Goal: Information Seeking & Learning: Learn about a topic

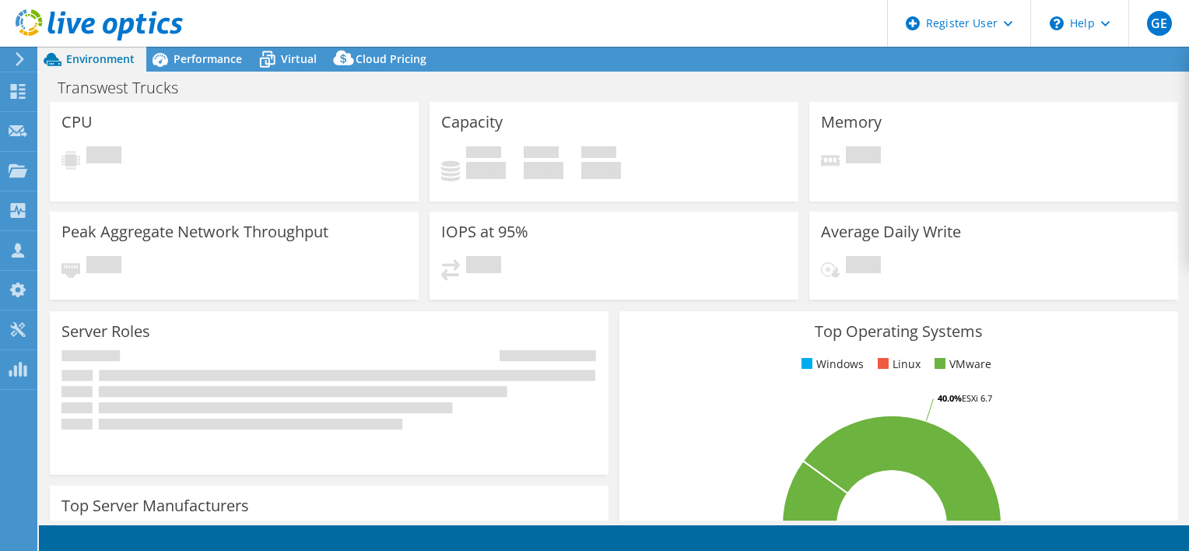
select select "USWest"
select select "USD"
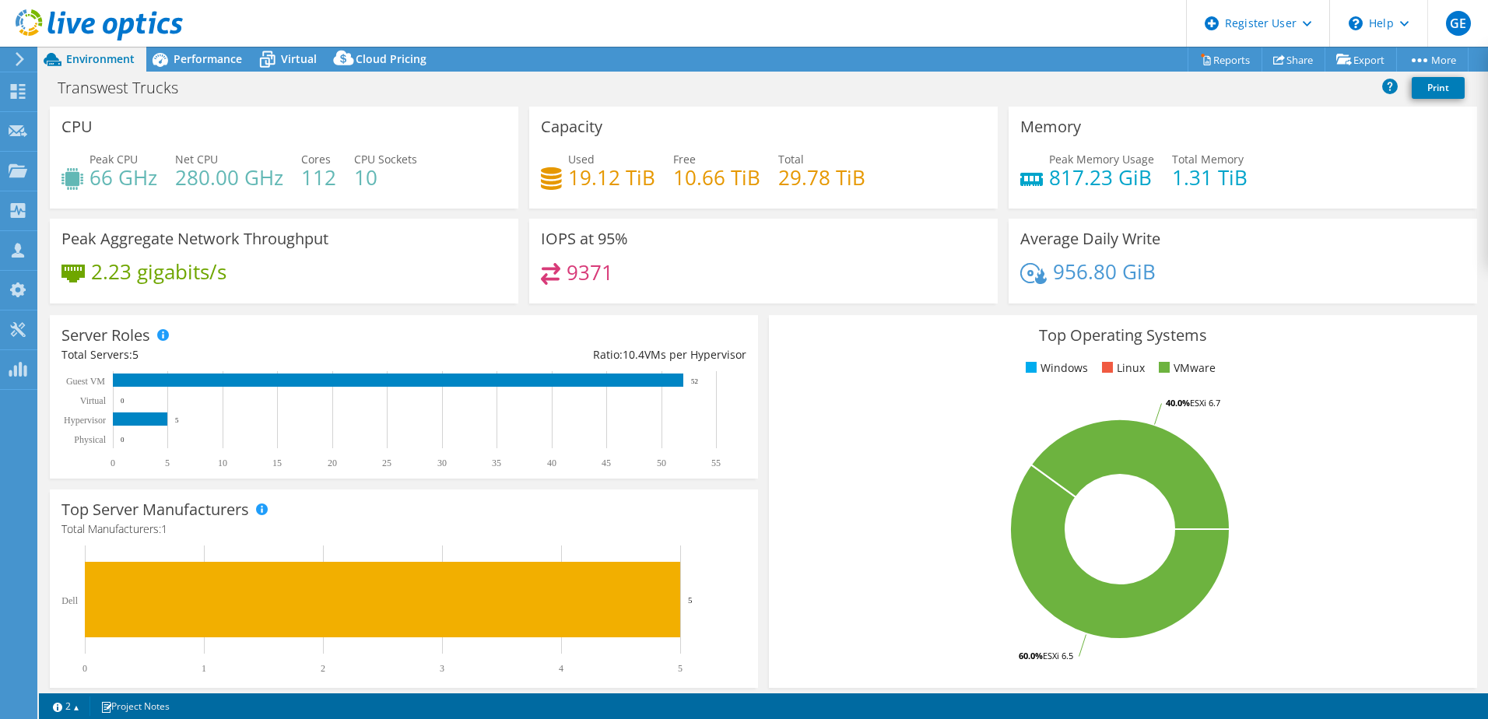
click at [542, 74] on div "Transwest Trucks Print" at bounding box center [763, 87] width 1449 height 29
drag, startPoint x: 614, startPoint y: 182, endPoint x: 630, endPoint y: 180, distance: 16.5
click at [630, 180] on h4 "19.12 TiB" at bounding box center [611, 177] width 87 height 17
drag, startPoint x: 630, startPoint y: 180, endPoint x: 651, endPoint y: 174, distance: 21.2
click at [651, 173] on div "Used 19.12 TiB Free 10.66 TiB Total 29.78 TiB" at bounding box center [763, 176] width 445 height 51
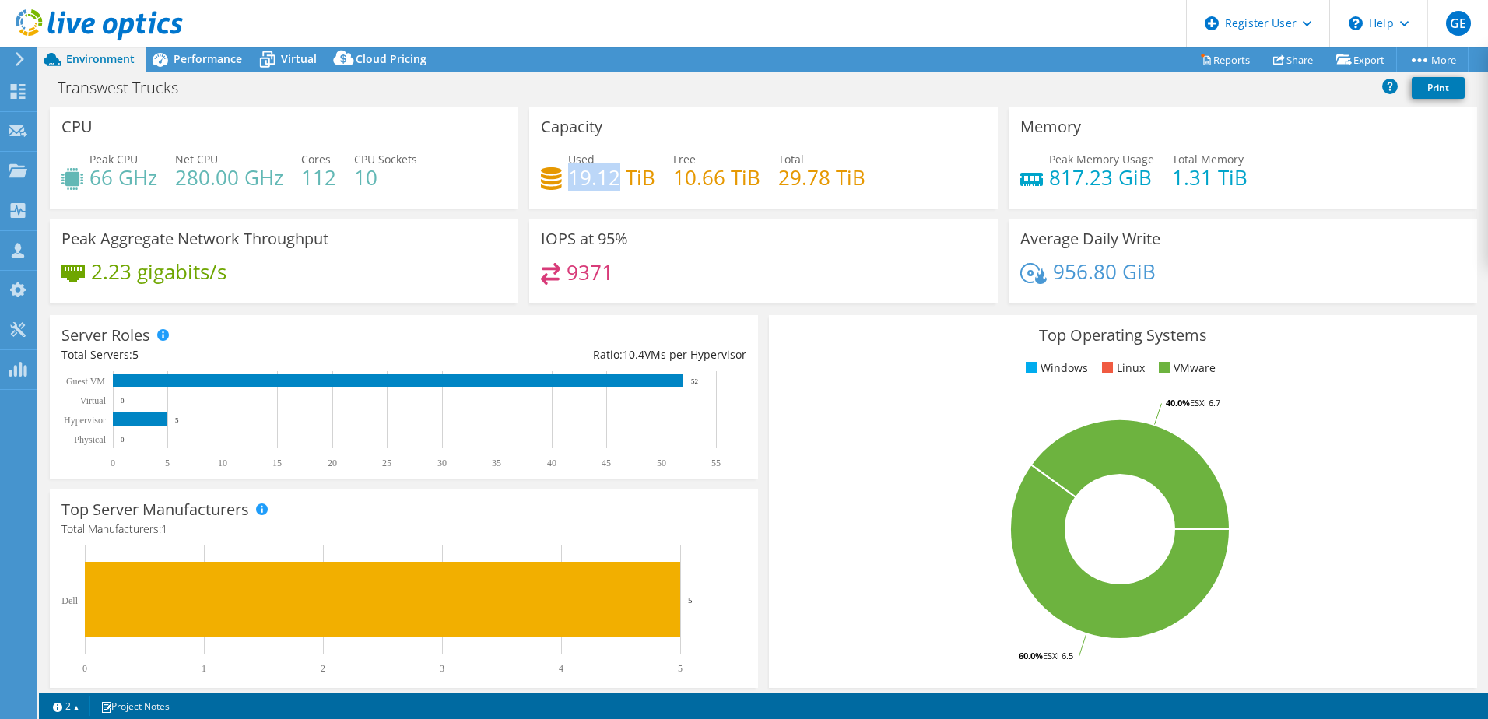
drag, startPoint x: 598, startPoint y: 176, endPoint x: 613, endPoint y: 176, distance: 14.8
click at [613, 176] on h4 "19.12 TiB" at bounding box center [611, 177] width 87 height 17
drag, startPoint x: 774, startPoint y: 171, endPoint x: 822, endPoint y: 174, distance: 48.3
click at [822, 174] on h4 "29.78 TiB" at bounding box center [821, 177] width 87 height 17
drag, startPoint x: 792, startPoint y: 174, endPoint x: 783, endPoint y: 175, distance: 8.7
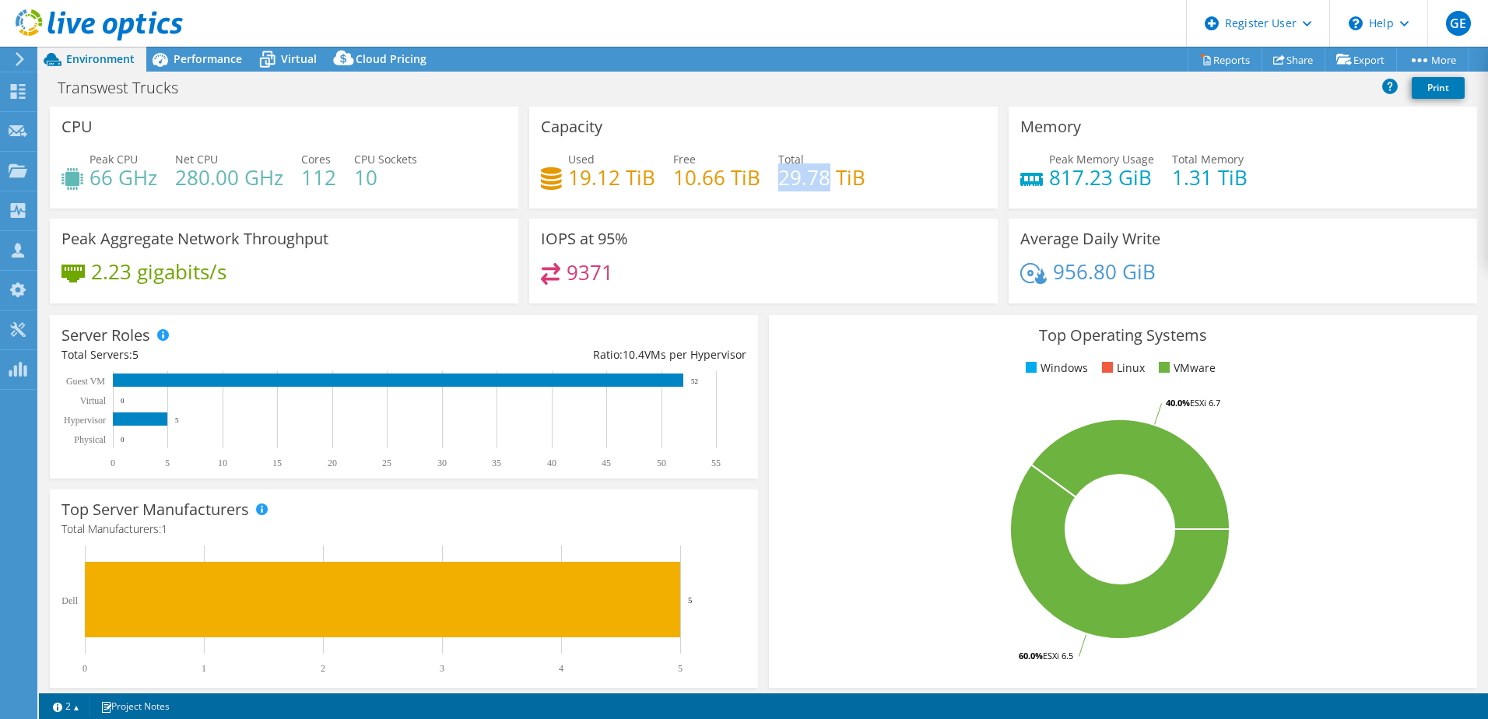
click at [792, 174] on h4 "29.78 TiB" at bounding box center [821, 177] width 87 height 17
click at [778, 180] on h4 "29.78 TiB" at bounding box center [821, 177] width 87 height 17
drag, startPoint x: 776, startPoint y: 177, endPoint x: 855, endPoint y: 174, distance: 78.7
click at [855, 174] on h4 "29.78 TiB" at bounding box center [821, 177] width 87 height 17
click at [404, 304] on div "Peak Aggregate Network Throughput 2.23 gigabits/s" at bounding box center [283, 266] width 479 height 95
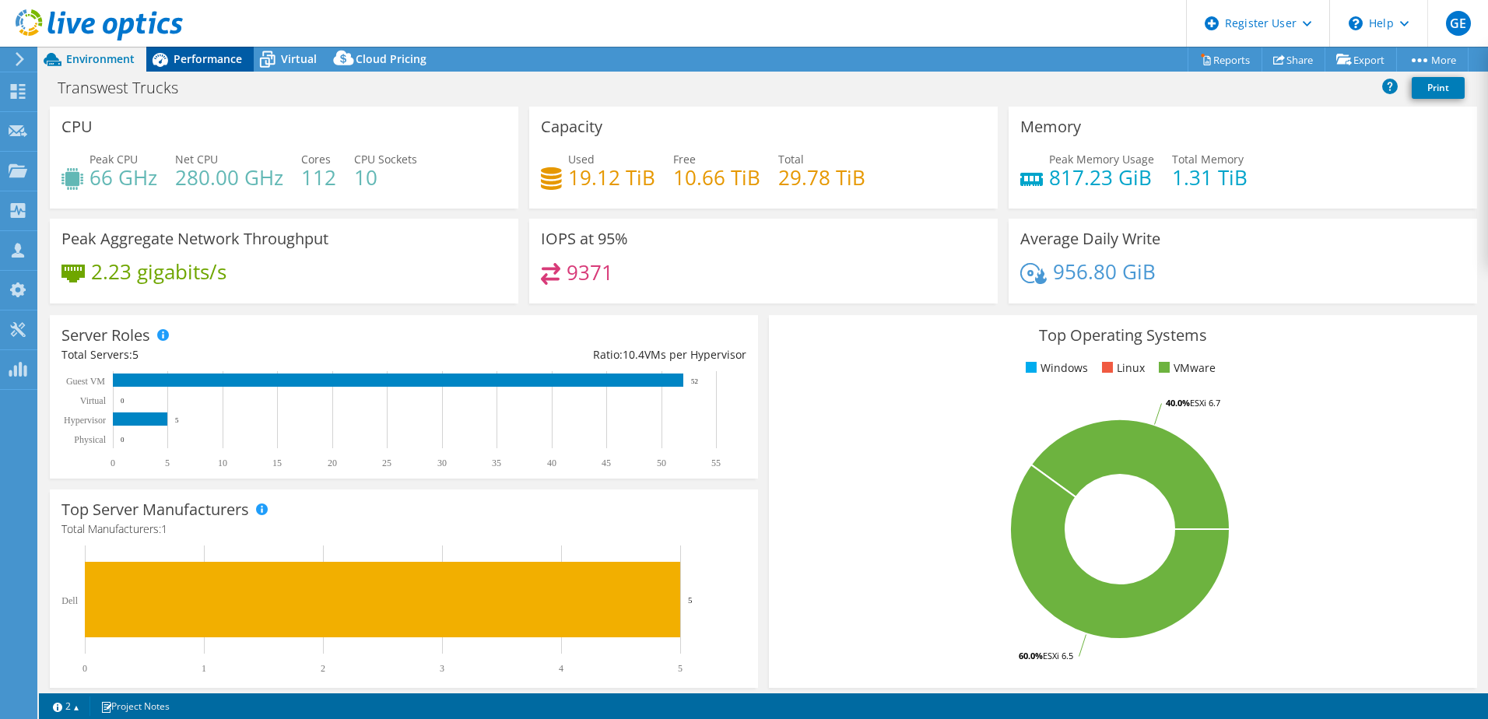
click at [211, 65] on span "Performance" at bounding box center [208, 58] width 68 height 15
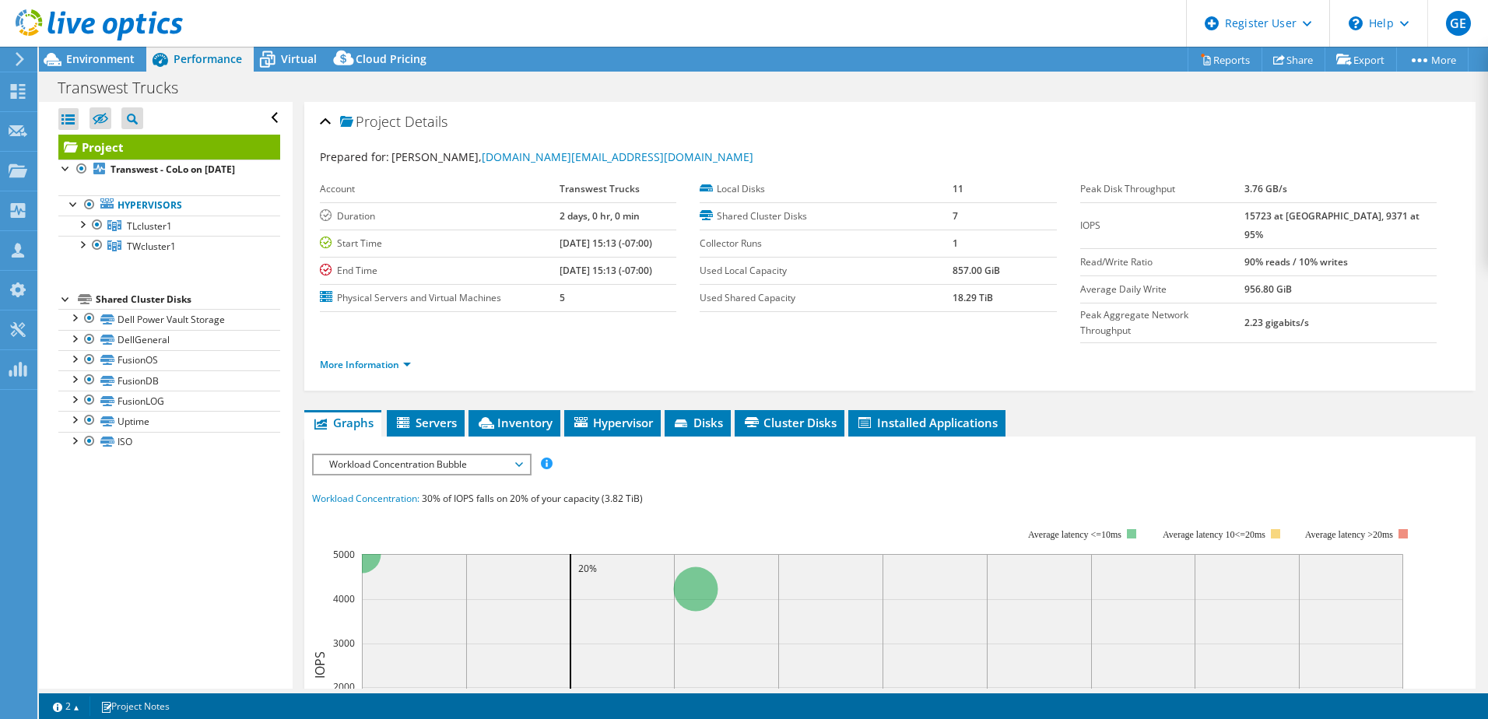
drag, startPoint x: 1269, startPoint y: 247, endPoint x: 1397, endPoint y: 242, distance: 128.5
click at [1188, 248] on tr "Read/Write Ratio 90% reads / 10% writes" at bounding box center [1258, 261] width 356 height 27
click at [356, 358] on link "More Information" at bounding box center [365, 364] width 91 height 13
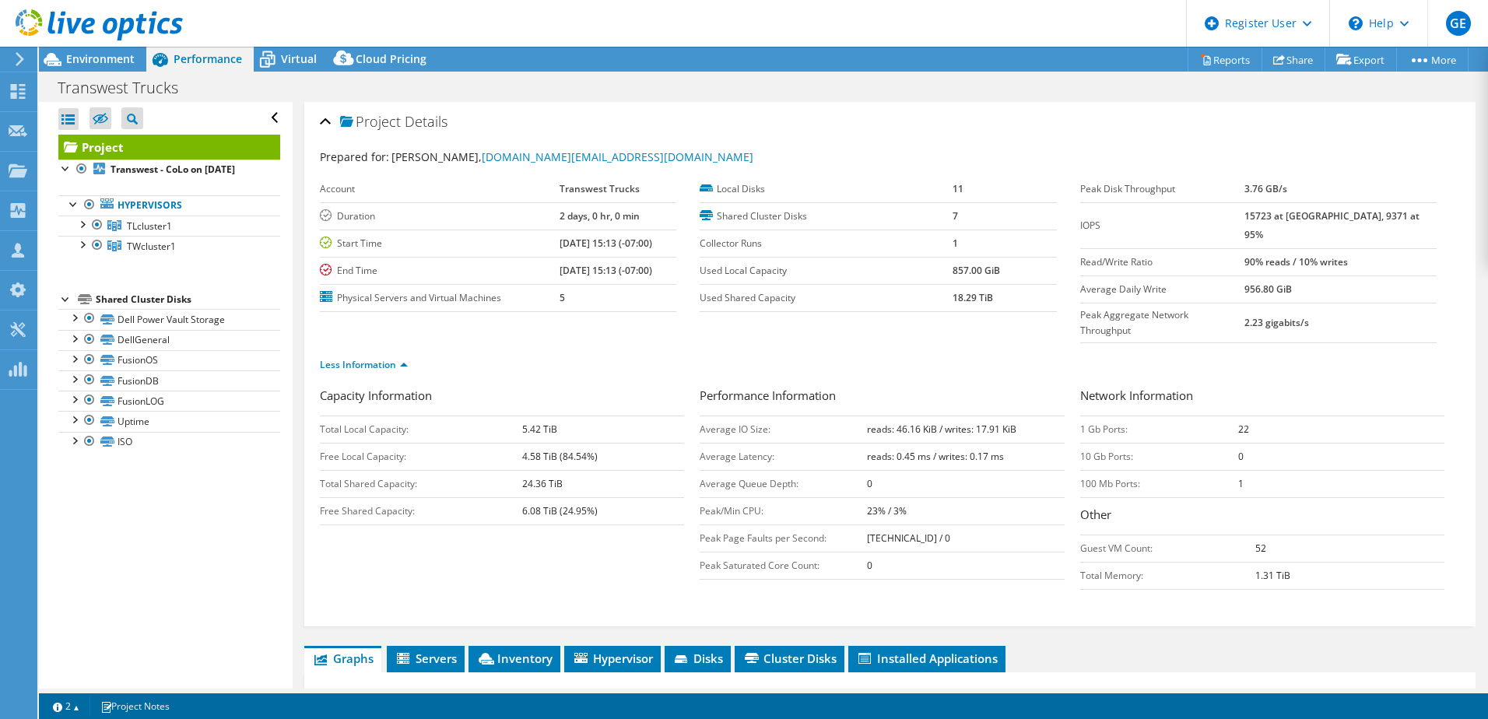
drag, startPoint x: 853, startPoint y: 399, endPoint x: 1018, endPoint y: 400, distance: 165.0
click at [1018, 416] on tr "Average IO Size: reads: 46.16 KiB / writes: 17.91 KiB" at bounding box center [882, 429] width 364 height 27
drag, startPoint x: 861, startPoint y: 427, endPoint x: 1000, endPoint y: 421, distance: 139.4
click at [1000, 443] on td "reads: 0.45 ms / writes: 0.17 ms" at bounding box center [965, 456] width 197 height 27
drag, startPoint x: 1000, startPoint y: 421, endPoint x: 1048, endPoint y: 475, distance: 71.7
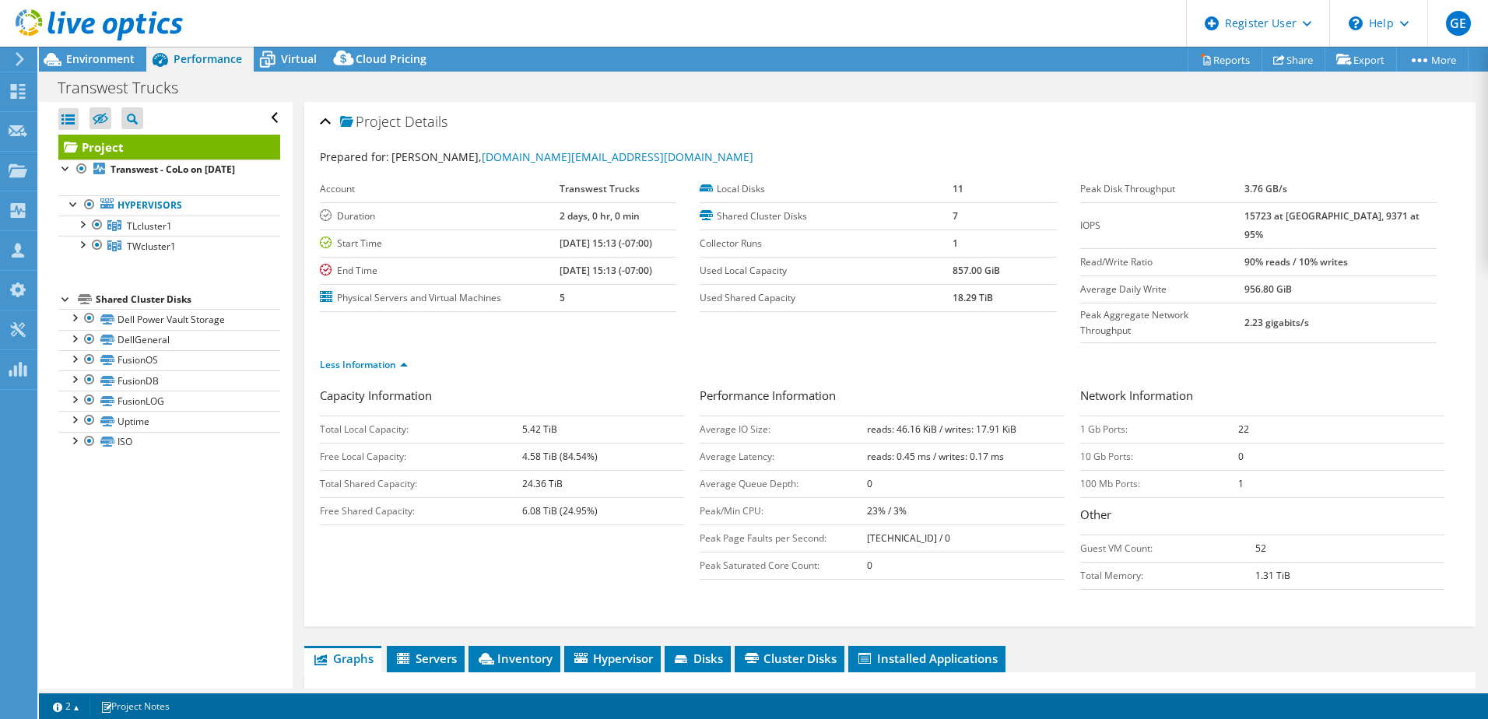
click at [1048, 497] on td "23% / 3%" at bounding box center [965, 510] width 197 height 27
click at [64, 306] on div at bounding box center [66, 298] width 16 height 16
click at [79, 325] on div at bounding box center [74, 317] width 16 height 16
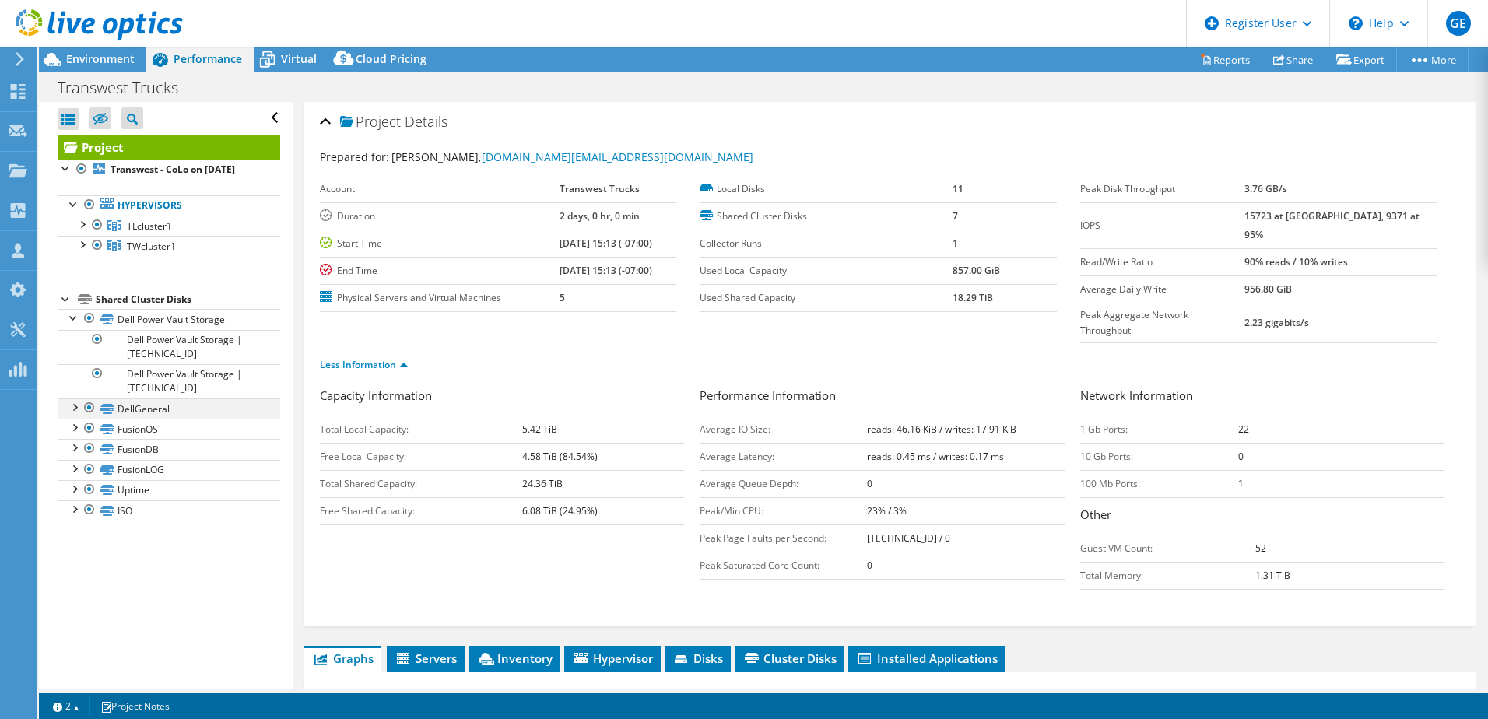
click at [76, 414] on div at bounding box center [74, 406] width 16 height 16
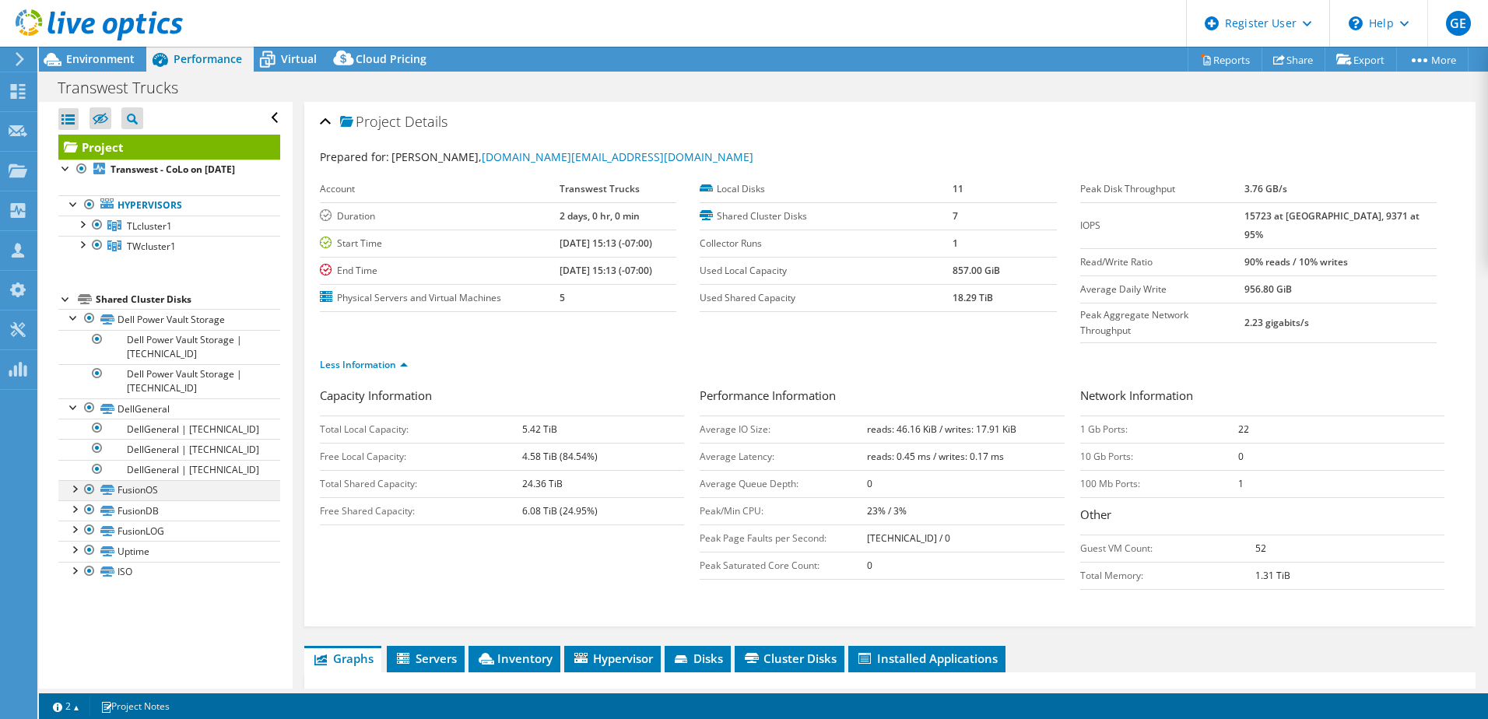
click at [77, 496] on div at bounding box center [74, 488] width 16 height 16
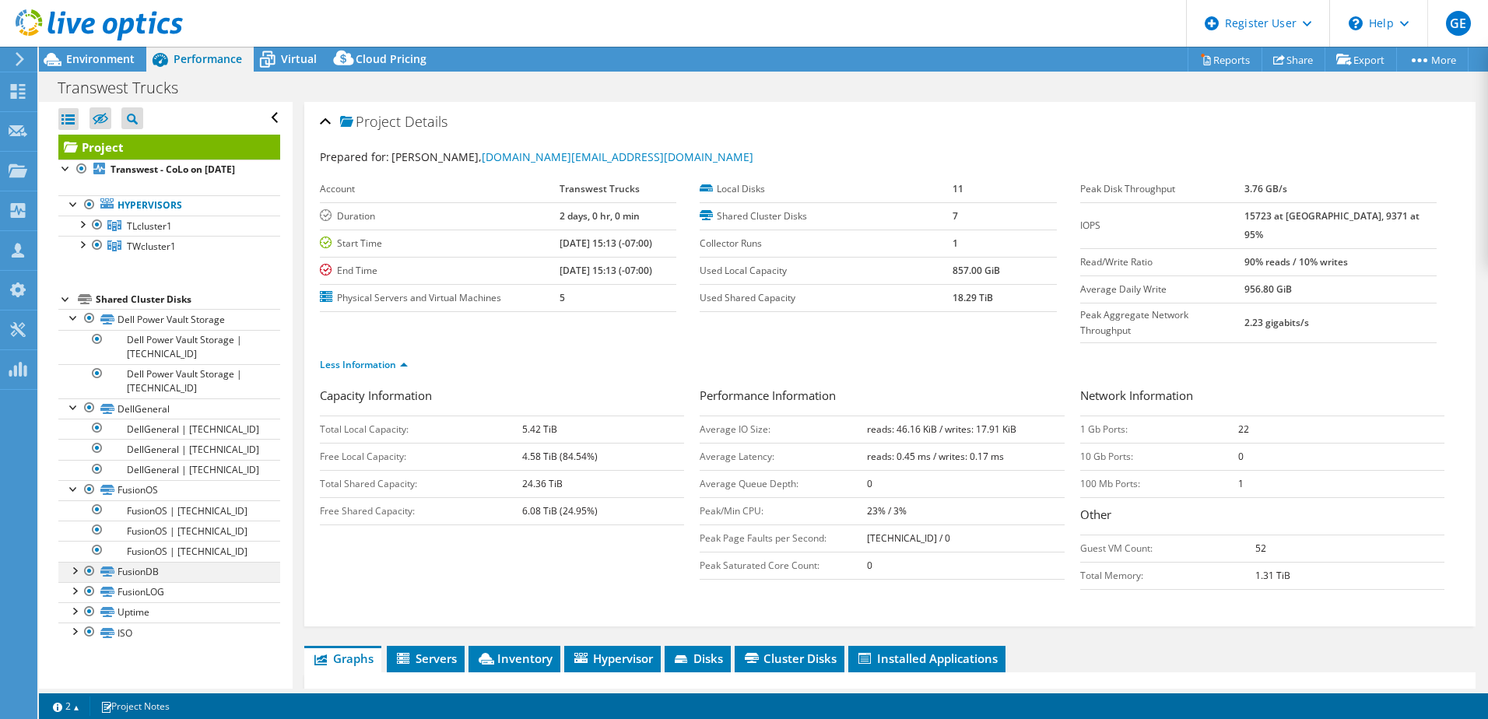
click at [71, 550] on div at bounding box center [74, 570] width 16 height 16
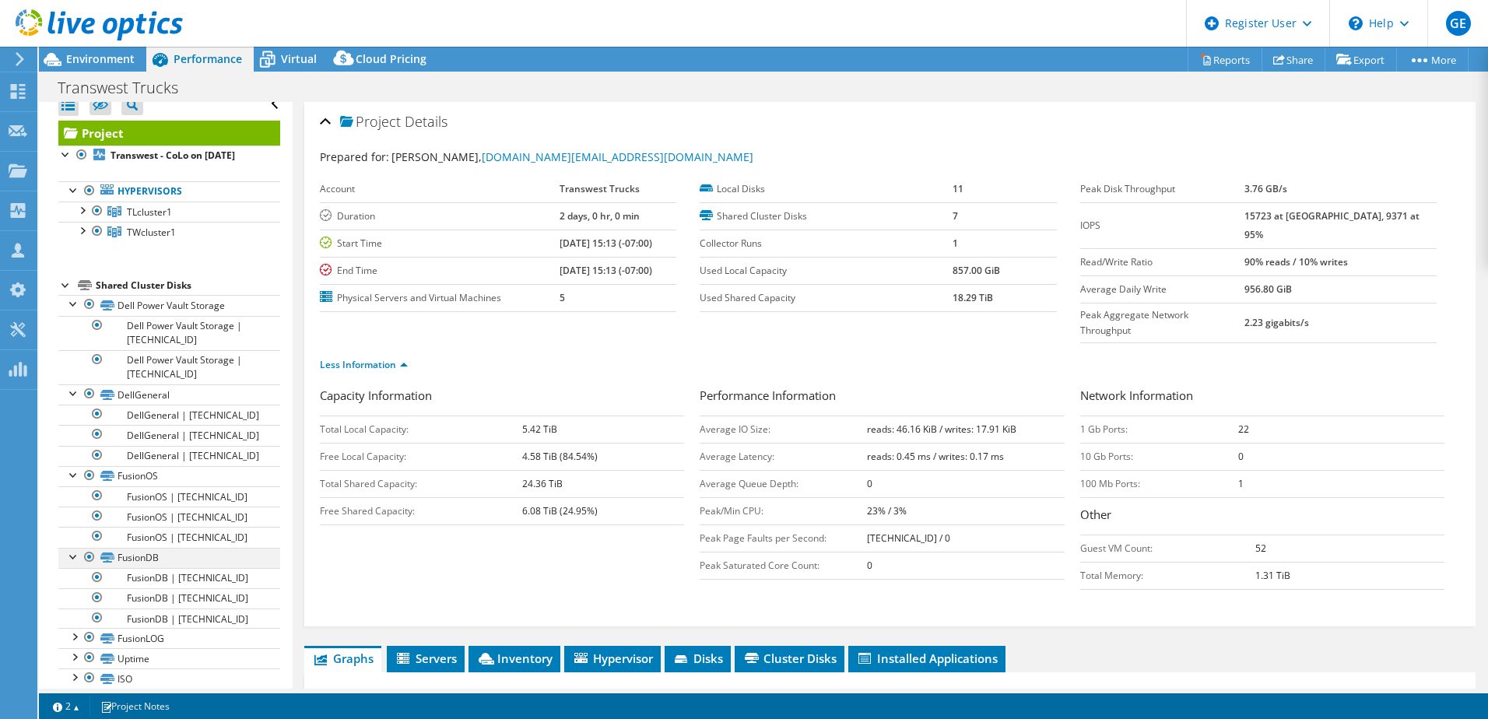
scroll to position [26, 0]
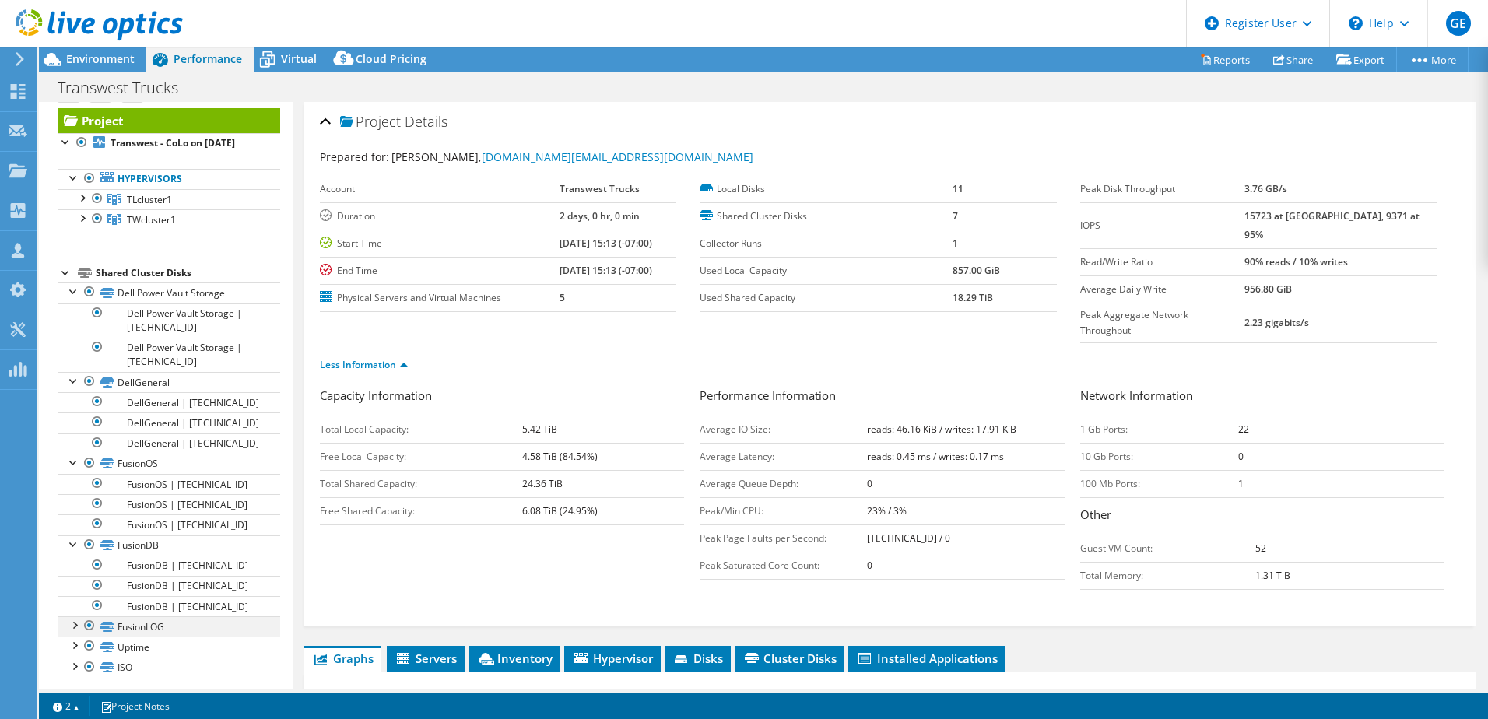
click at [75, 550] on div at bounding box center [74, 624] width 16 height 16
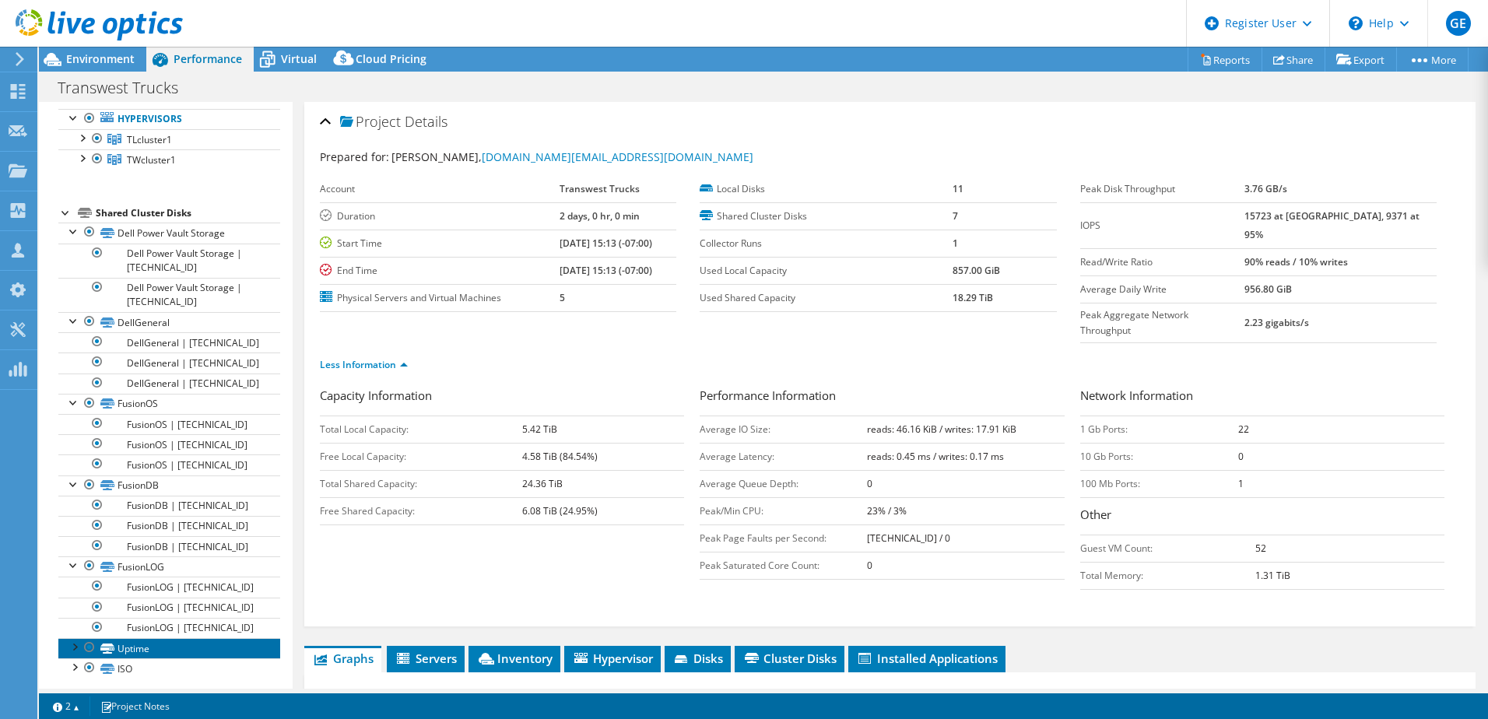
click at [75, 550] on link "Uptime" at bounding box center [169, 648] width 222 height 20
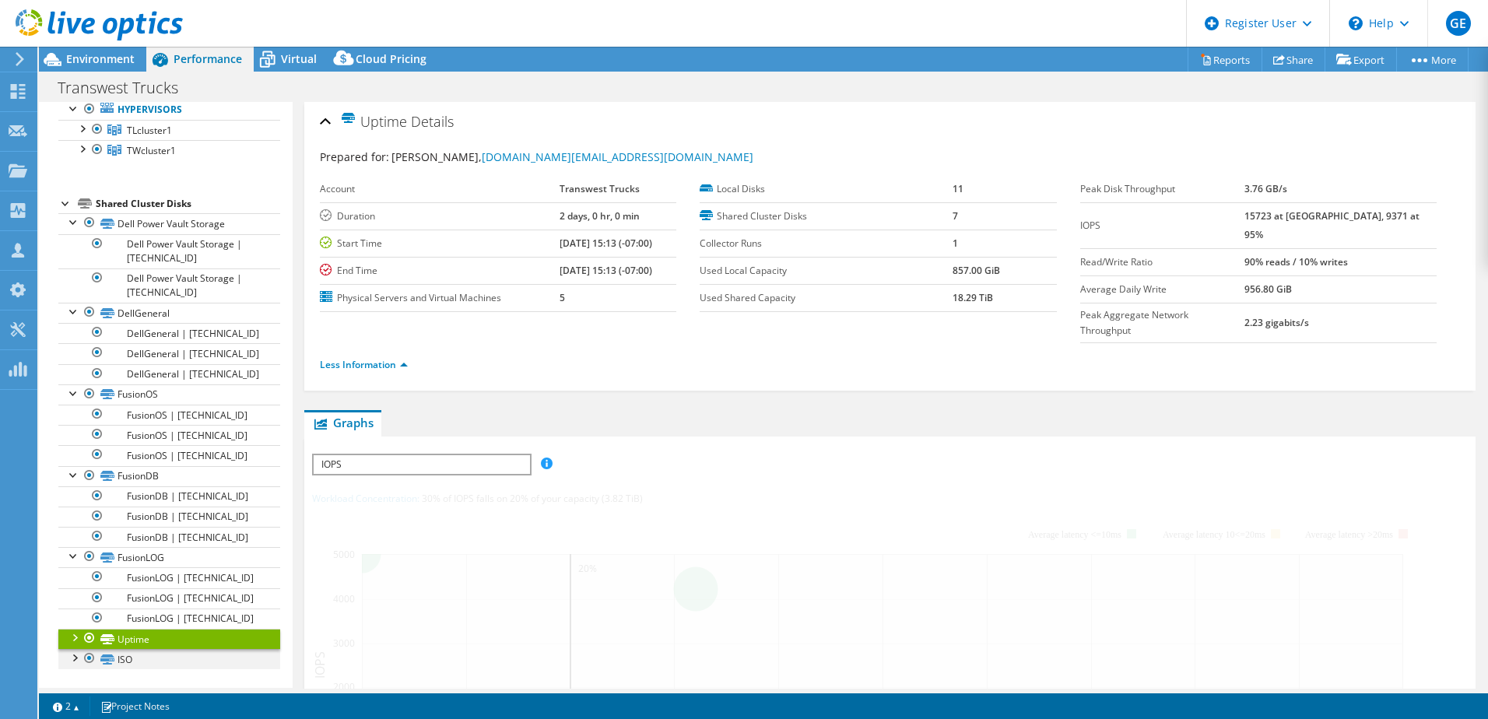
scroll to position [109, 0]
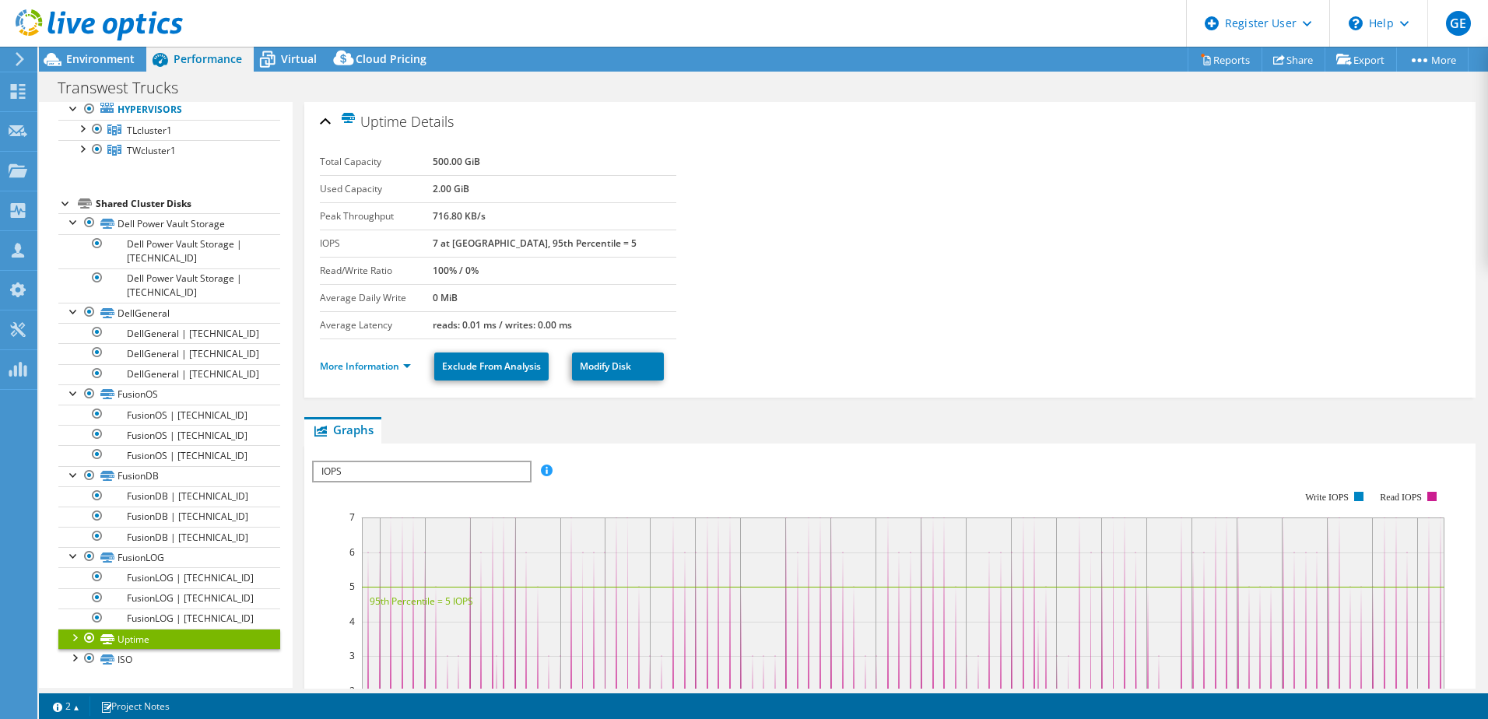
click at [75, 550] on div at bounding box center [74, 637] width 16 height 16
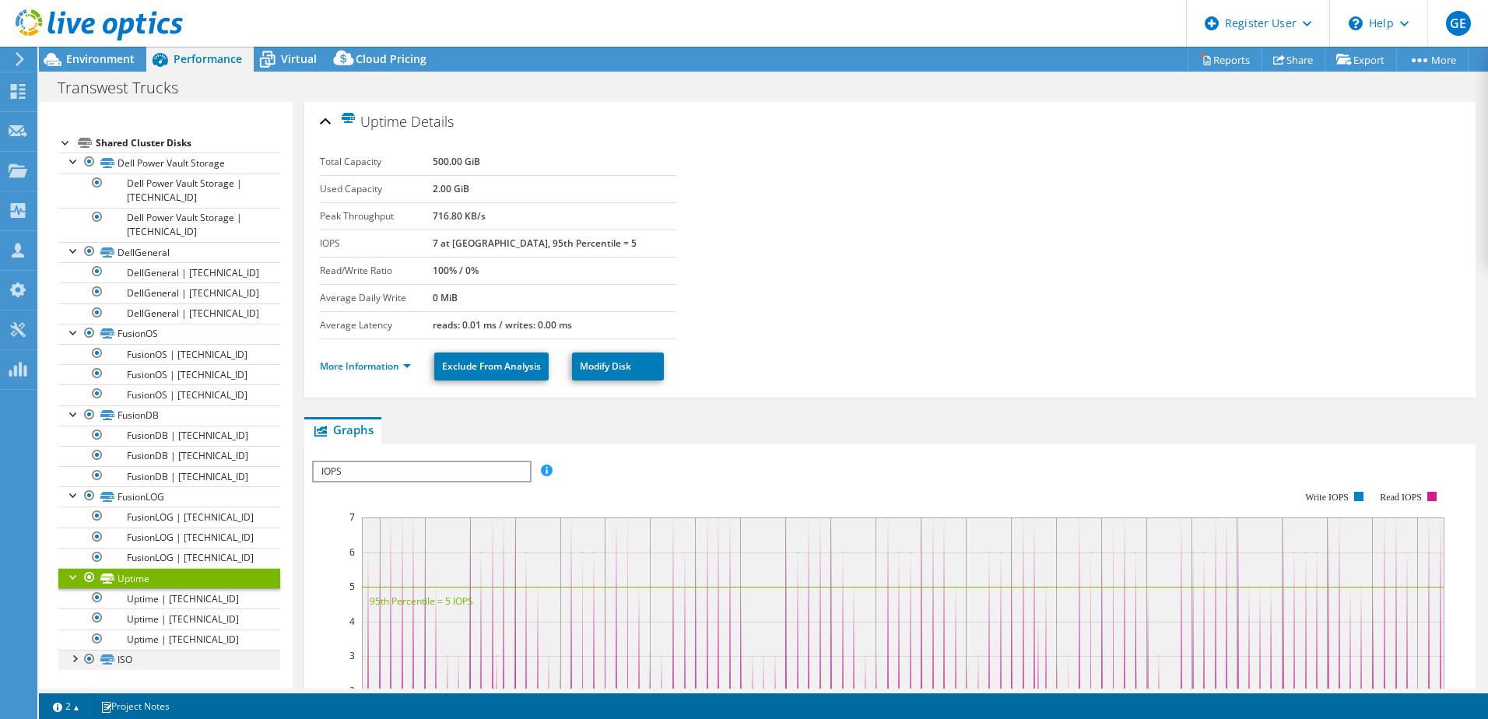
scroll to position [170, 0]
click at [74, 550] on div at bounding box center [74, 658] width 16 height 16
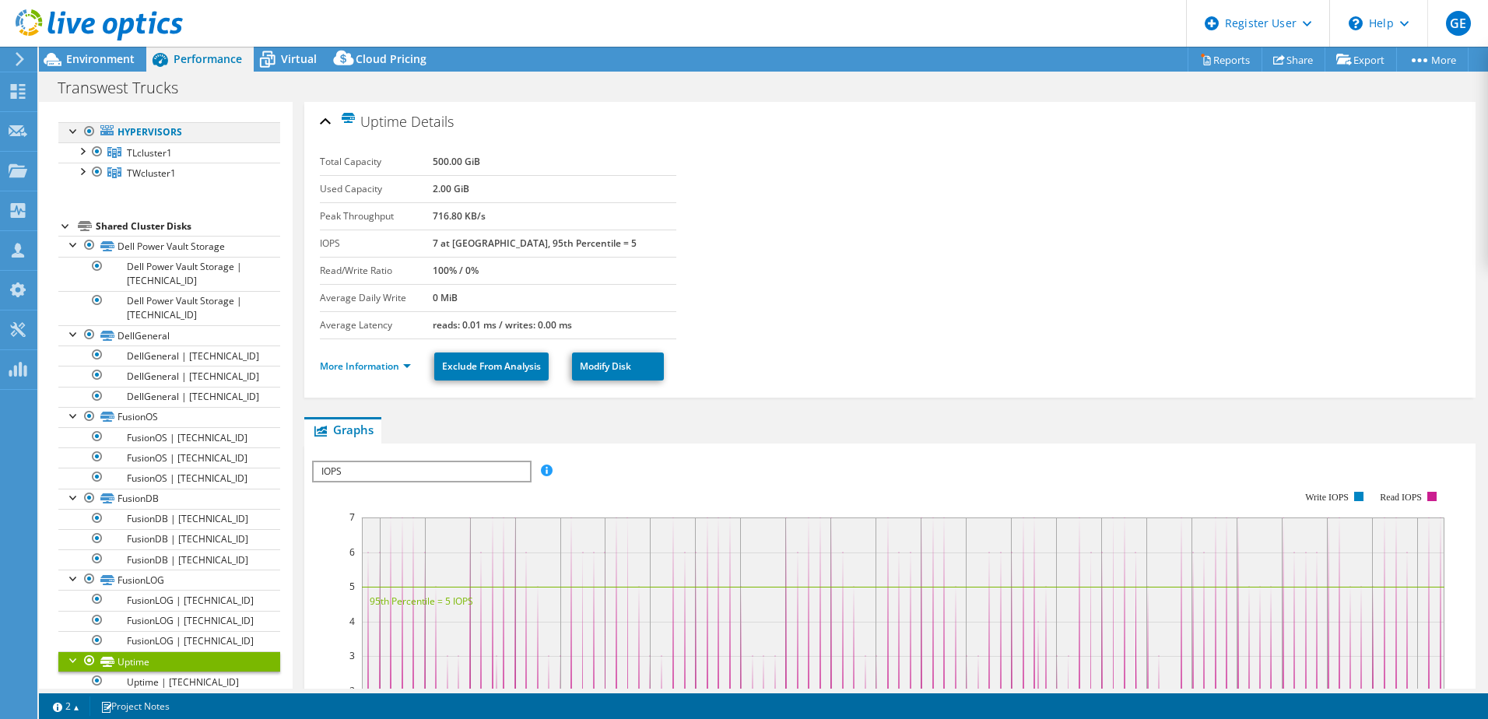
scroll to position [0, 0]
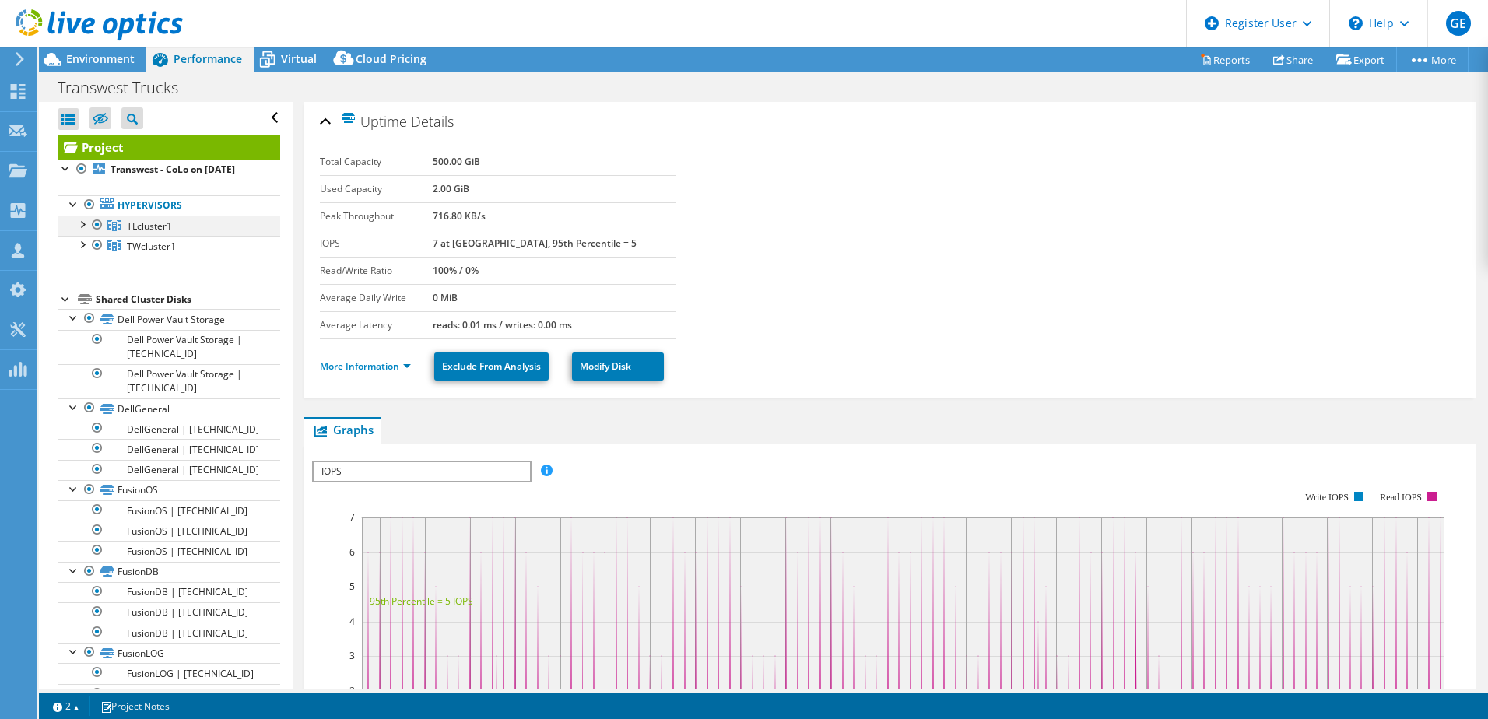
click at [84, 231] on div at bounding box center [82, 224] width 16 height 16
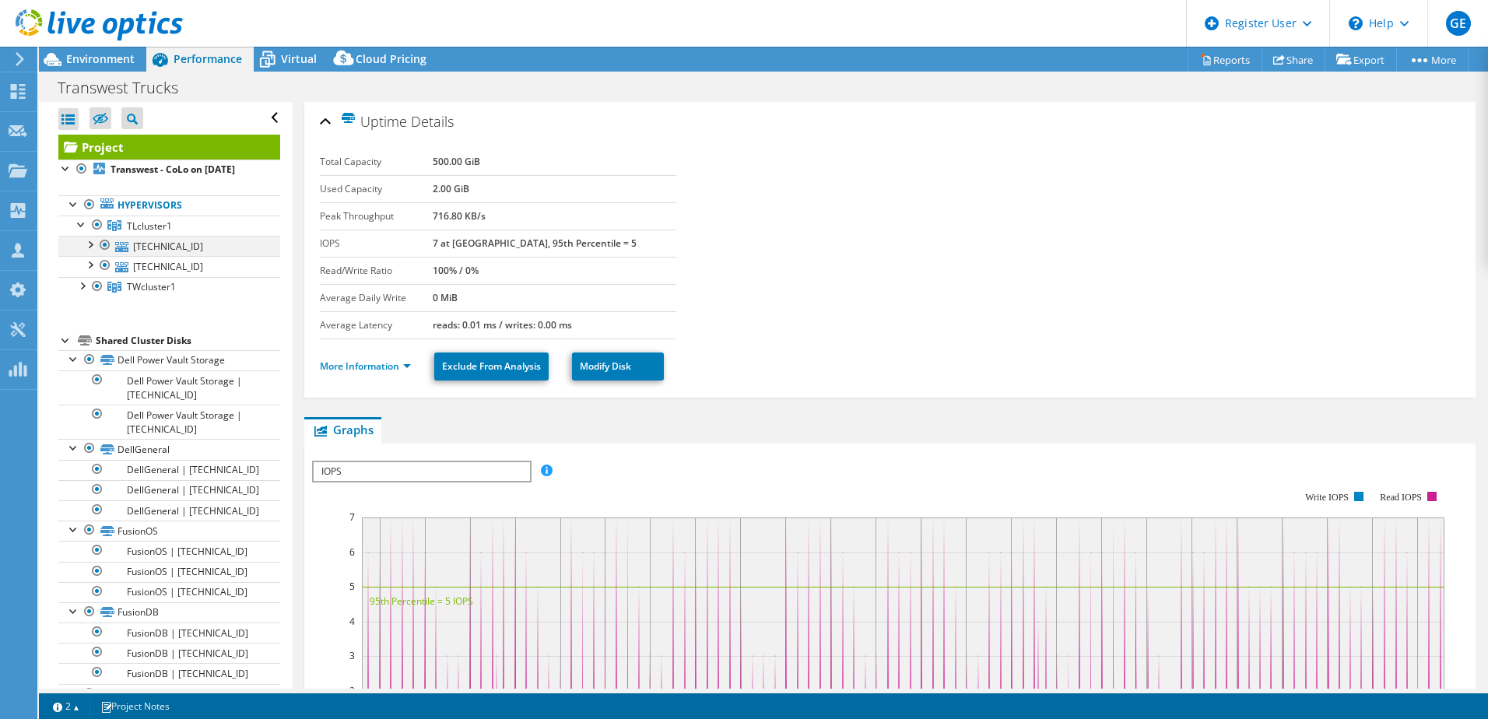
click at [90, 251] on div at bounding box center [90, 244] width 16 height 16
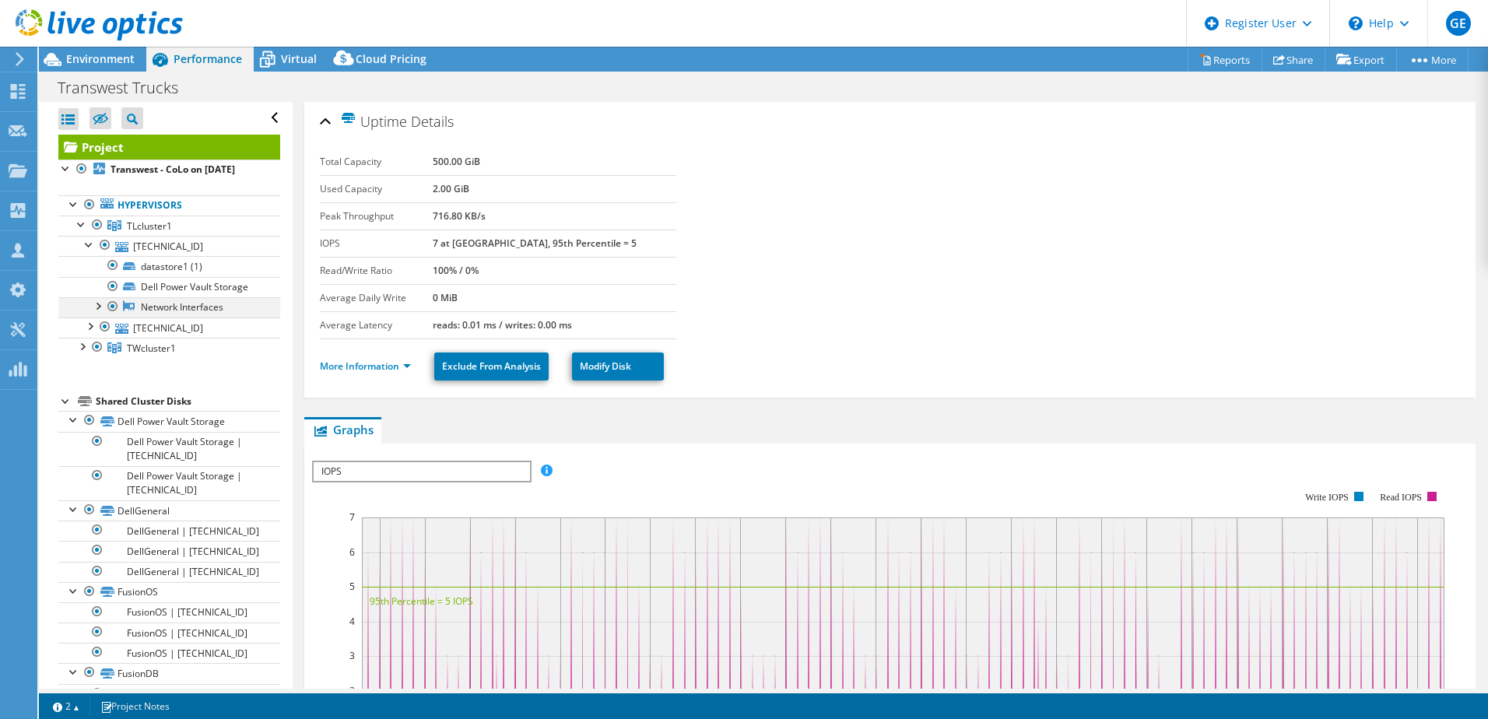
click at [98, 313] on div at bounding box center [98, 305] width 16 height 16
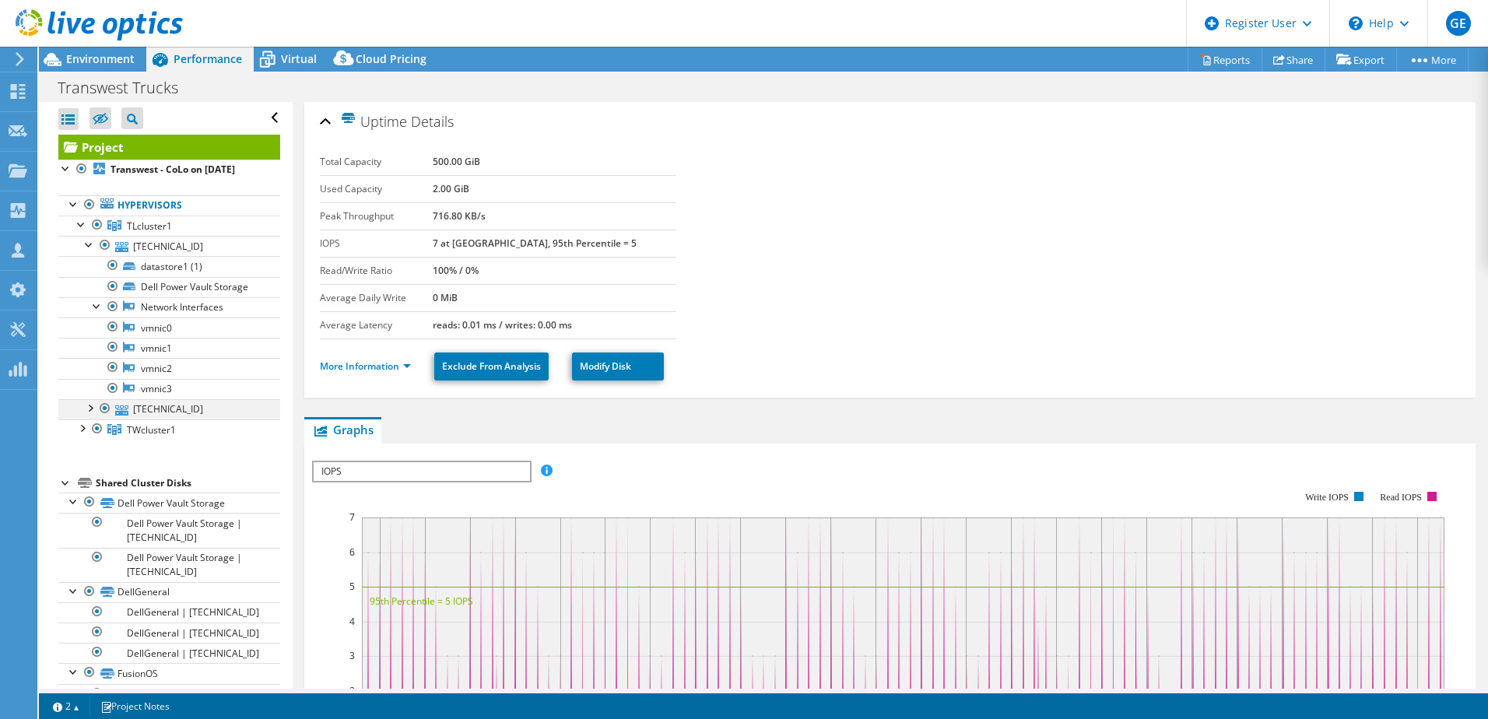
click at [97, 415] on div at bounding box center [90, 407] width 16 height 16
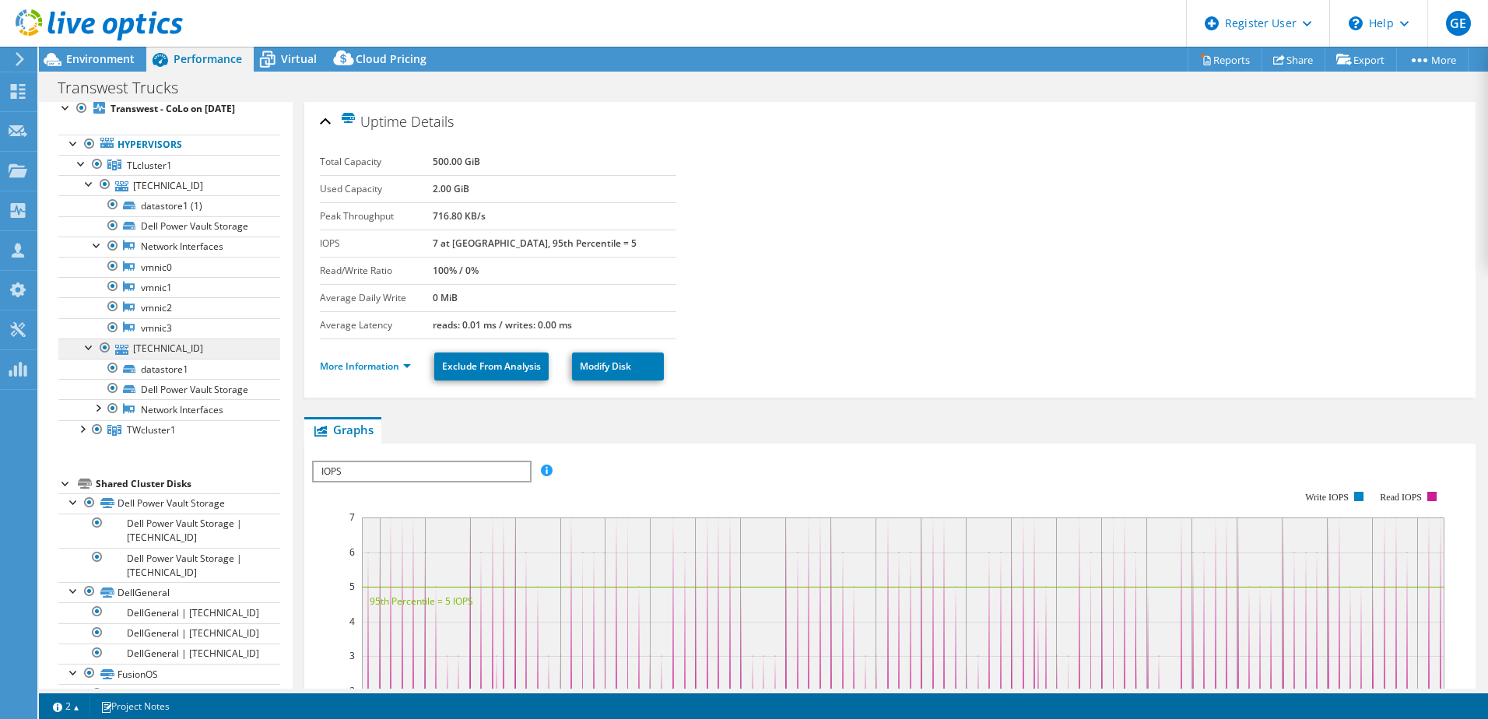
scroll to position [156, 0]
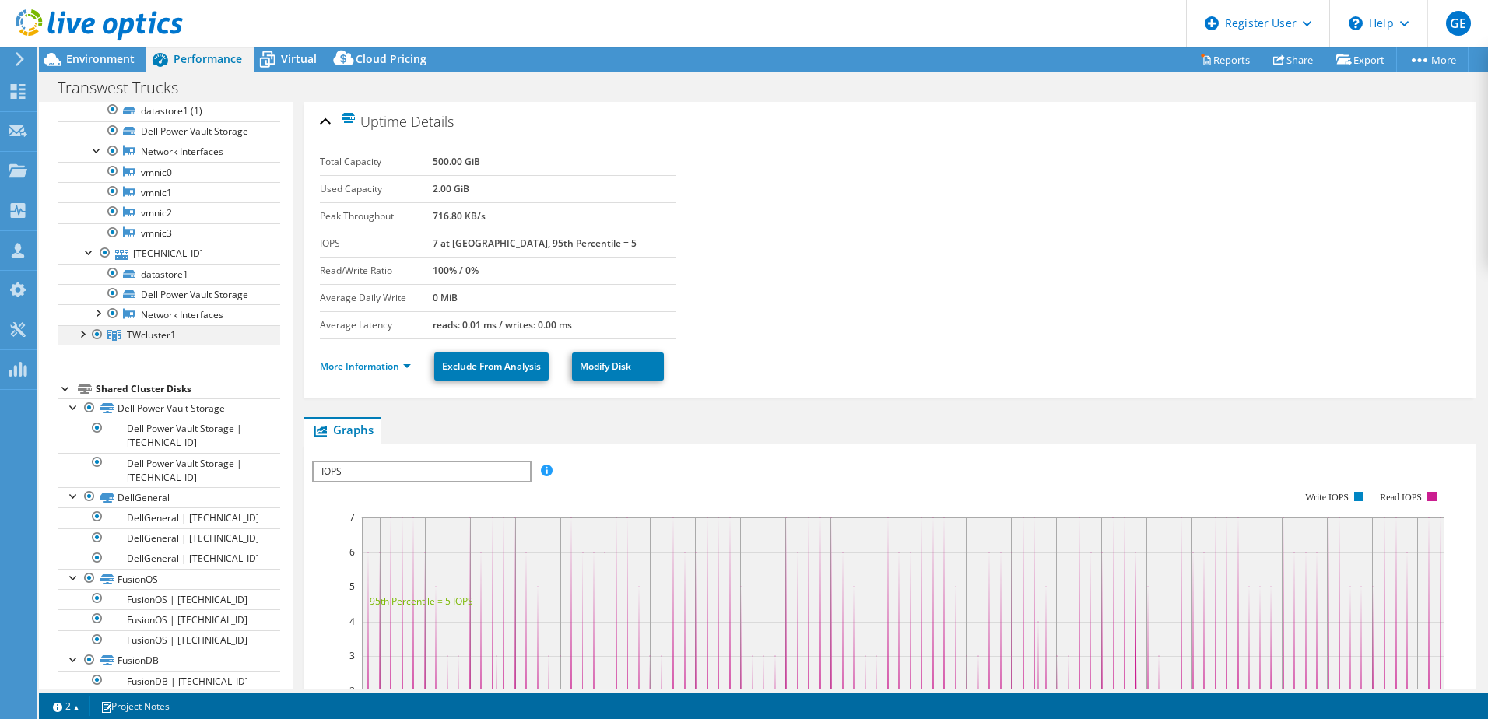
click at [82, 341] on div at bounding box center [82, 333] width 16 height 16
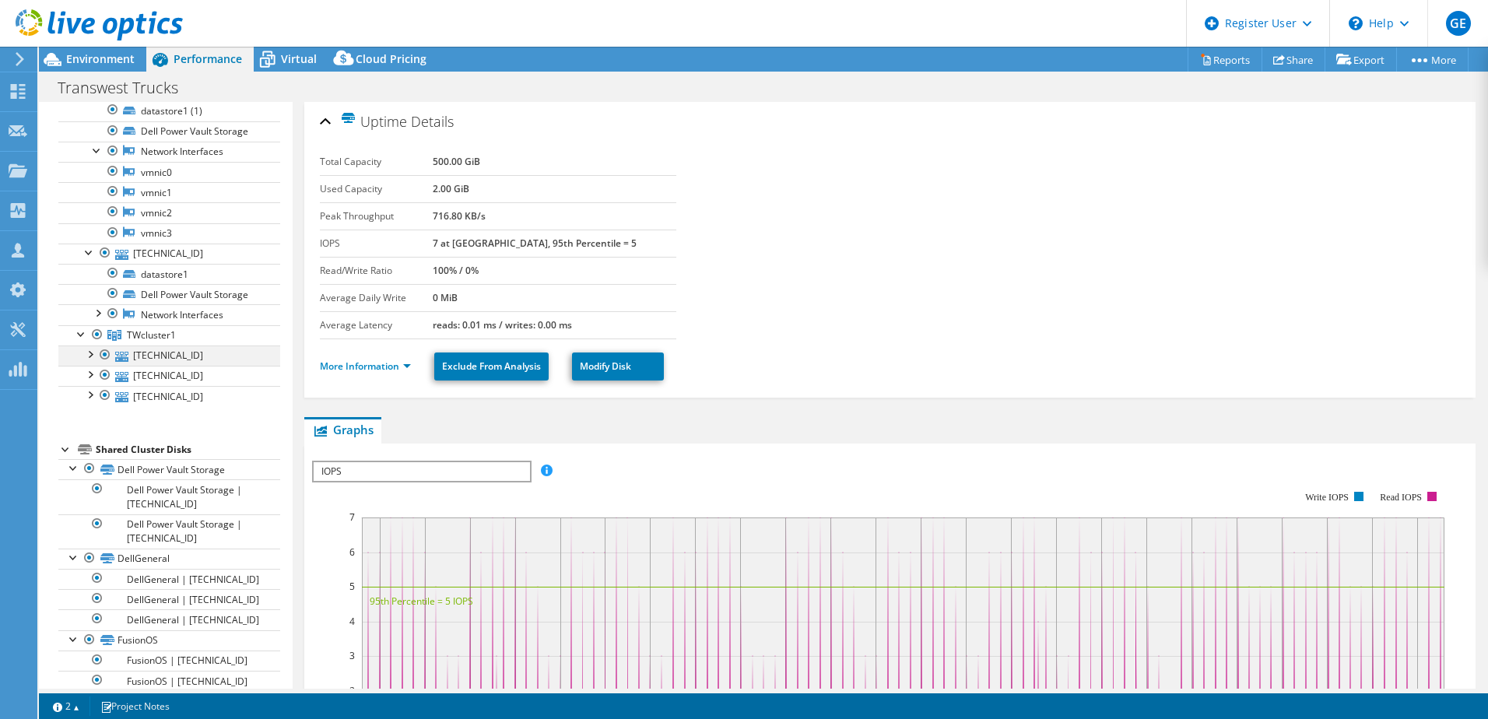
click at [91, 361] on div at bounding box center [90, 354] width 16 height 16
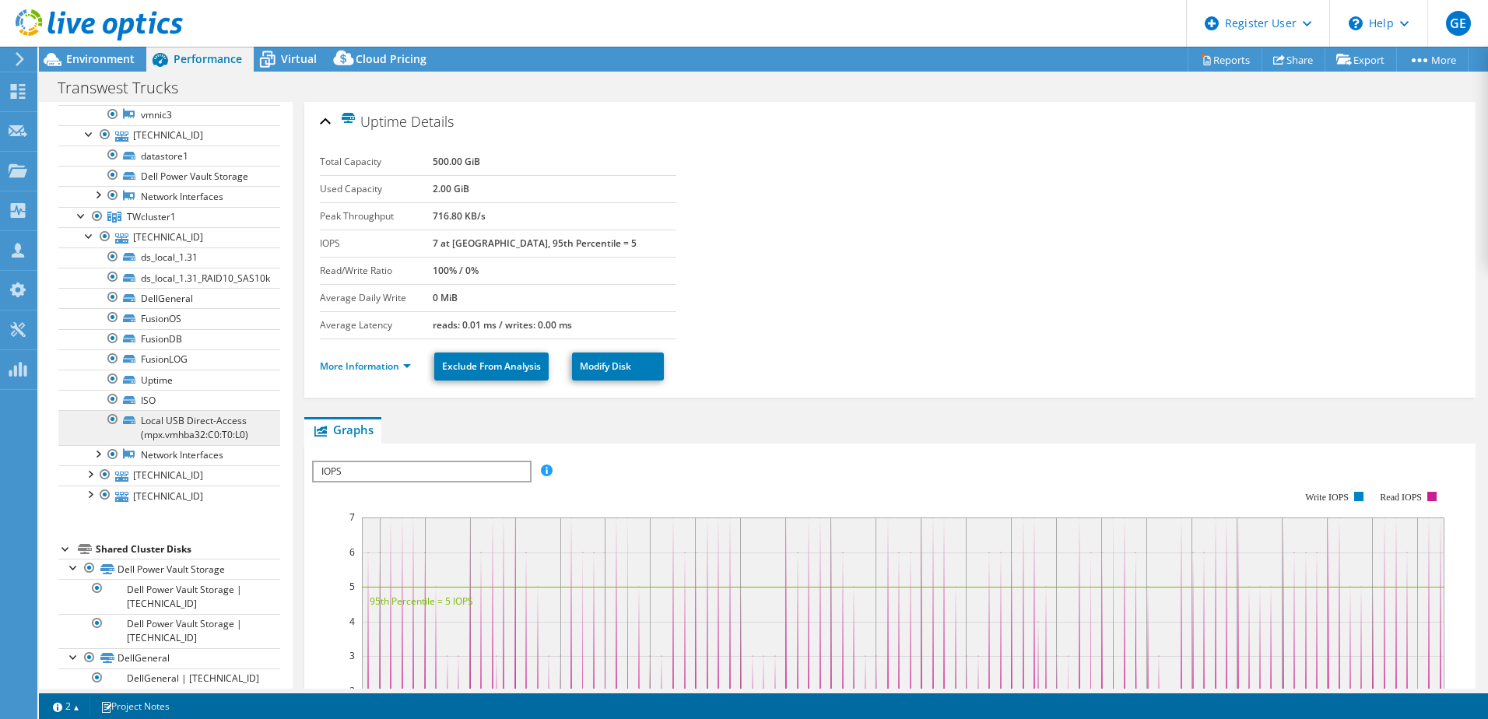
scroll to position [311, 0]
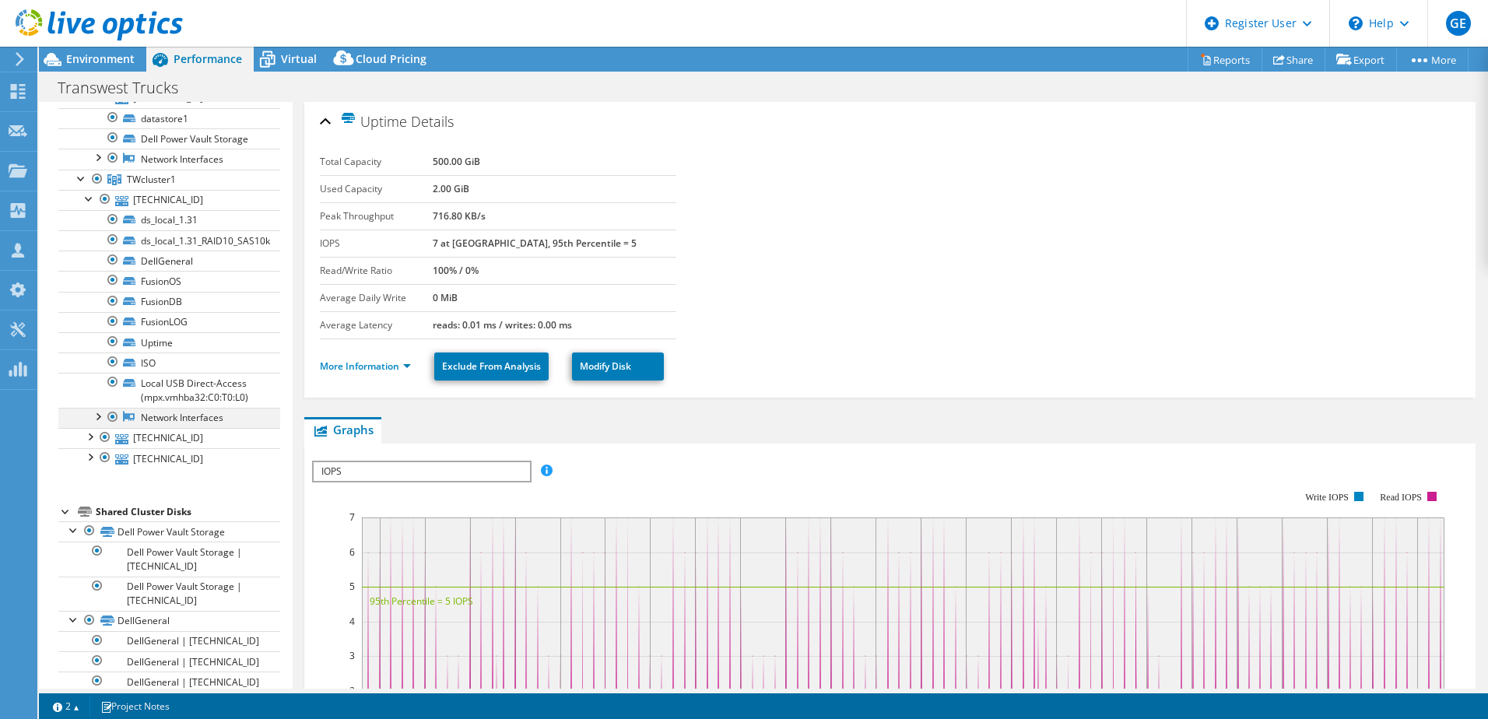
click at [100, 423] on div at bounding box center [98, 416] width 16 height 16
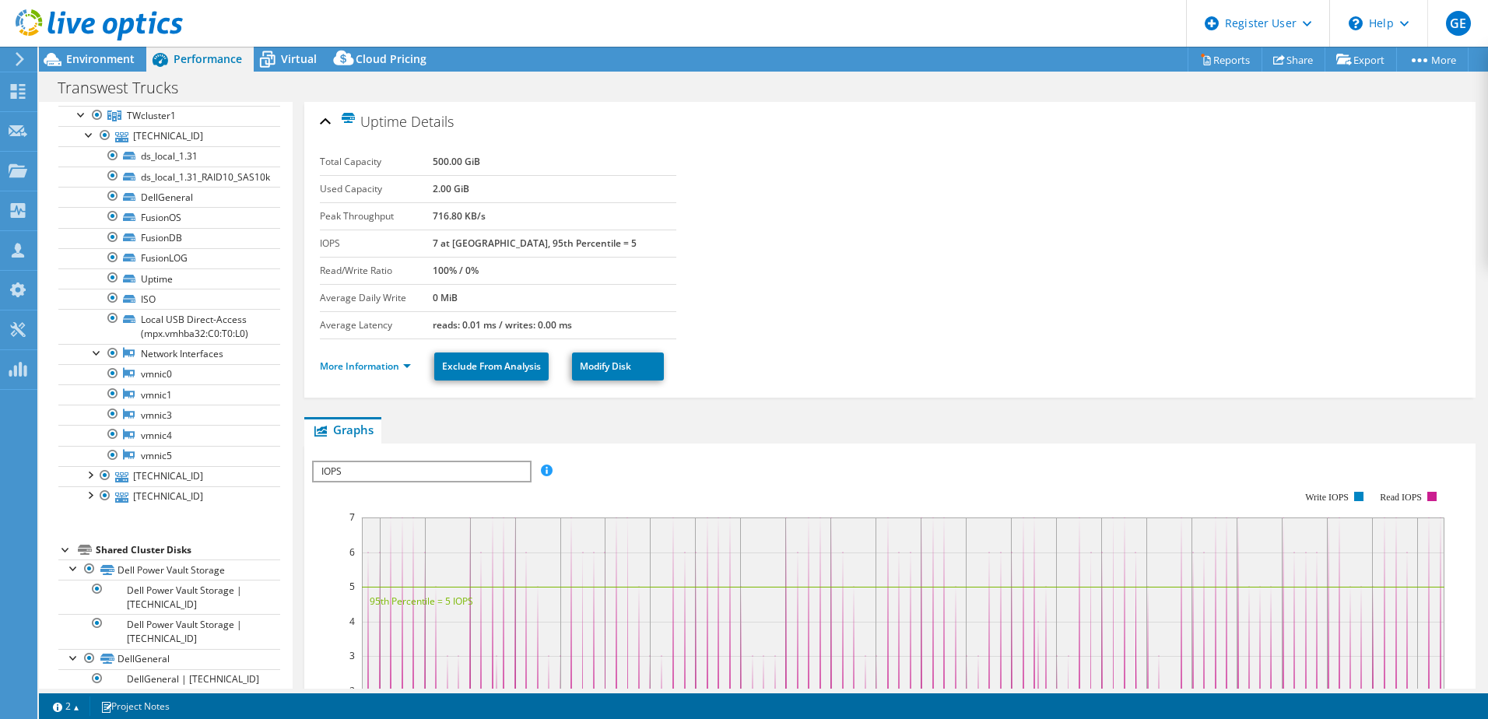
scroll to position [389, 0]
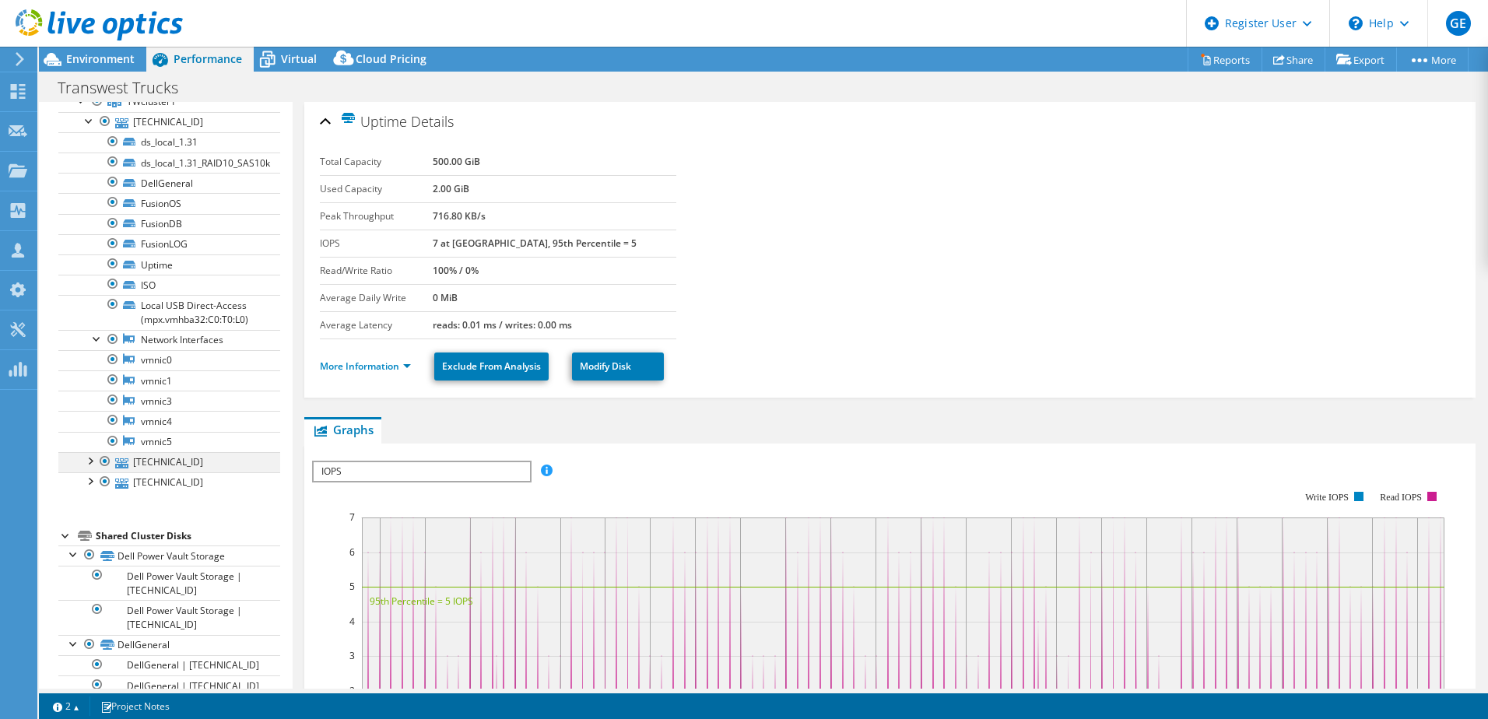
click at [90, 468] on div at bounding box center [90, 460] width 16 height 16
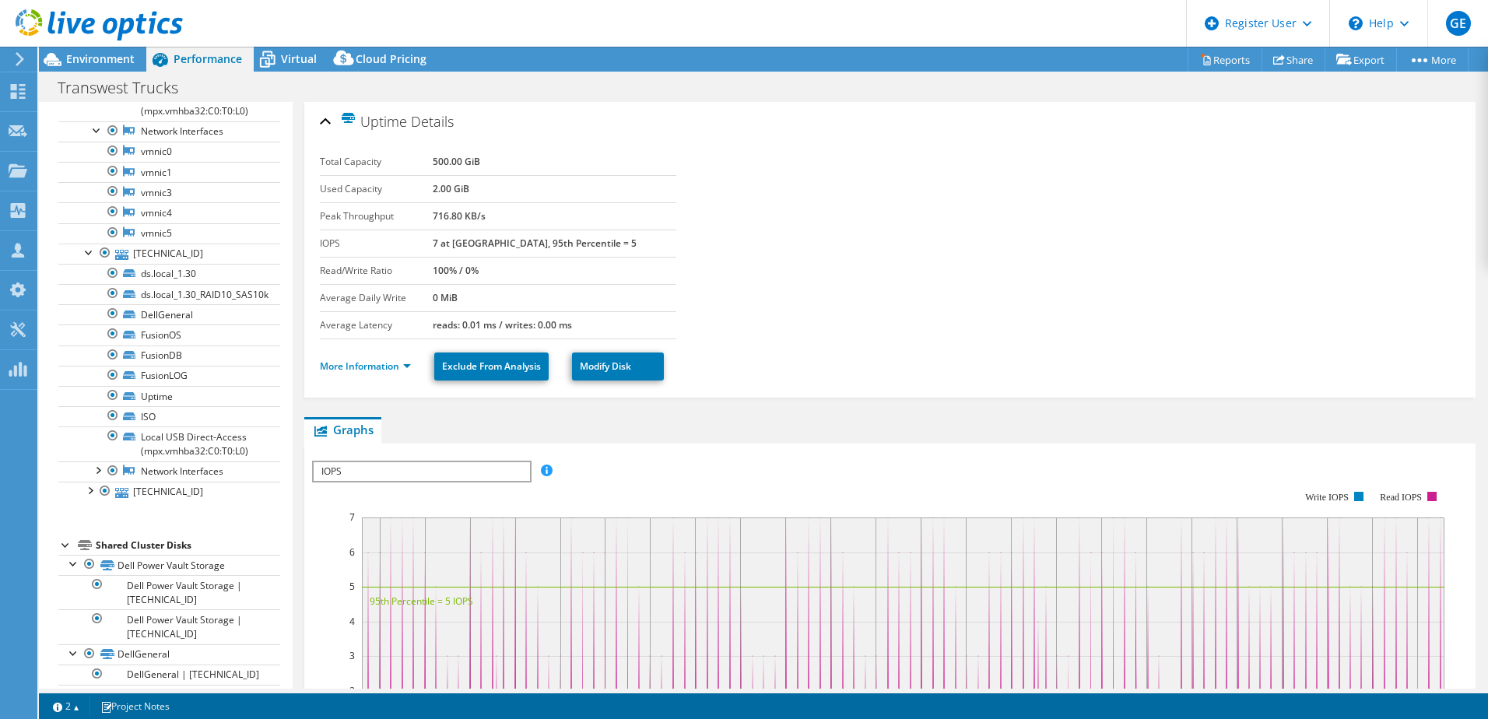
scroll to position [623, 0]
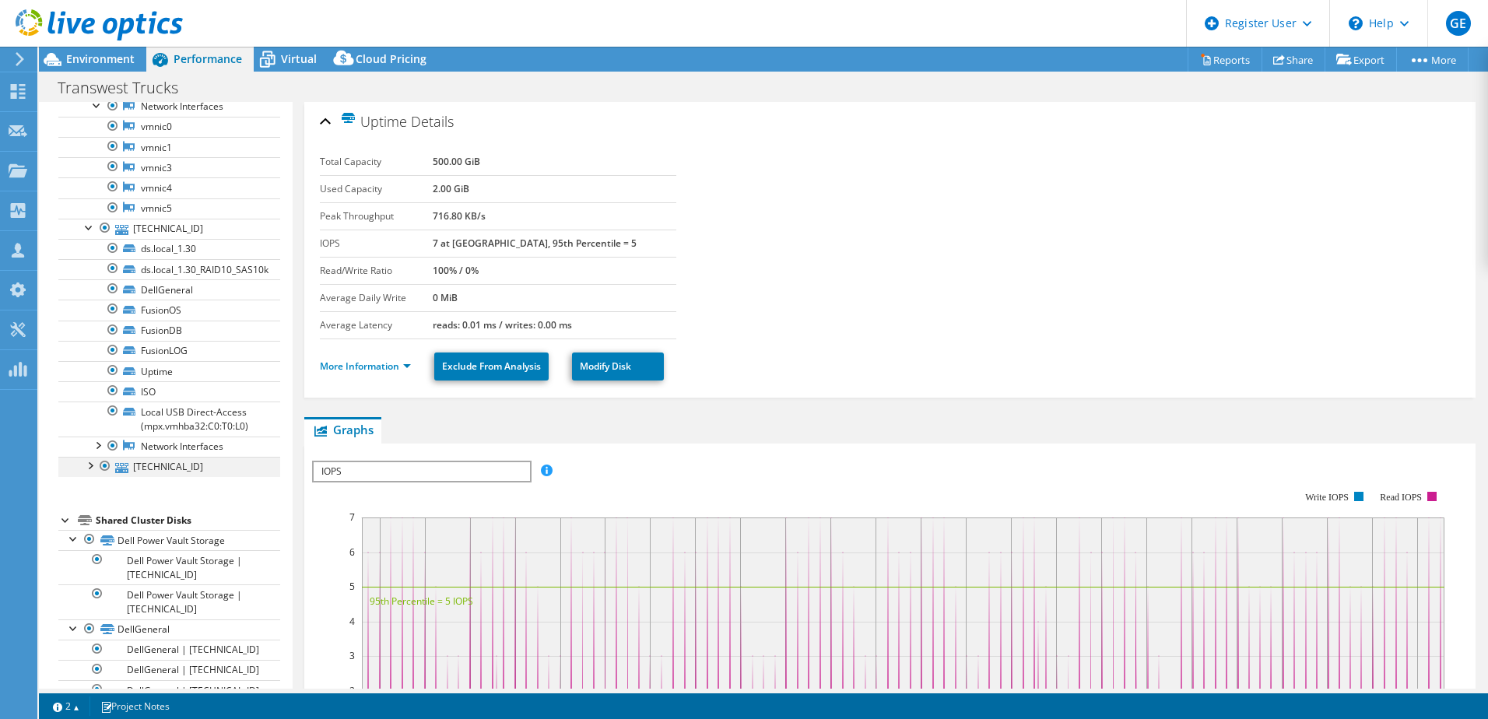
click at [90, 472] on div at bounding box center [90, 465] width 16 height 16
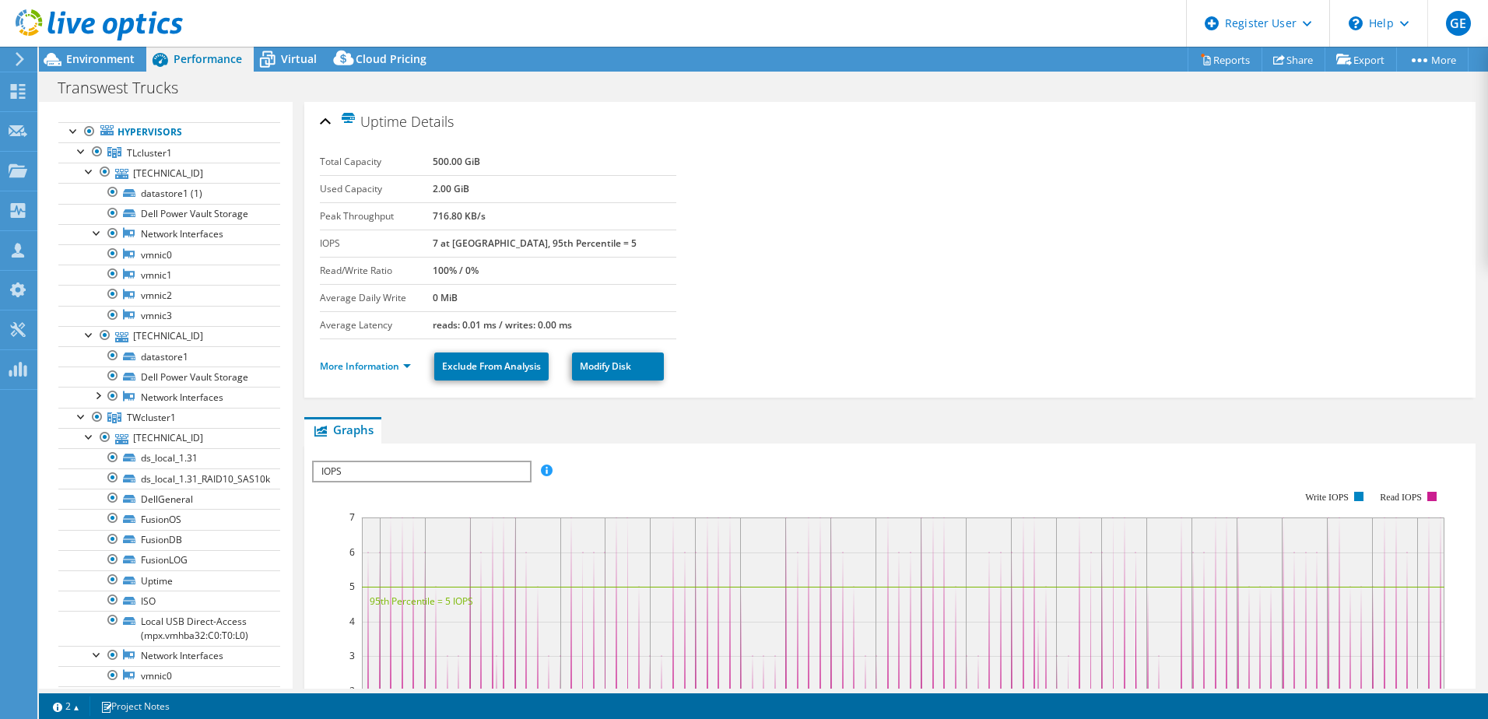
scroll to position [0, 0]
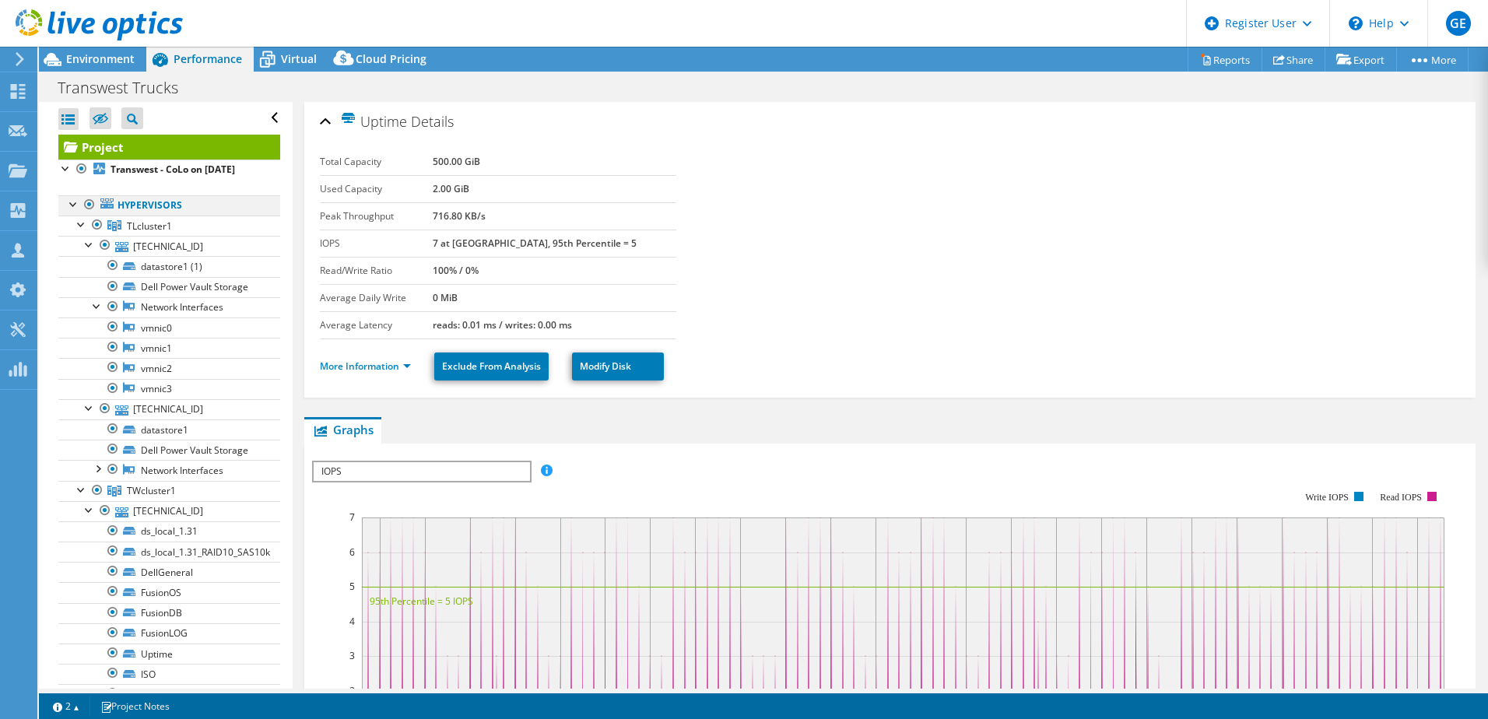
click at [74, 211] on div at bounding box center [74, 203] width 16 height 16
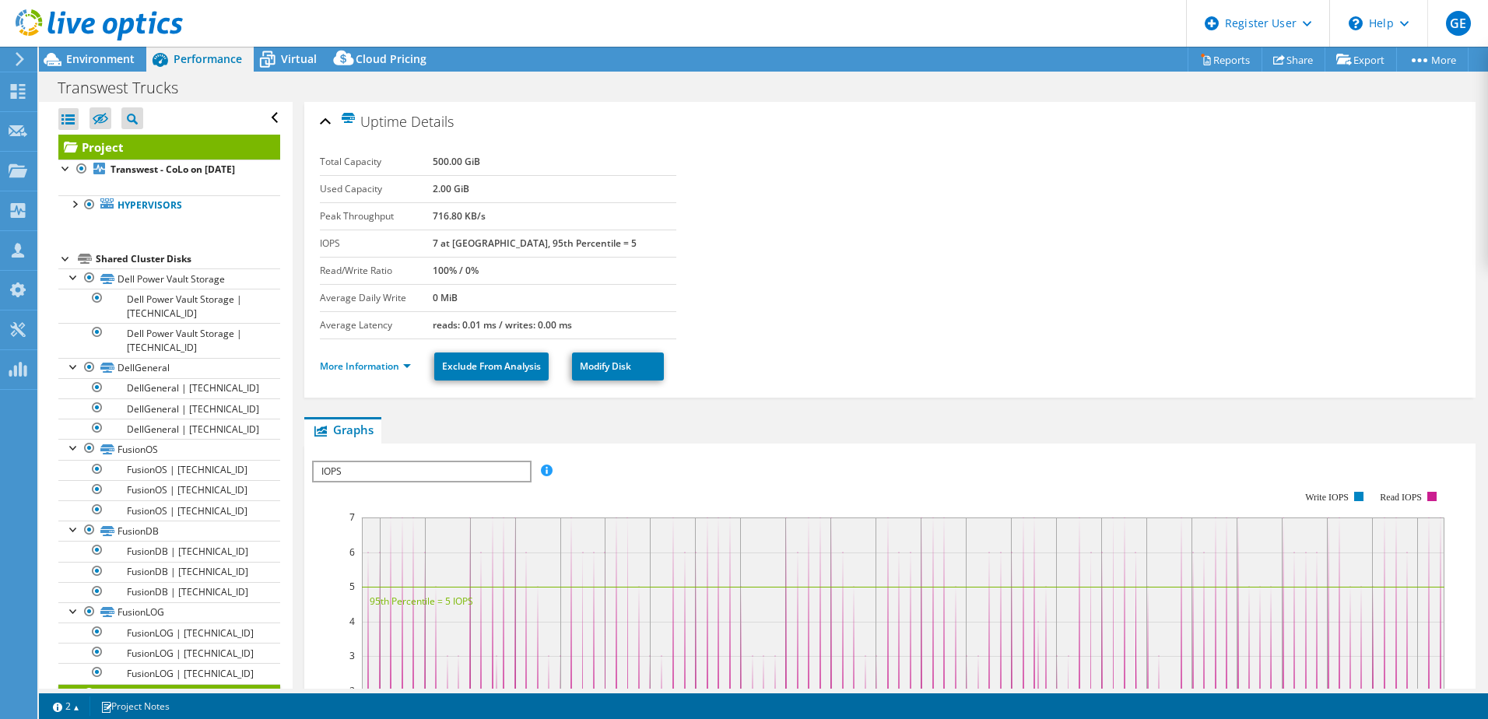
click at [61, 265] on div at bounding box center [66, 258] width 16 height 16
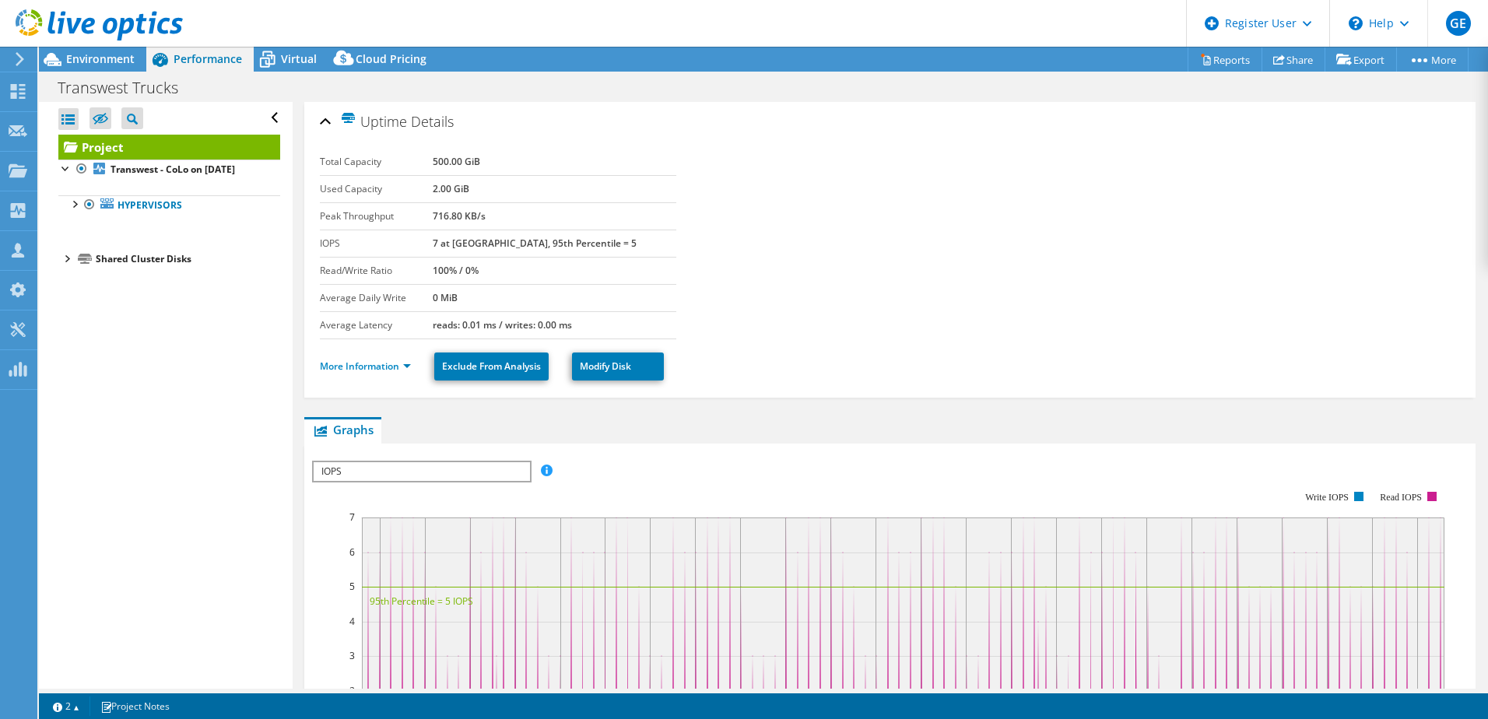
click at [62, 265] on div at bounding box center [66, 258] width 16 height 16
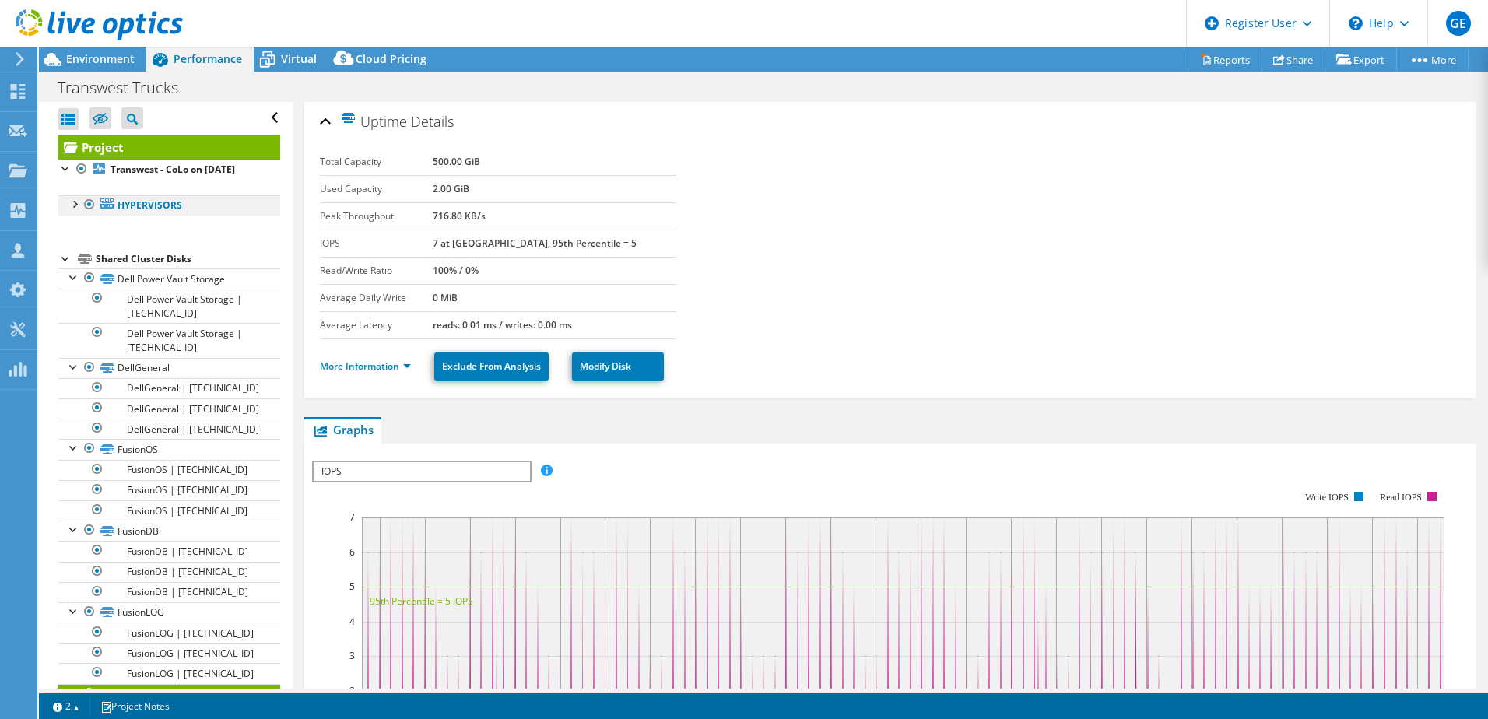
click at [75, 211] on div at bounding box center [74, 203] width 16 height 16
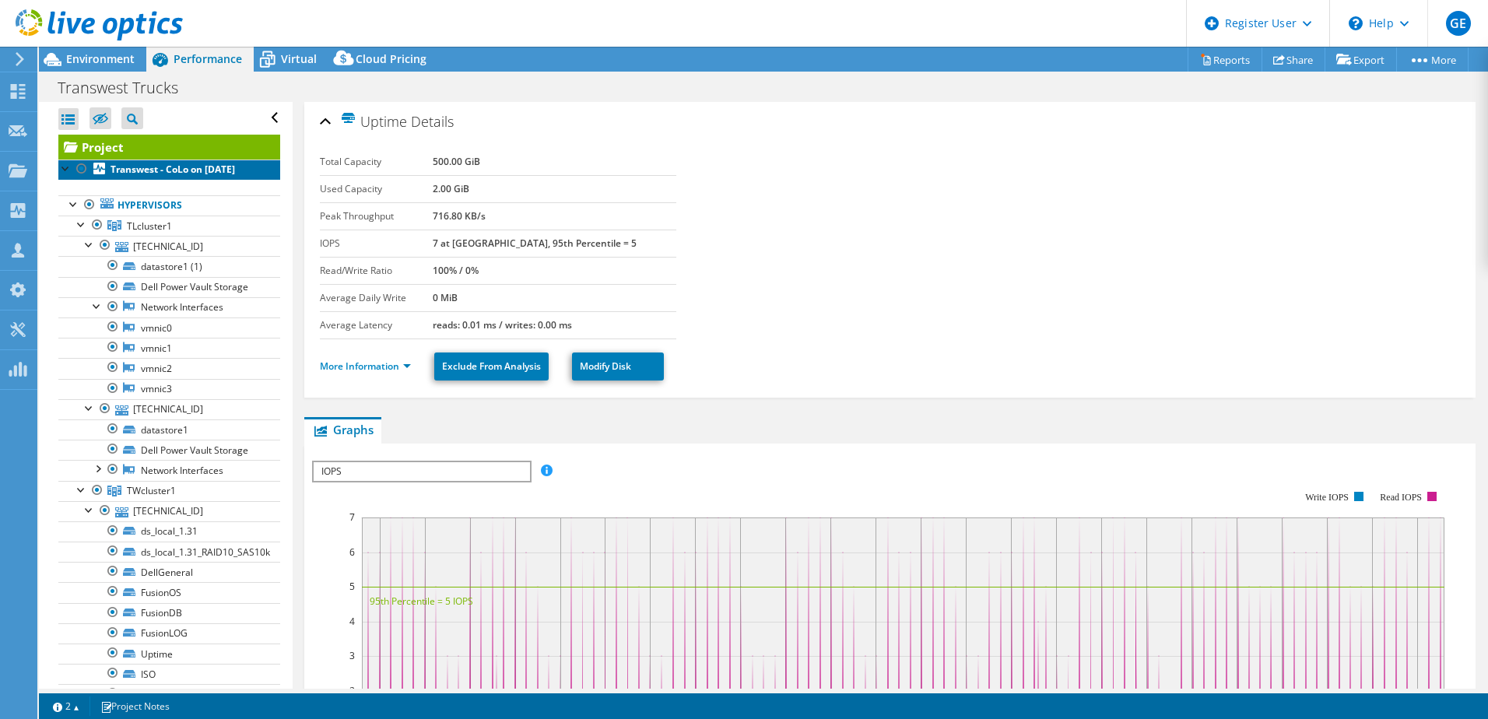
click at [143, 176] on b "Transwest - CoLo on [DATE]" at bounding box center [173, 169] width 125 height 13
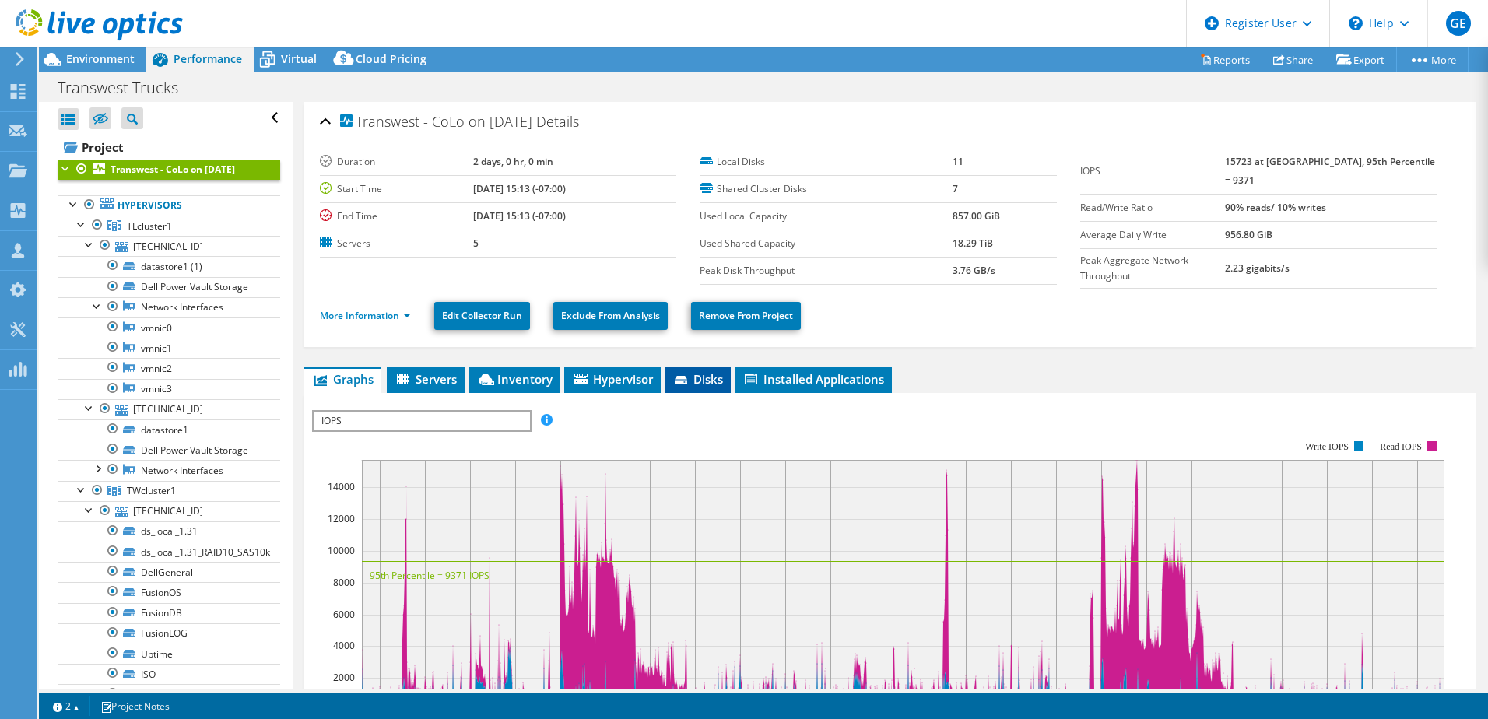
click at [685, 380] on icon at bounding box center [683, 381] width 16 height 10
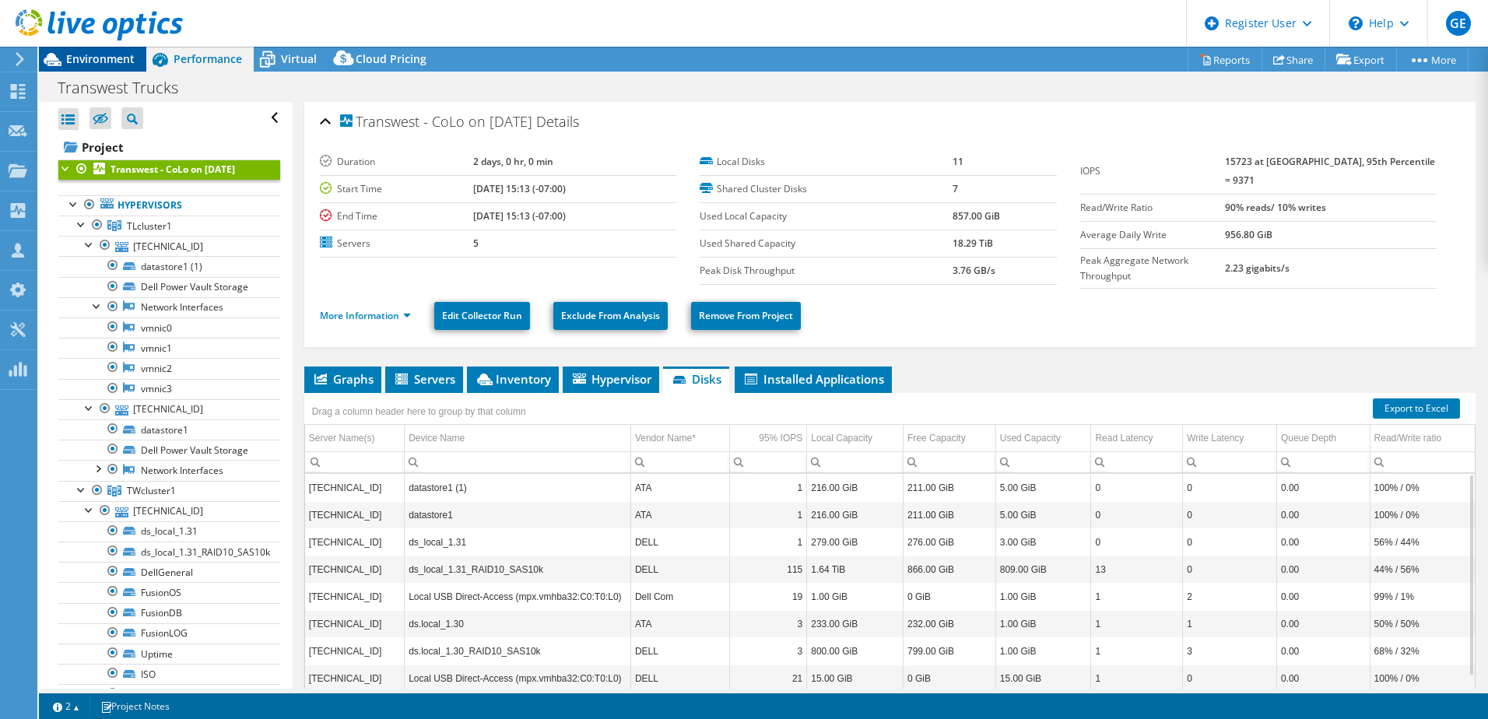
click at [137, 68] on div "Environment" at bounding box center [92, 59] width 107 height 25
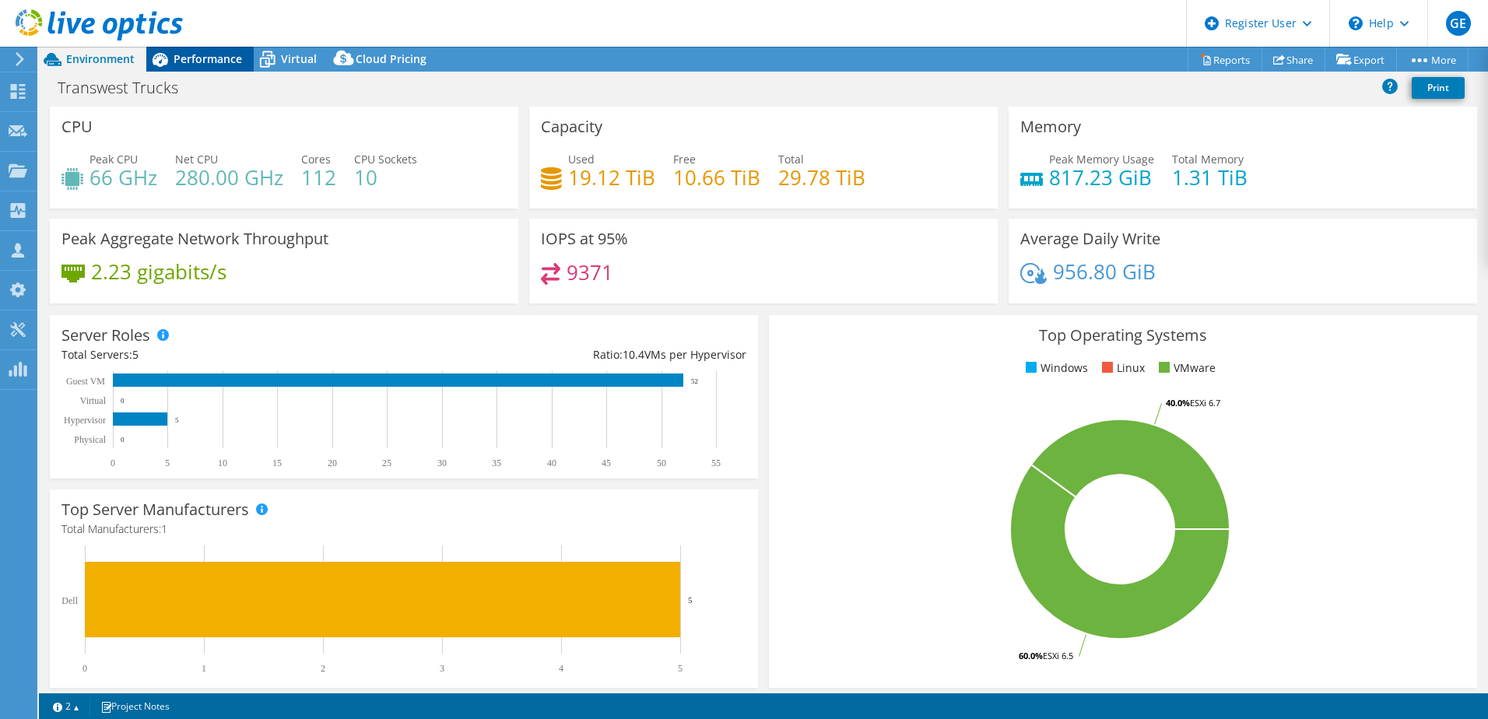
click at [183, 55] on span "Performance" at bounding box center [208, 58] width 68 height 15
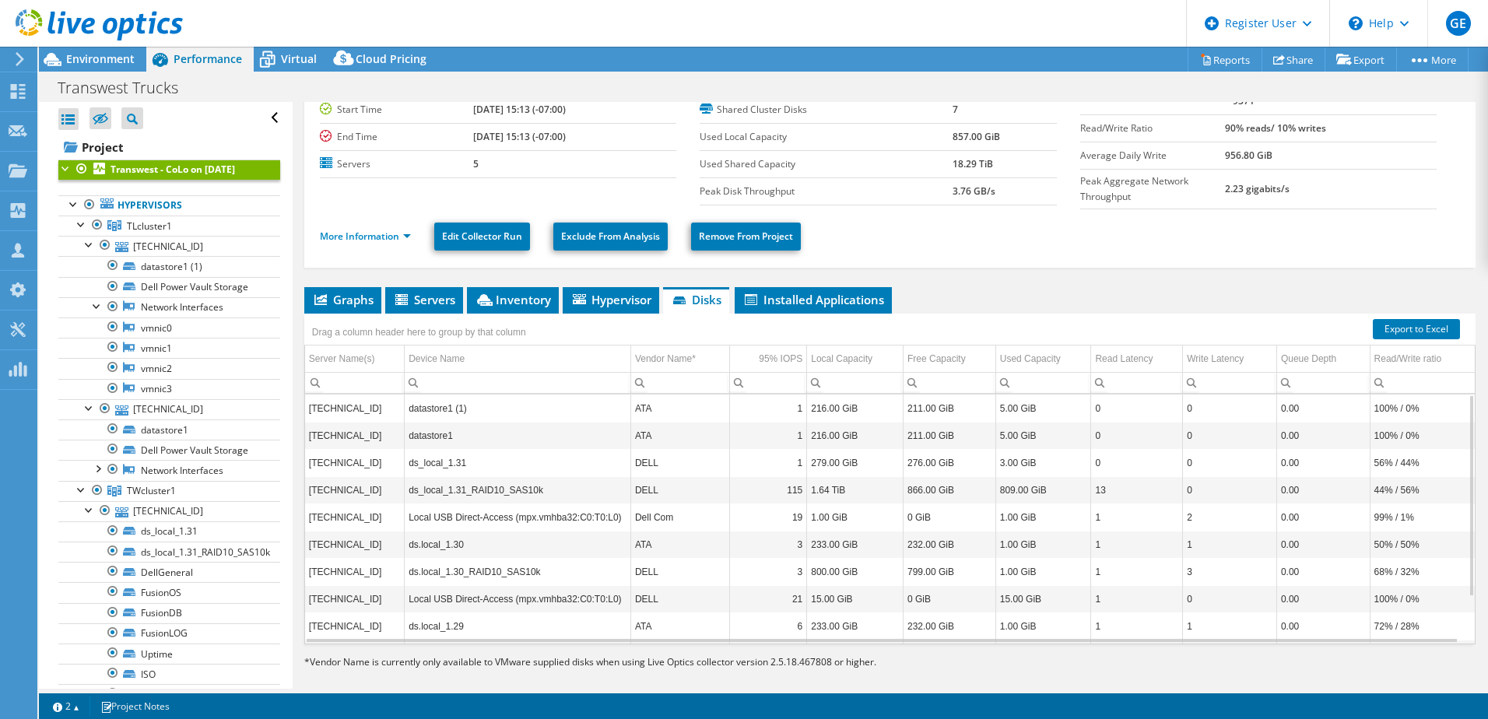
scroll to position [90, 0]
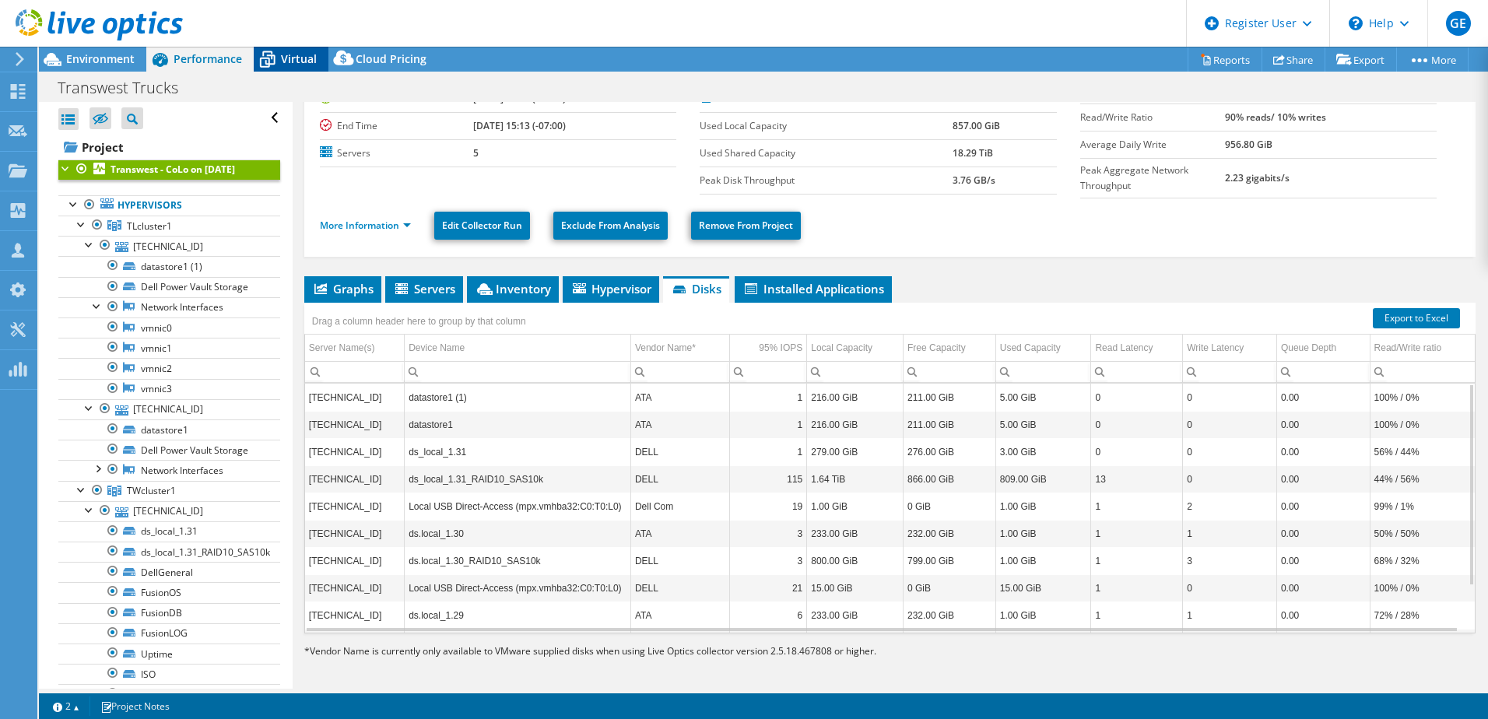
click at [288, 54] on span "Virtual" at bounding box center [299, 58] width 36 height 15
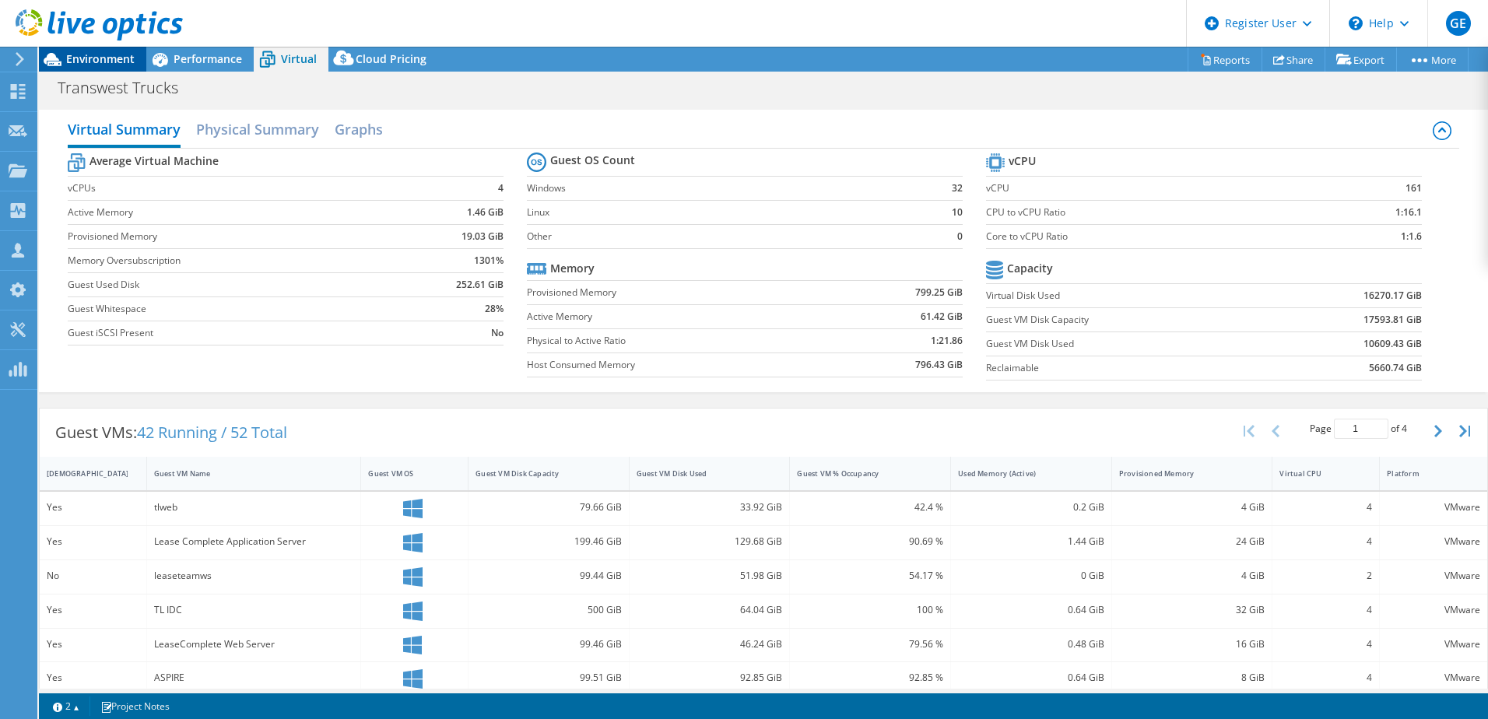
click at [121, 60] on span "Environment" at bounding box center [100, 58] width 68 height 15
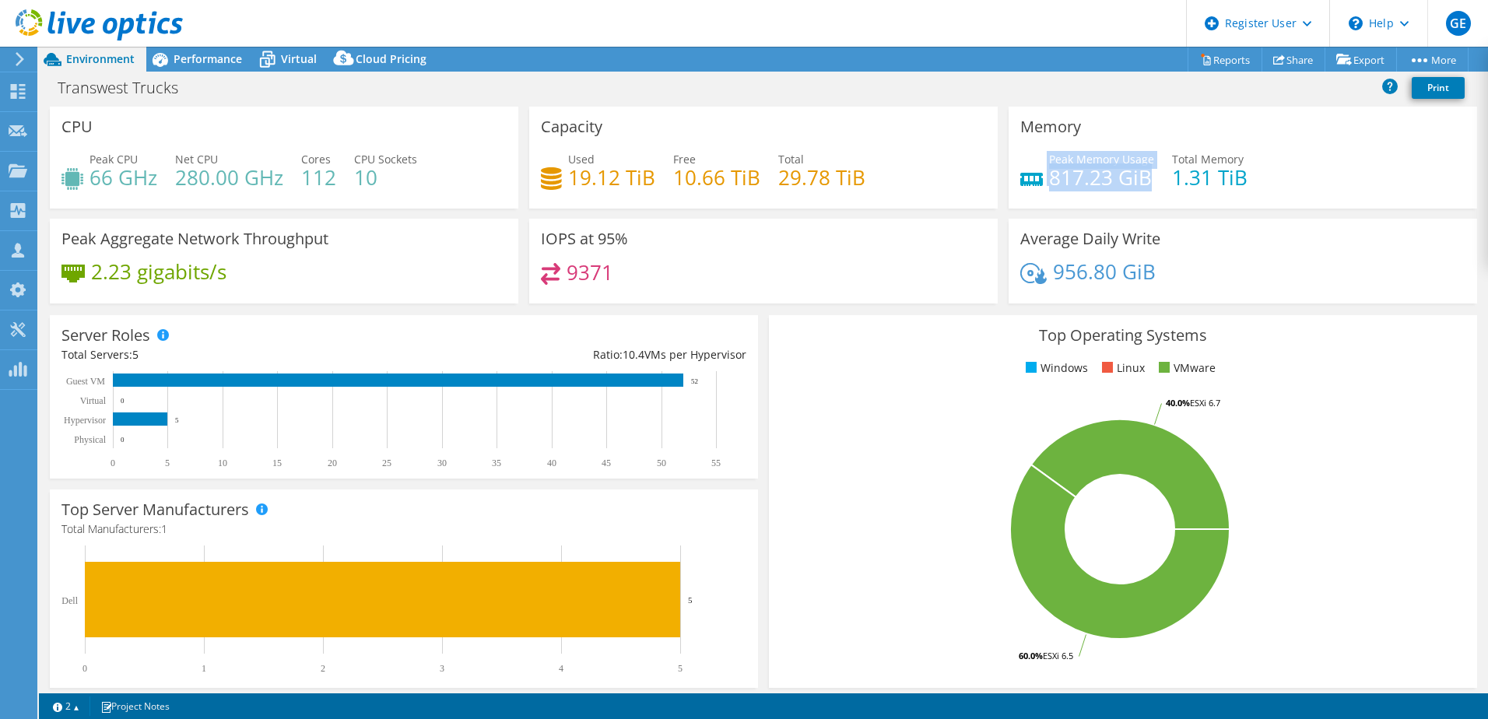
drag, startPoint x: 1040, startPoint y: 184, endPoint x: 1143, endPoint y: 176, distance: 103.8
click at [1143, 176] on div "Peak Memory Usage 817.23 GiB" at bounding box center [1087, 168] width 134 height 35
click at [661, 265] on div "9371" at bounding box center [763, 279] width 445 height 33
click at [185, 54] on span "Performance" at bounding box center [208, 58] width 68 height 15
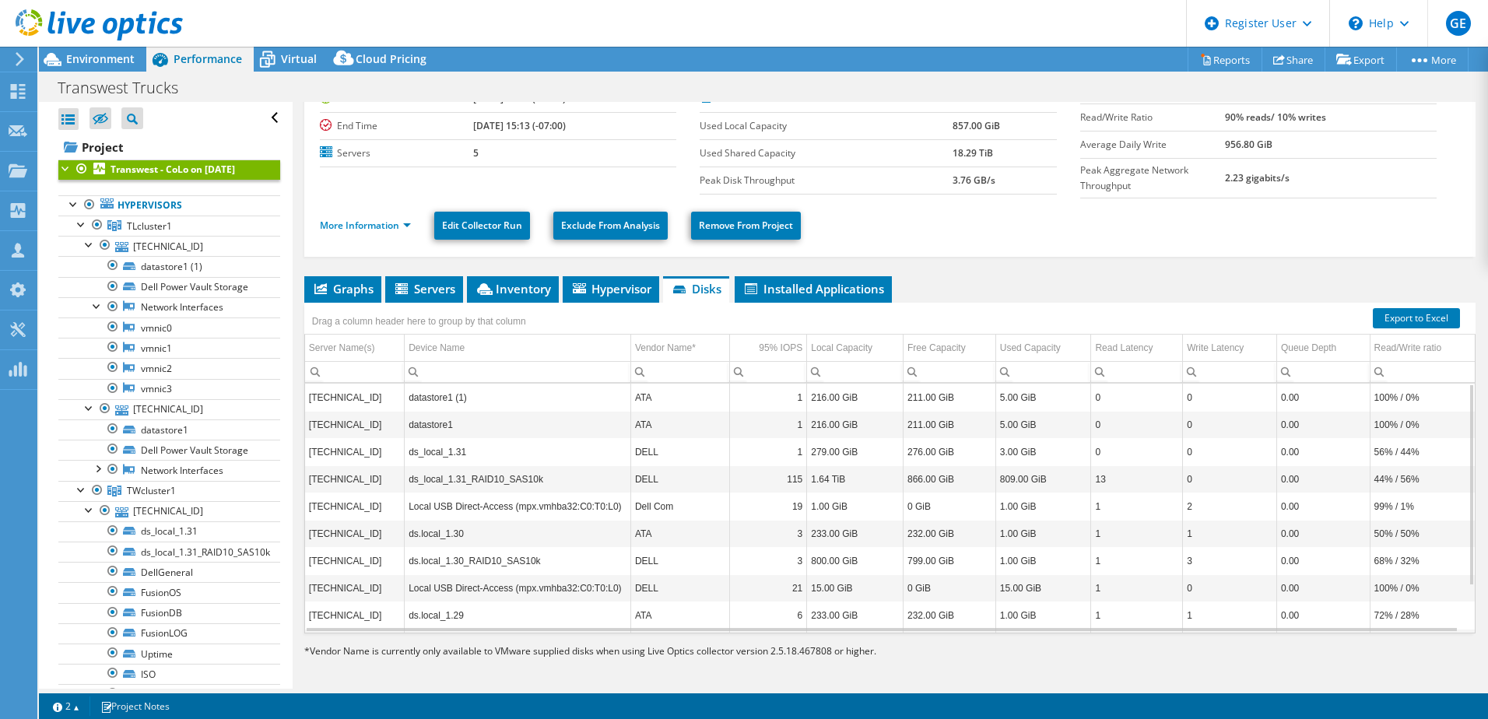
scroll to position [0, 0]
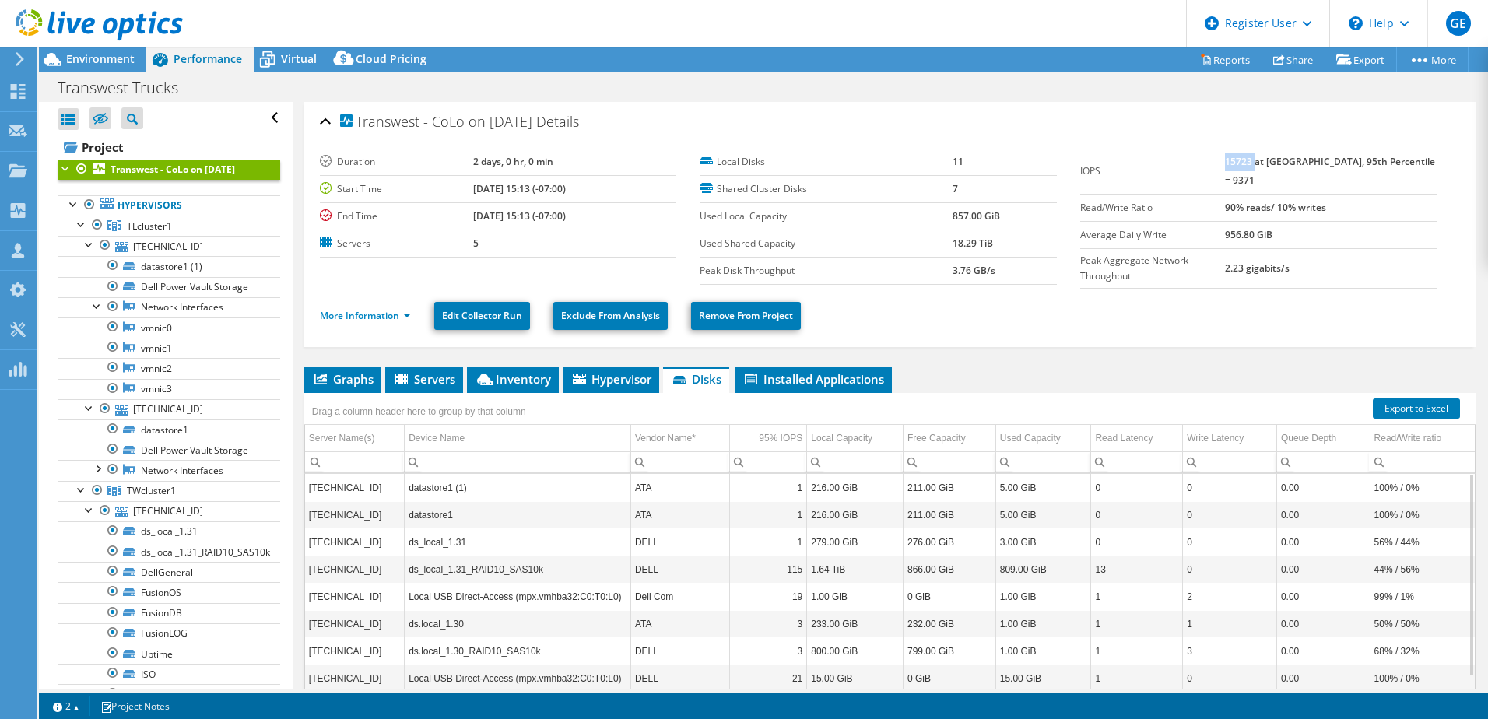
drag, startPoint x: 1251, startPoint y: 160, endPoint x: 1278, endPoint y: 163, distance: 27.4
click at [1188, 163] on b "15723 at [GEOGRAPHIC_DATA], 95th Percentile = 9371" at bounding box center [1330, 171] width 210 height 32
drag, startPoint x: 1278, startPoint y: 163, endPoint x: 1420, endPoint y: 165, distance: 142.4
click at [1188, 165] on td "15723 at [GEOGRAPHIC_DATA], 95th Percentile = 9371" at bounding box center [1331, 172] width 212 height 46
click at [215, 61] on span "Performance" at bounding box center [208, 58] width 68 height 15
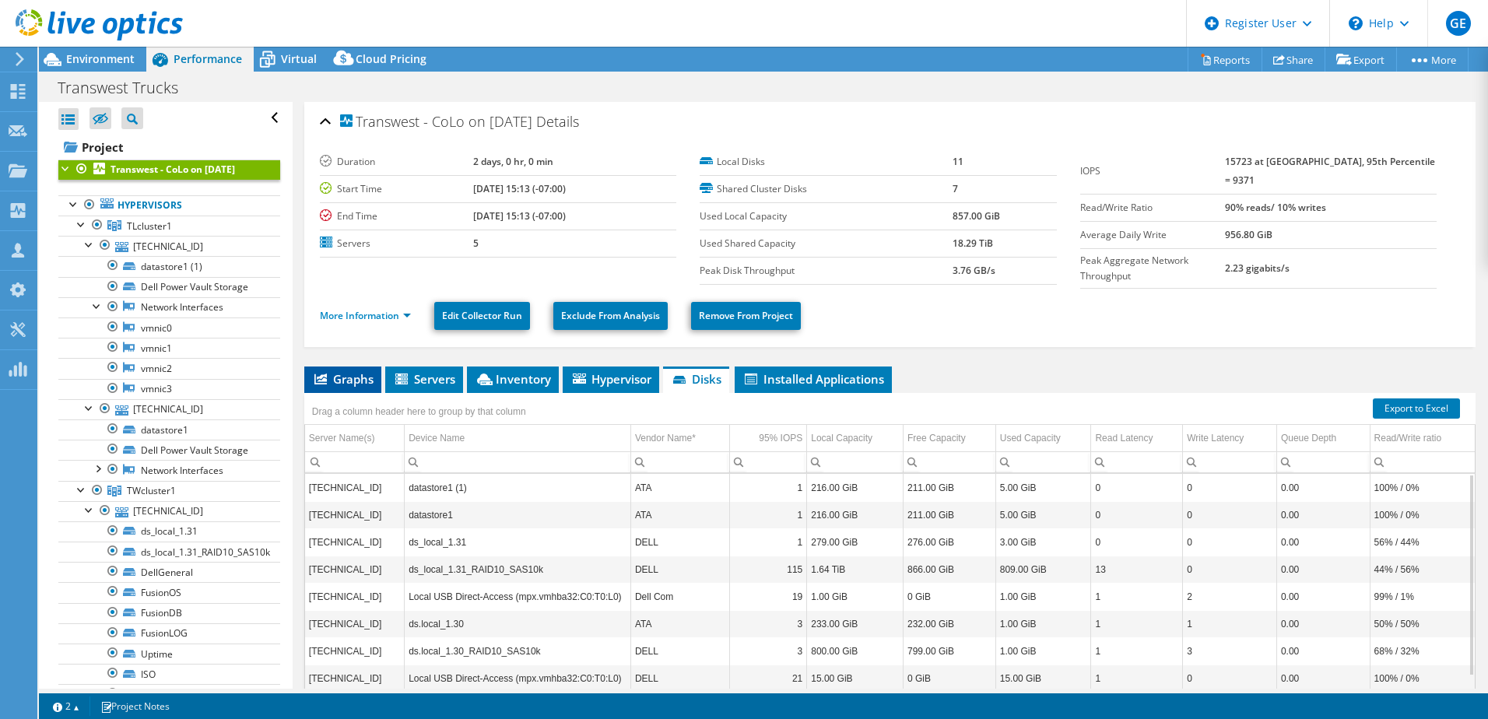
click at [349, 378] on span "Graphs" at bounding box center [342, 379] width 61 height 16
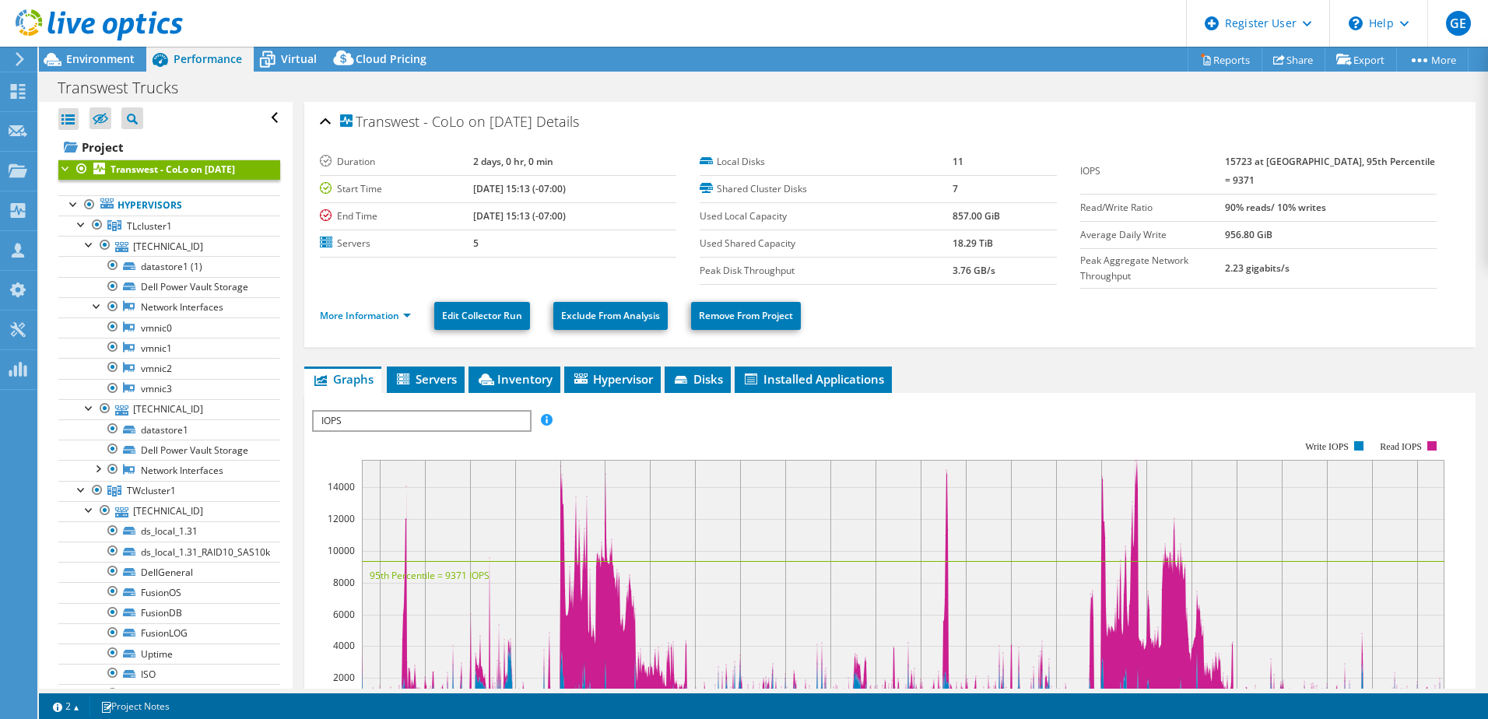
click at [474, 423] on span "IOPS" at bounding box center [422, 421] width 216 height 19
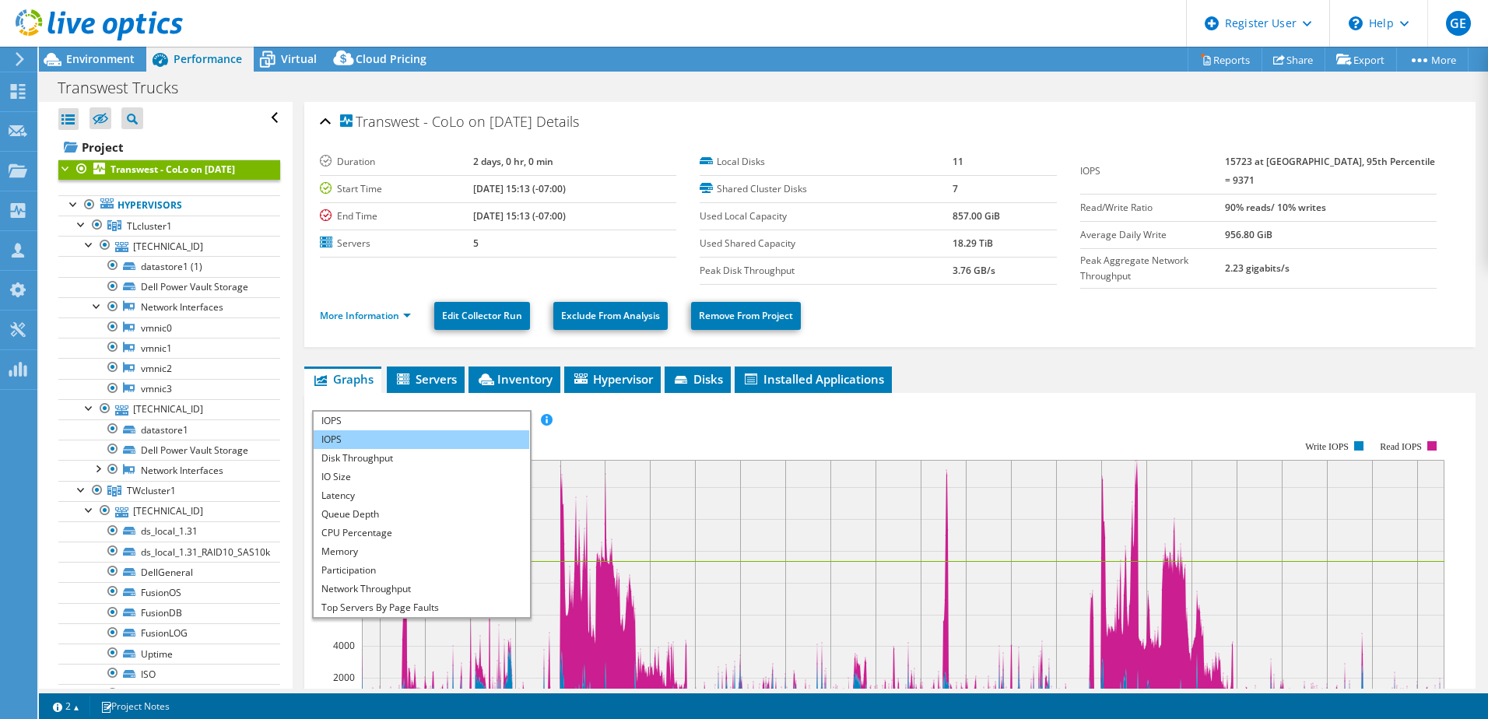
click at [339, 437] on li "IOPS" at bounding box center [422, 439] width 216 height 19
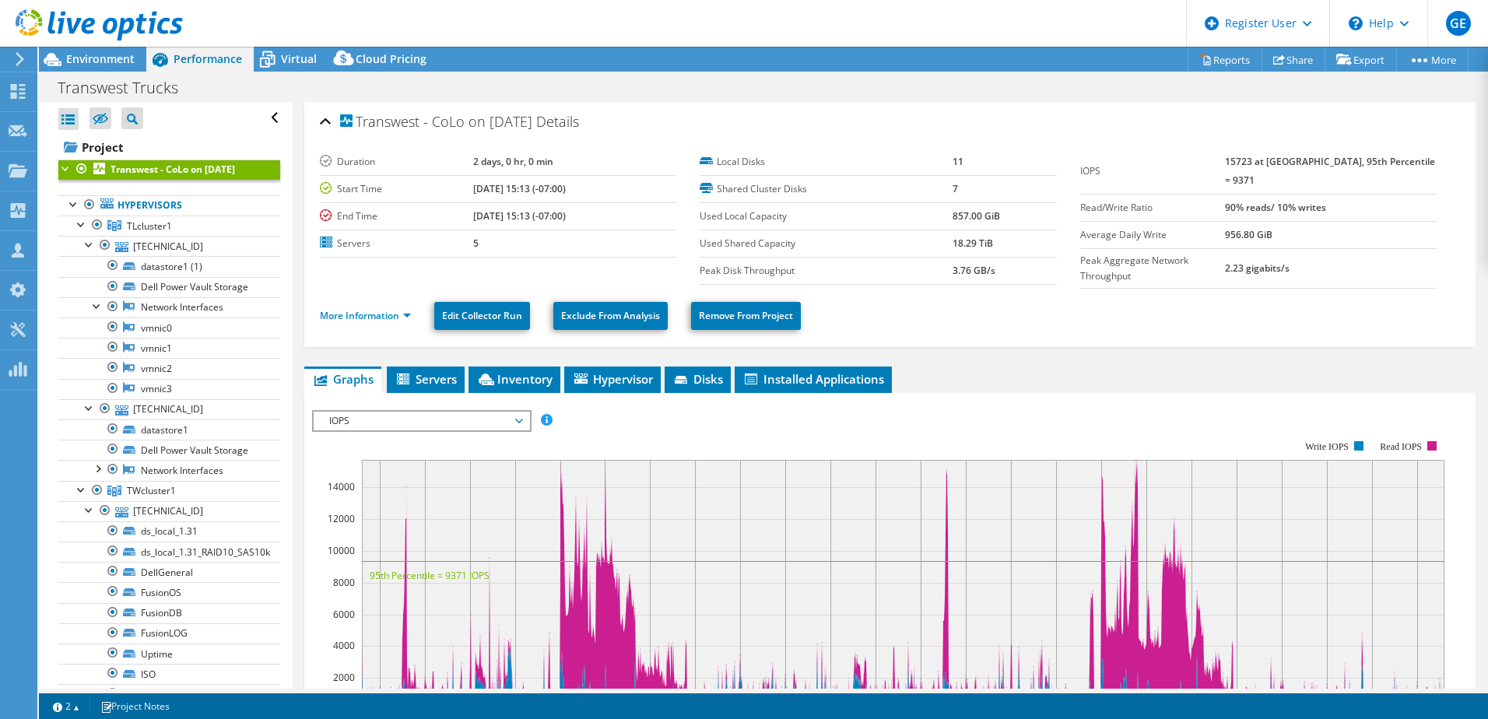
drag, startPoint x: 1267, startPoint y: 157, endPoint x: 1416, endPoint y: 158, distance: 149.4
click at [1188, 158] on tr "IOPS 15723 at [GEOGRAPHIC_DATA], 95th Percentile = 9371" at bounding box center [1258, 172] width 356 height 46
click at [1153, 393] on div "IOPS Disk Throughput IO Size Latency Queue Depth CPU Percentage Memory Page Fau…" at bounding box center [890, 667] width 1156 height 549
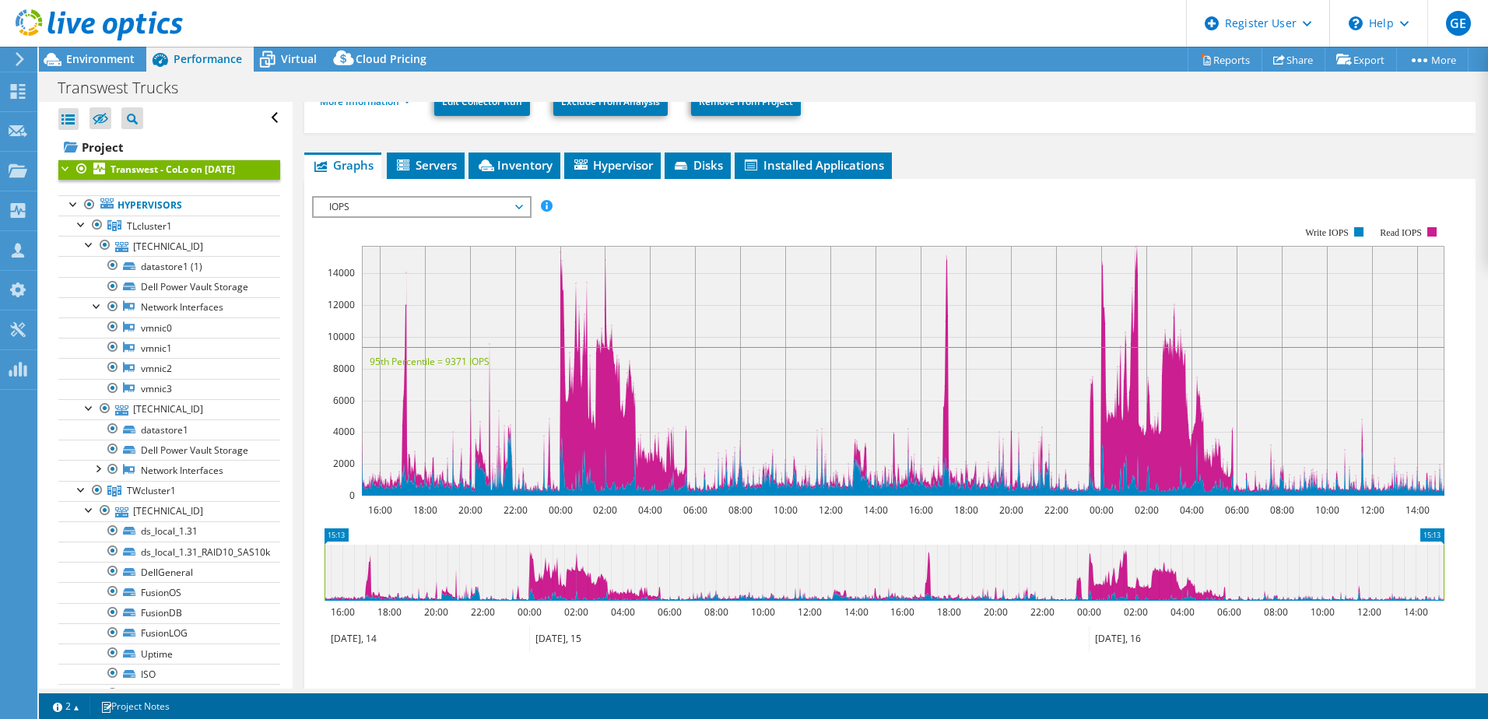
scroll to position [201, 0]
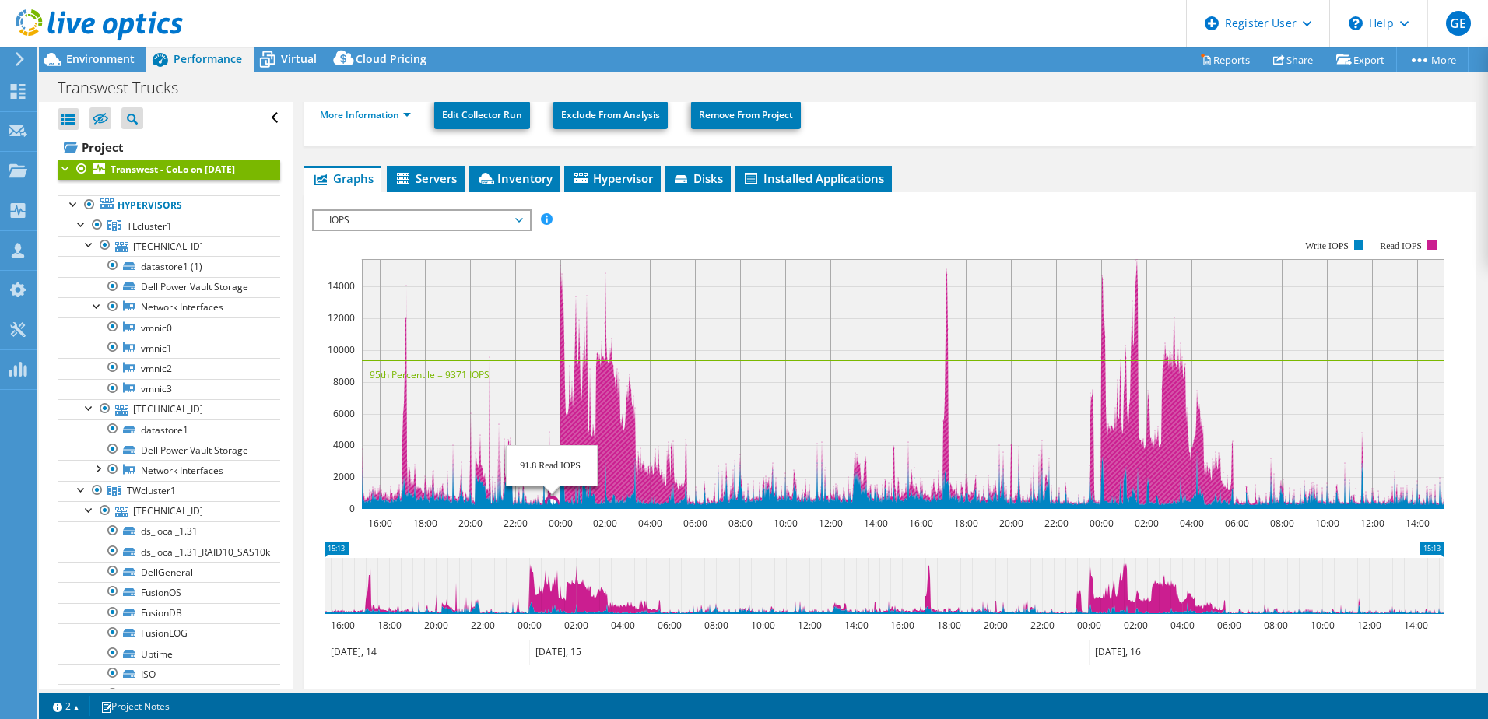
drag, startPoint x: 531, startPoint y: 354, endPoint x: 597, endPoint y: 289, distance: 93.0
click at [578, 296] on icon "16:00 18:00 20:00 22:00 00:00 02:00 04:00 06:00 08:00 10:00 12:00 14:00 16:00 1…" at bounding box center [884, 374] width 1144 height 311
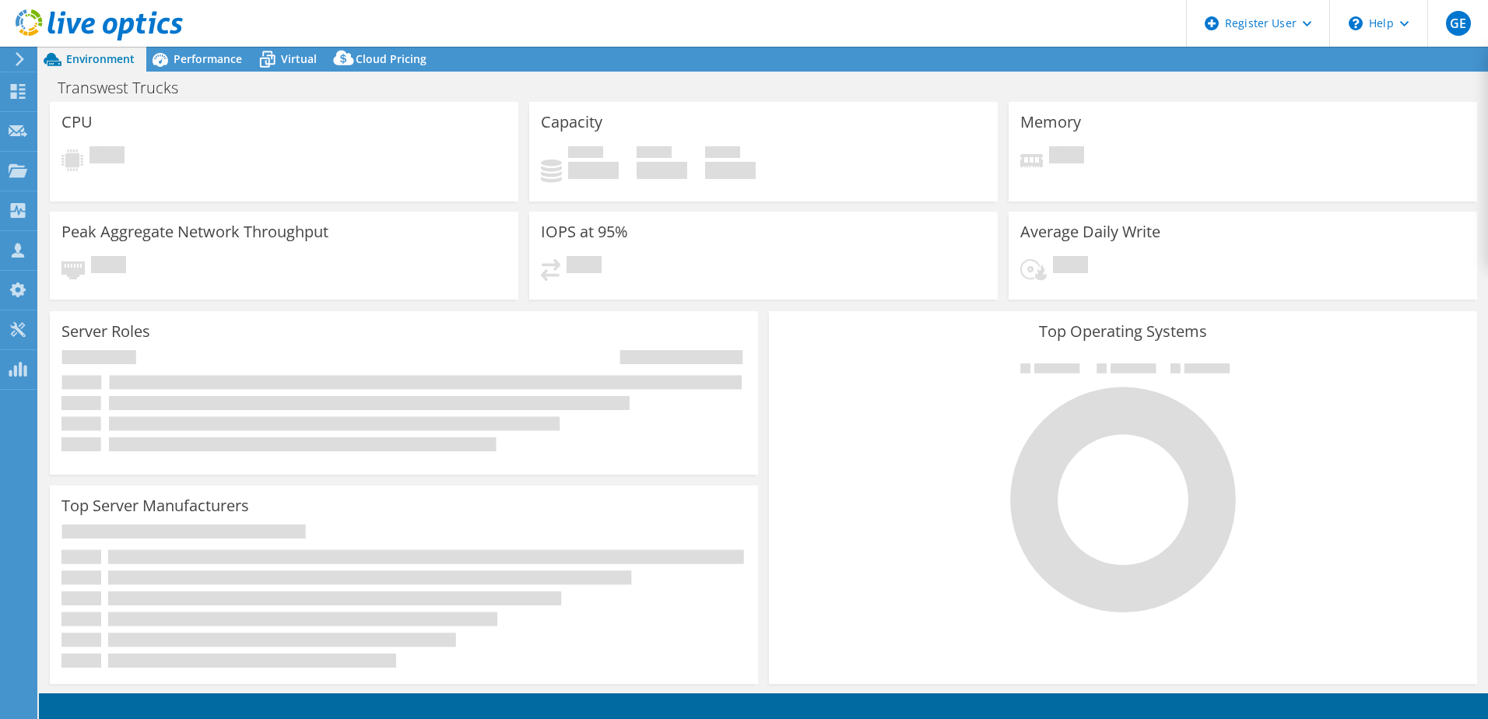
select select "USWest"
select select "USD"
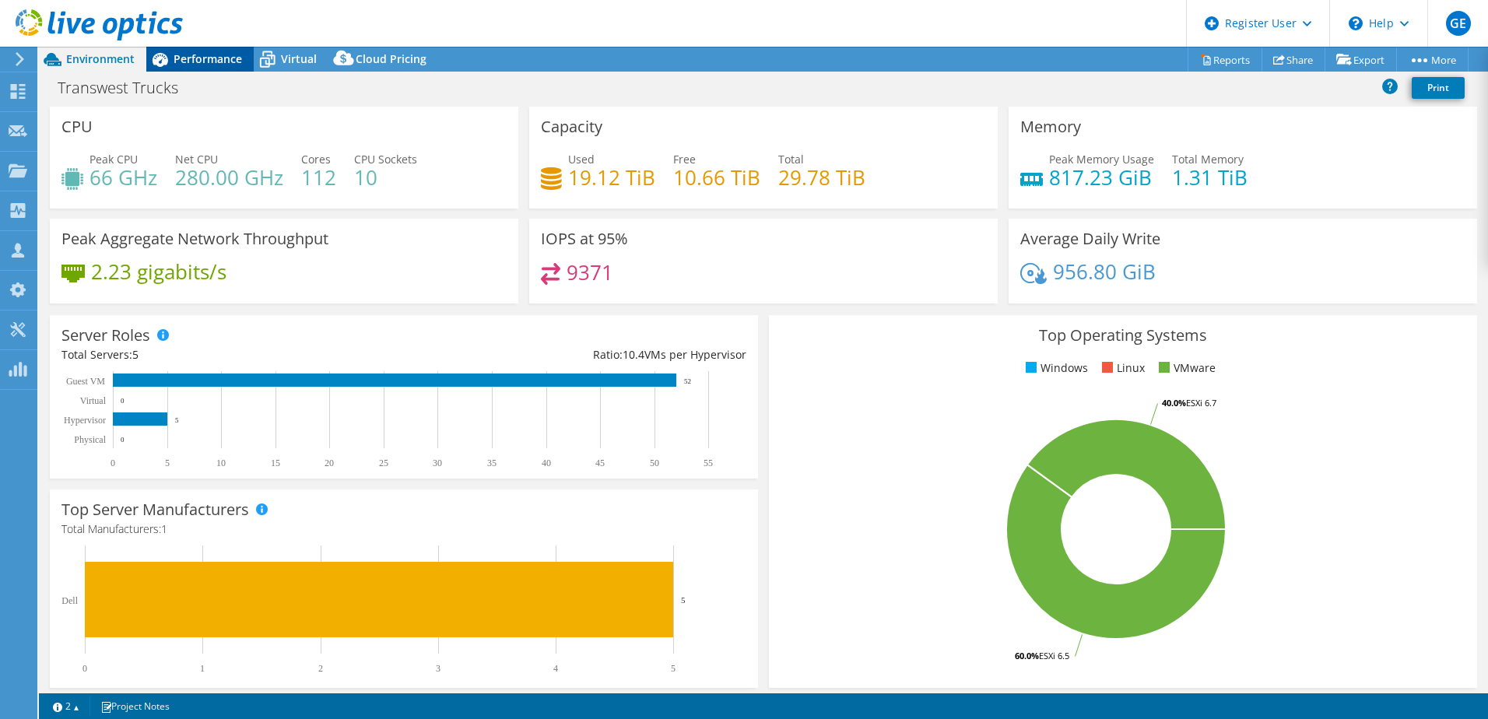
click at [209, 69] on div "Performance" at bounding box center [199, 59] width 107 height 25
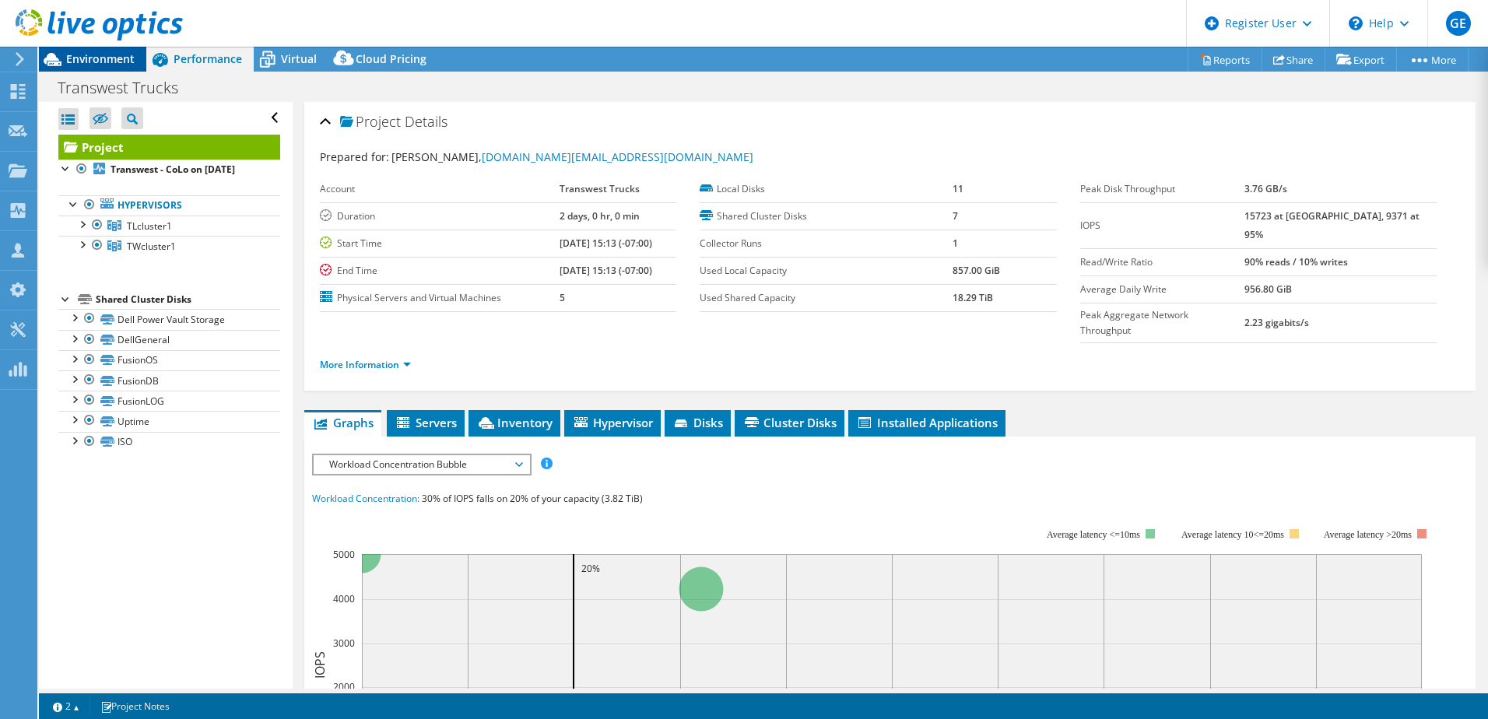
click at [111, 61] on span "Environment" at bounding box center [100, 58] width 68 height 15
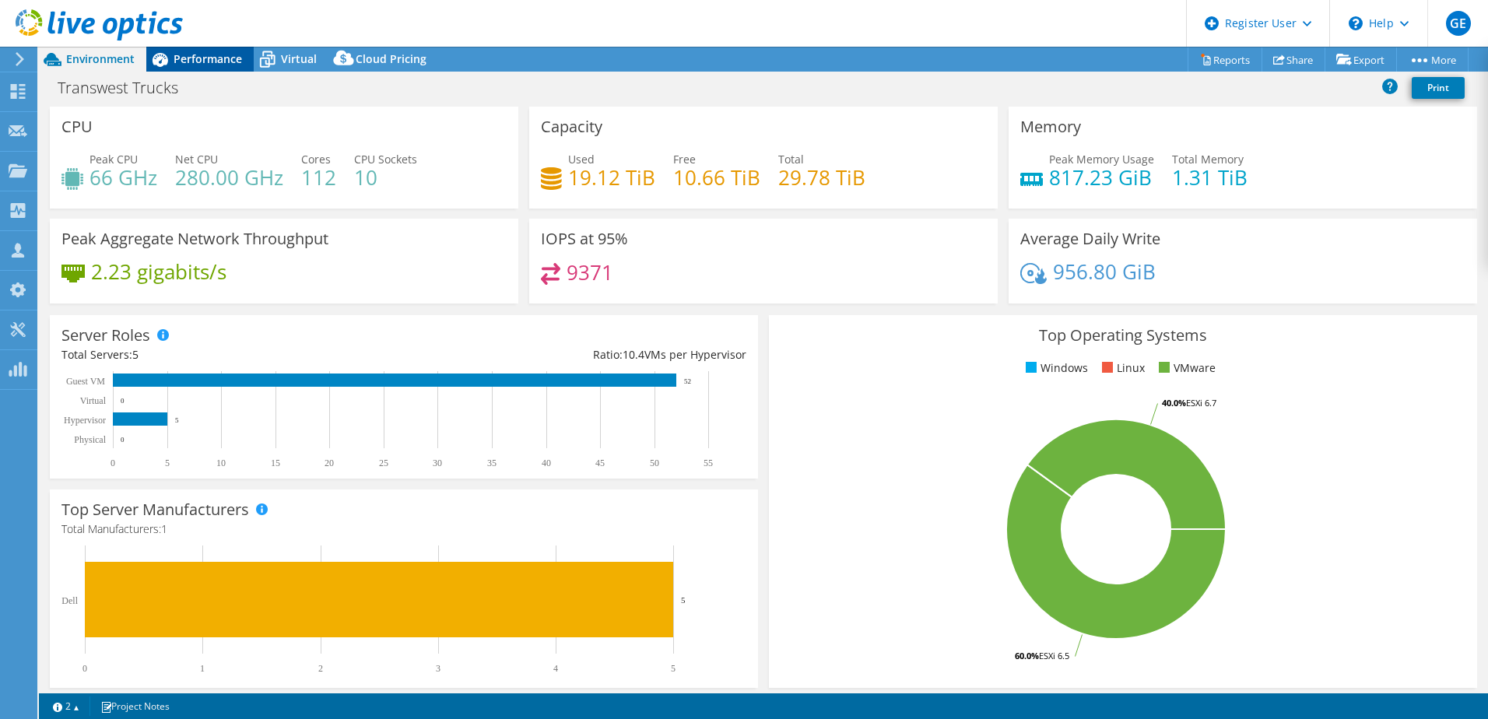
click at [220, 60] on span "Performance" at bounding box center [208, 58] width 68 height 15
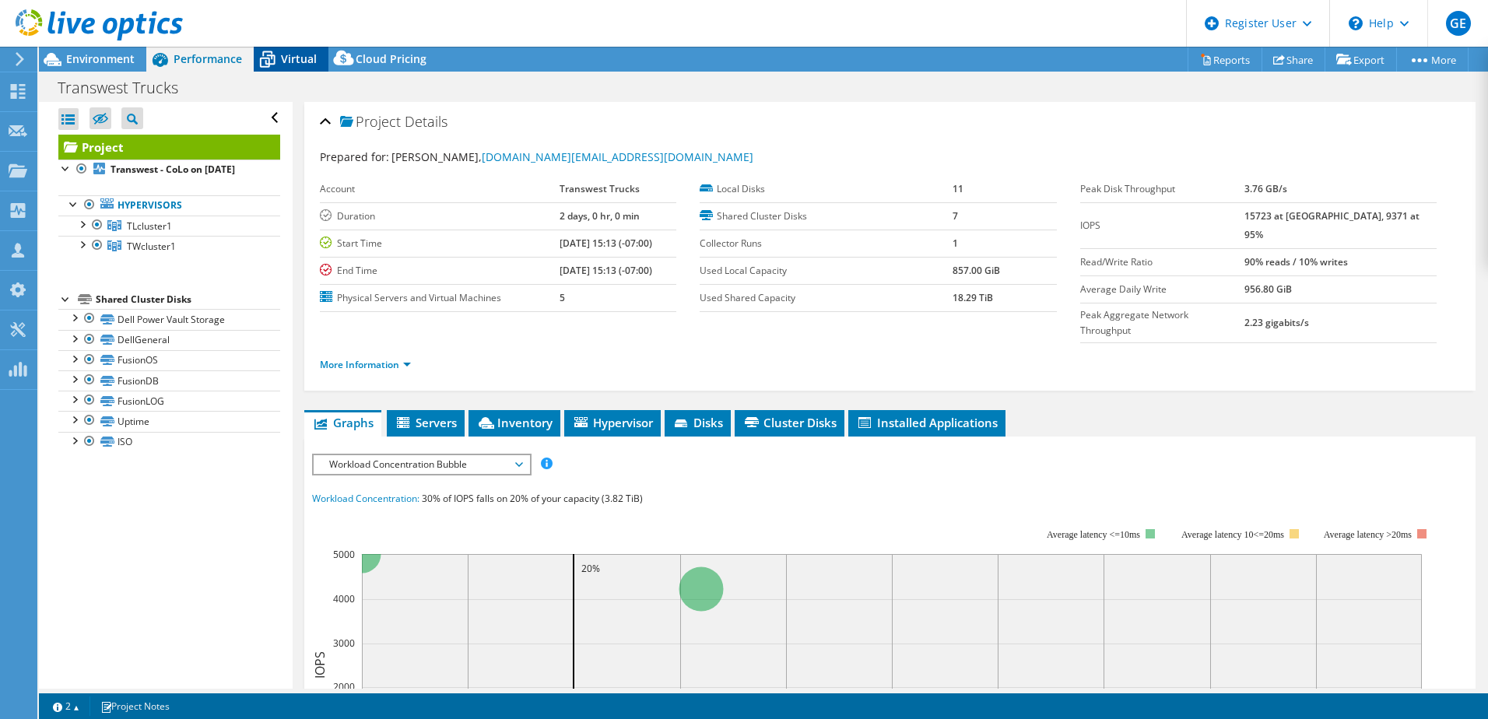
click at [297, 66] on div "Virtual" at bounding box center [291, 59] width 75 height 25
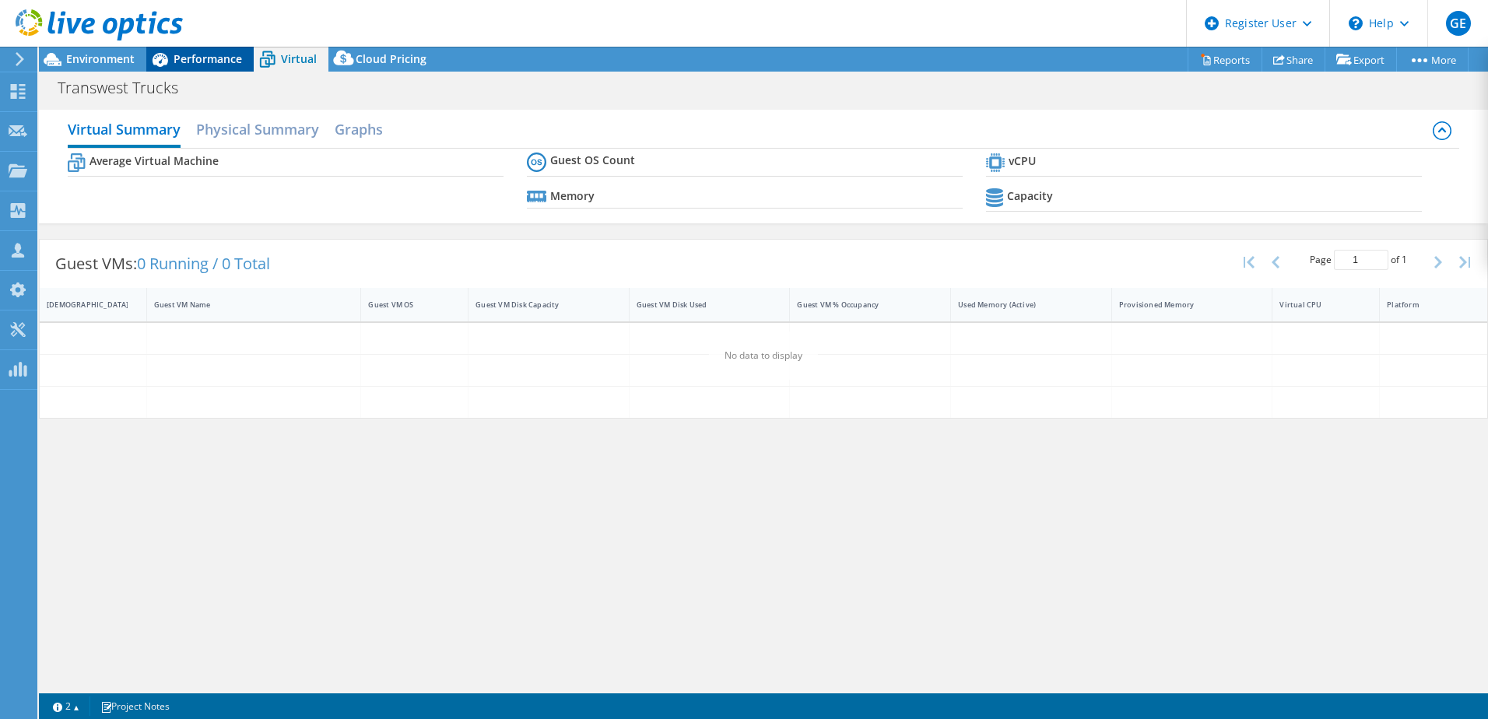
click at [223, 62] on span "Performance" at bounding box center [208, 58] width 68 height 15
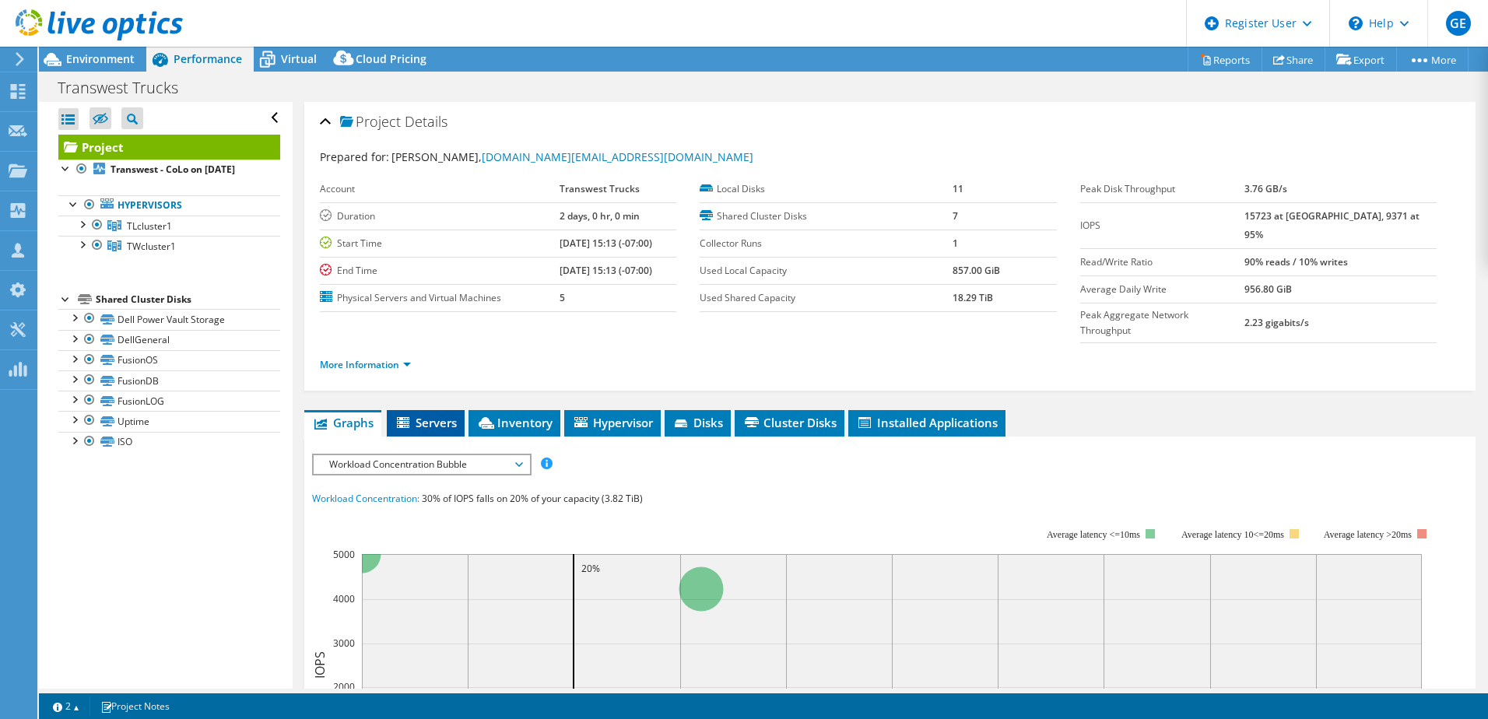
click at [419, 410] on li "Servers" at bounding box center [426, 423] width 78 height 26
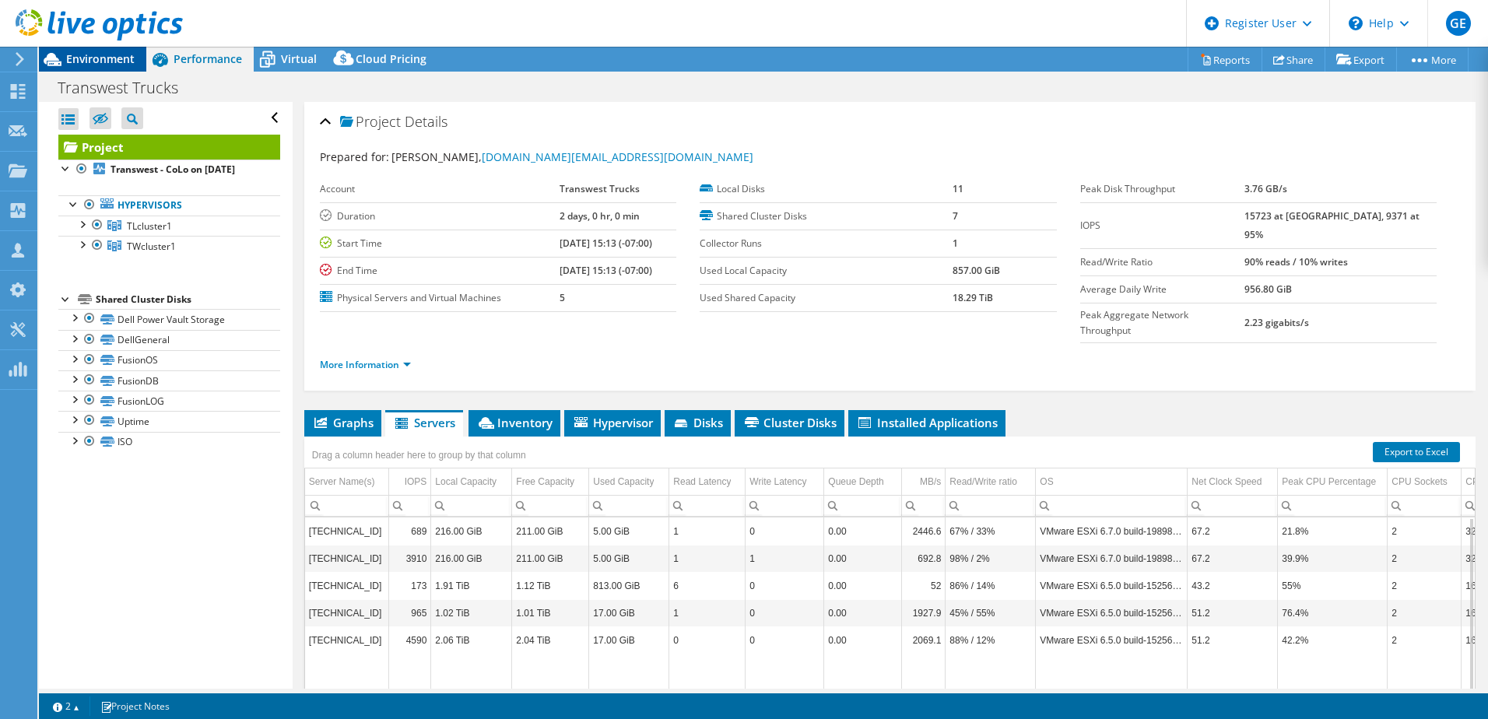
click at [107, 61] on span "Environment" at bounding box center [100, 58] width 68 height 15
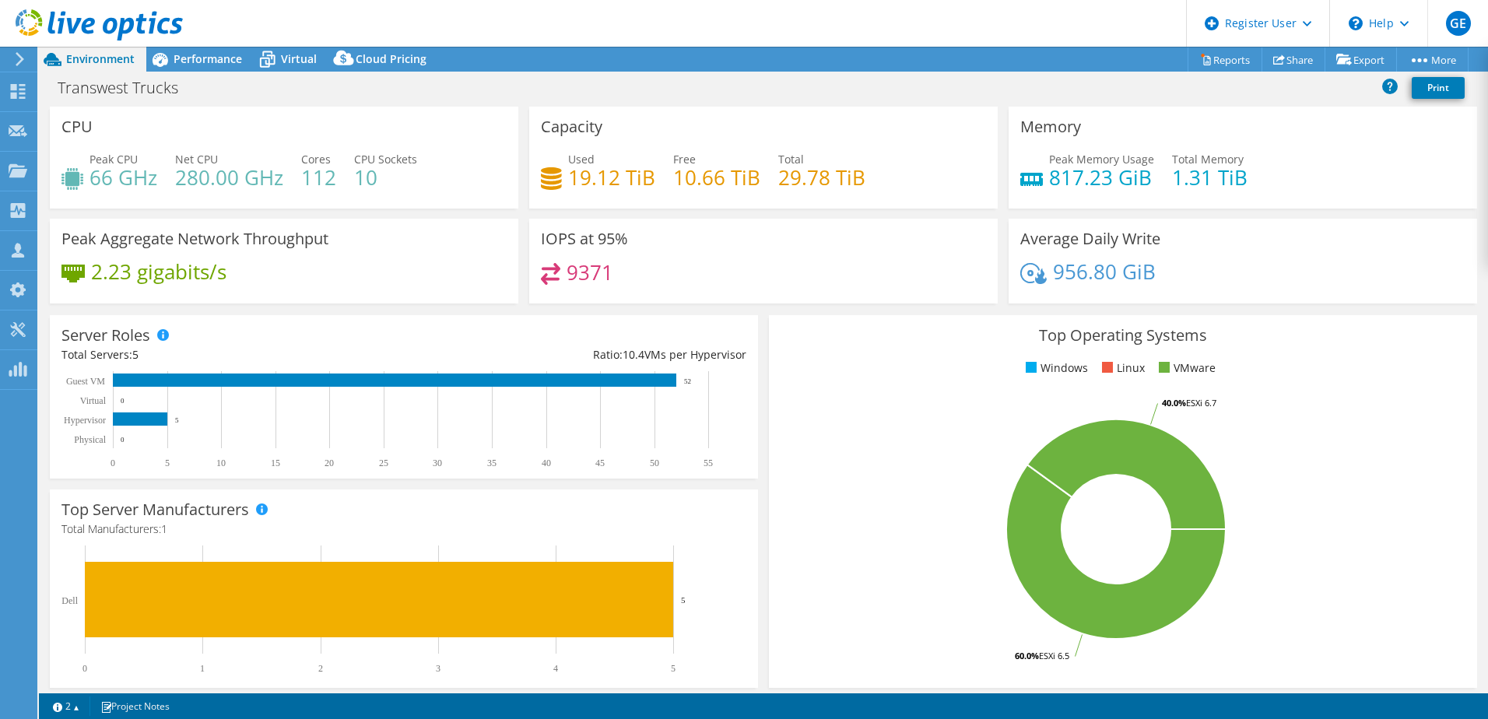
click at [848, 334] on h3 "Top Operating Systems" at bounding box center [1123, 335] width 685 height 17
select select "USWest"
select select "USD"
click at [288, 58] on span "Virtual" at bounding box center [299, 58] width 36 height 15
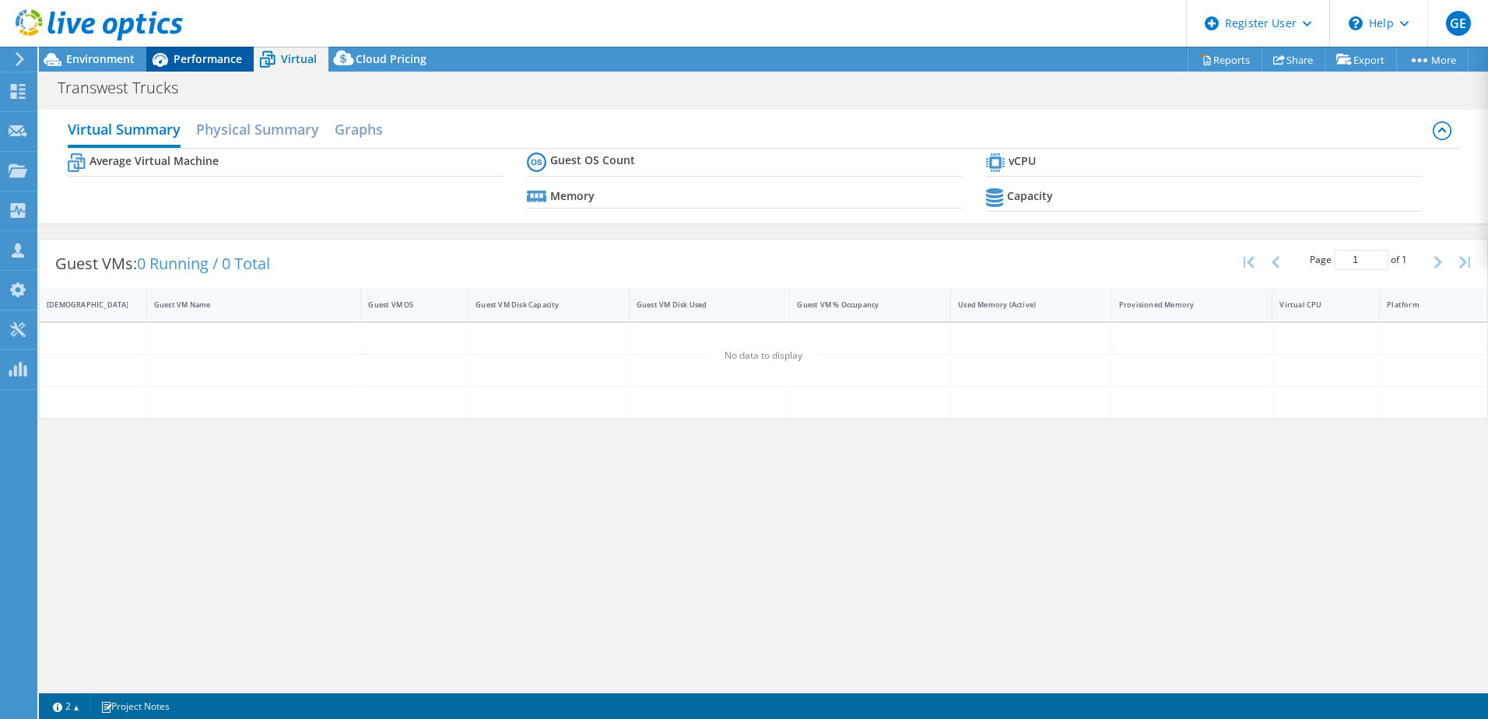
click at [227, 51] on div "Performance" at bounding box center [199, 59] width 107 height 25
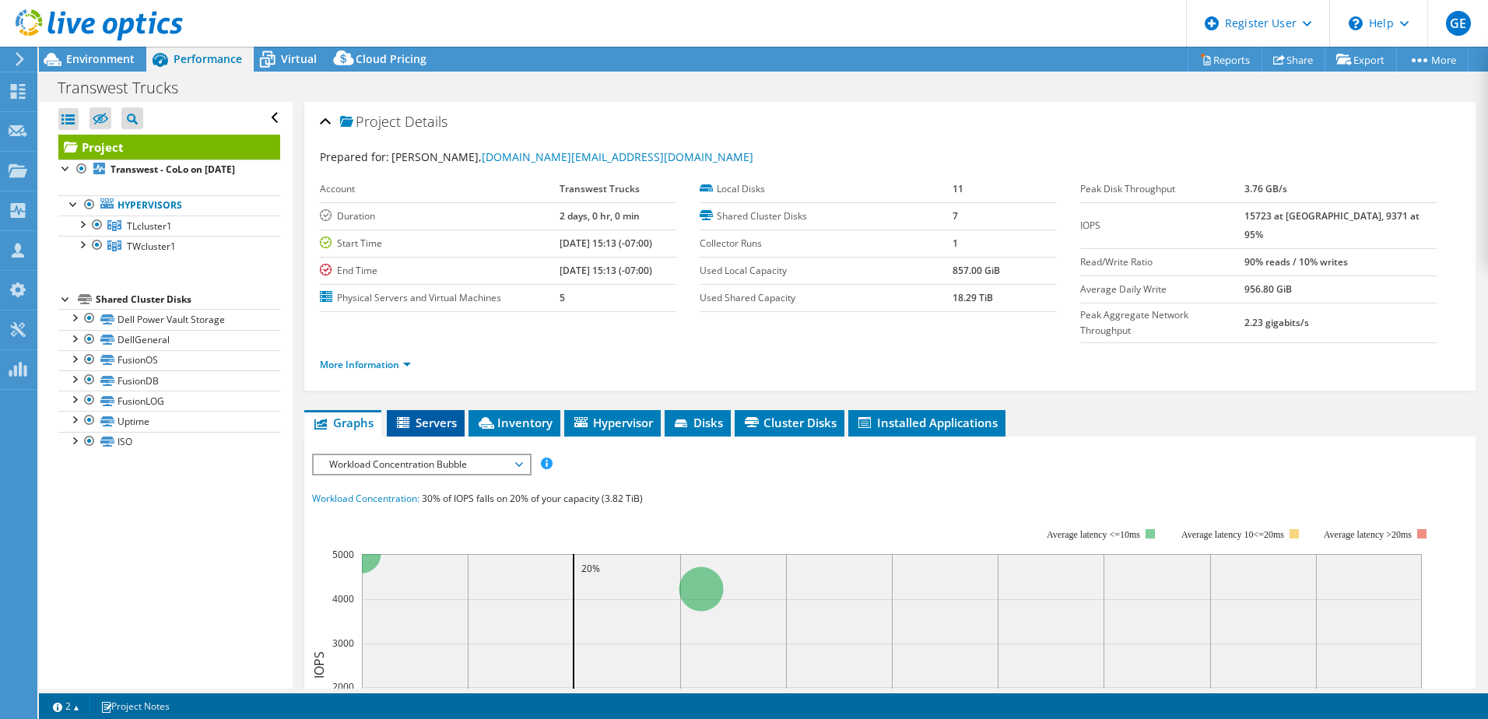
click at [430, 410] on li "Servers" at bounding box center [426, 423] width 78 height 26
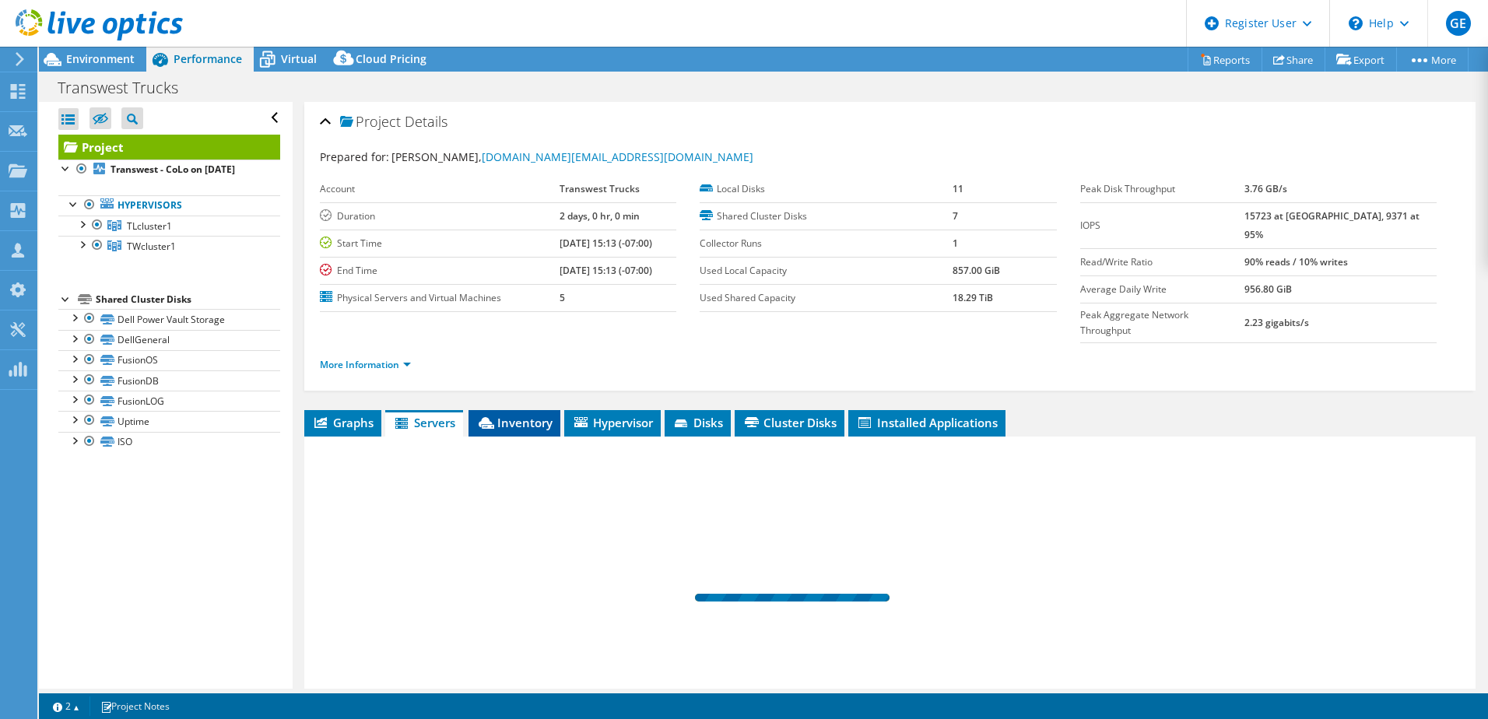
click at [514, 415] on span "Inventory" at bounding box center [514, 423] width 76 height 16
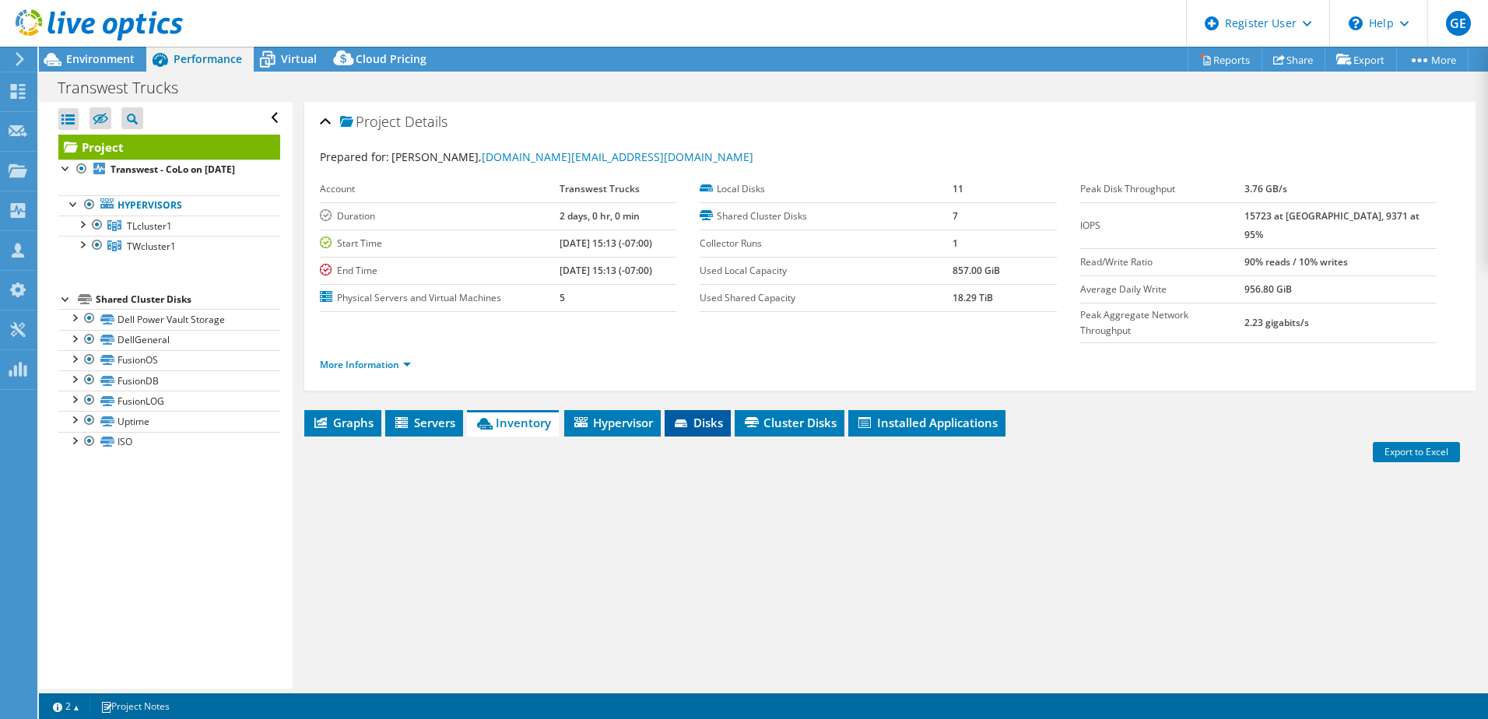
click at [690, 419] on icon at bounding box center [683, 424] width 16 height 10
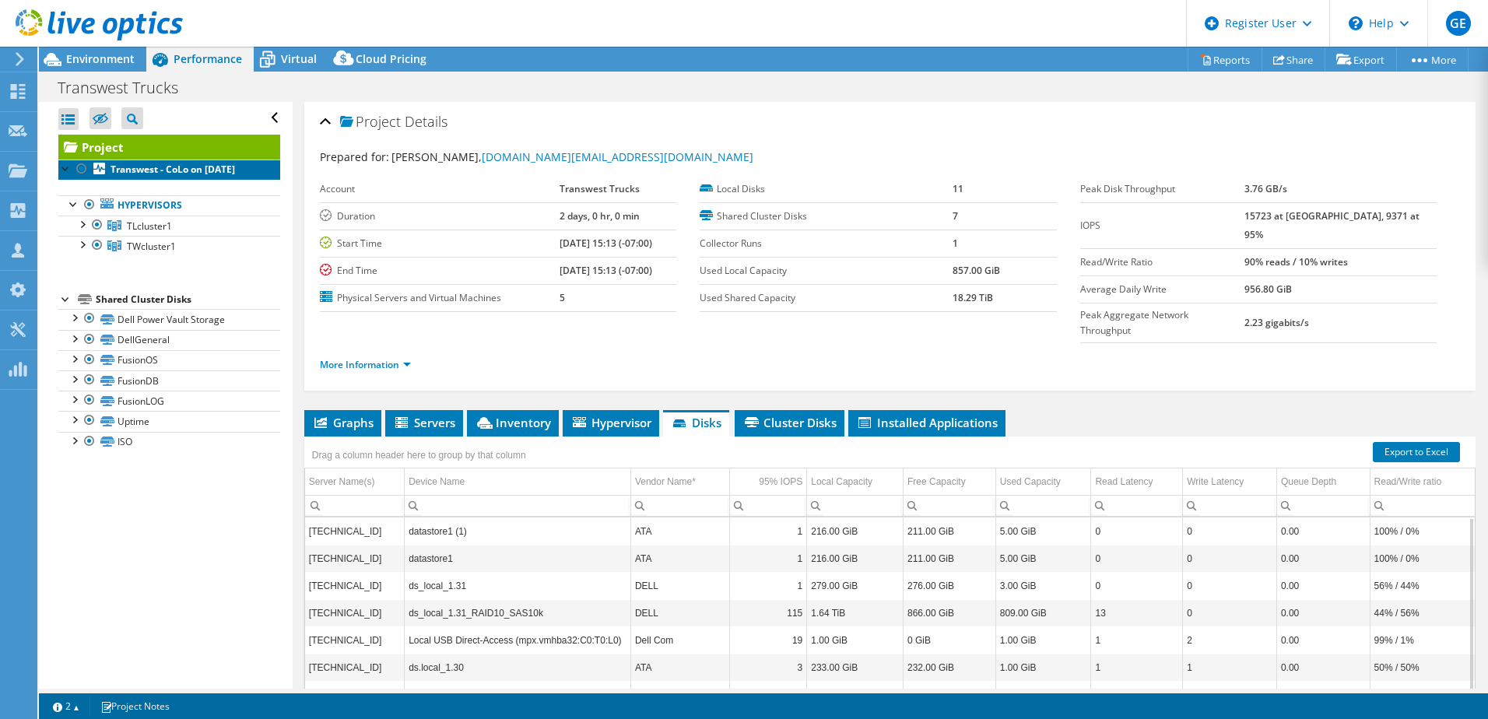
click at [177, 180] on link "Transwest - CoLo on [DATE]" at bounding box center [169, 170] width 222 height 20
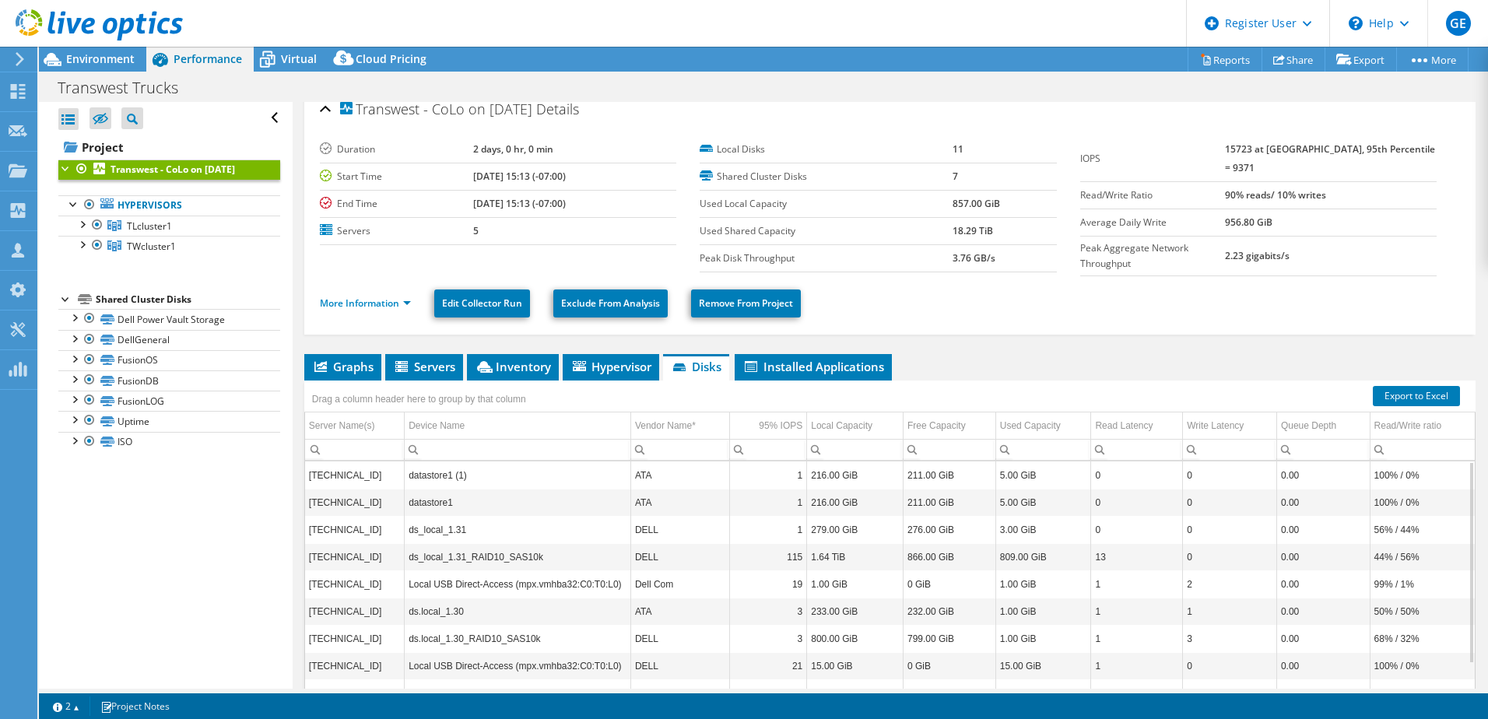
scroll to position [90, 0]
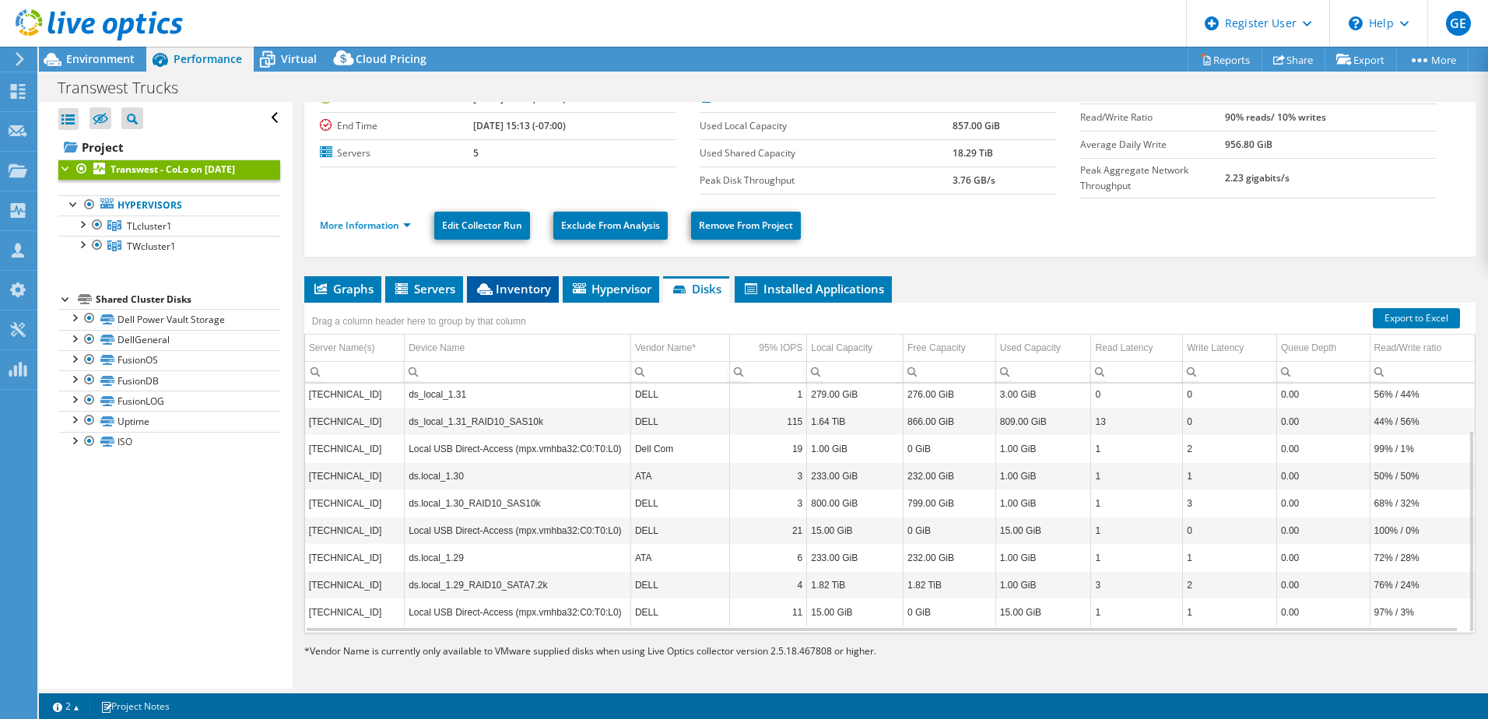
click at [514, 292] on span "Inventory" at bounding box center [513, 289] width 76 height 16
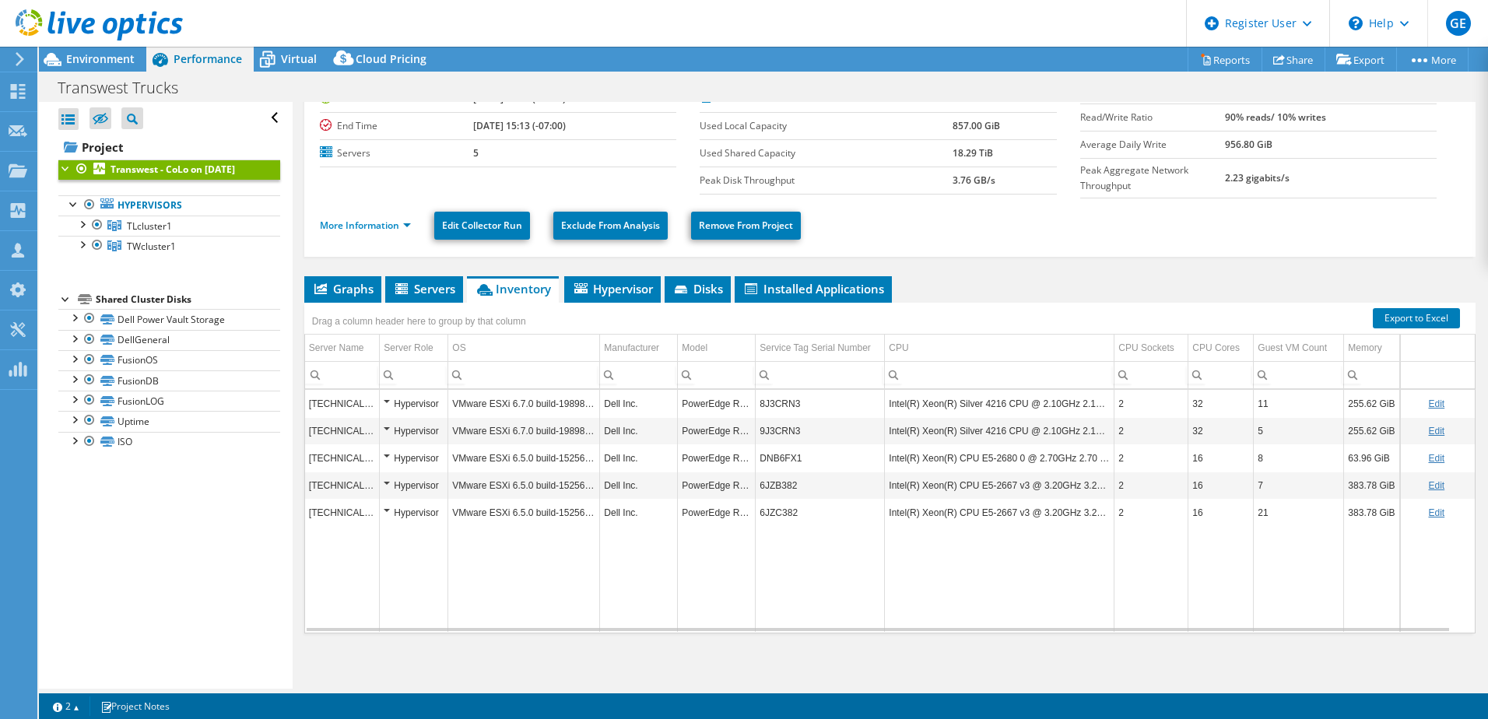
click at [387, 400] on div "Hypervisor" at bounding box center [414, 404] width 60 height 19
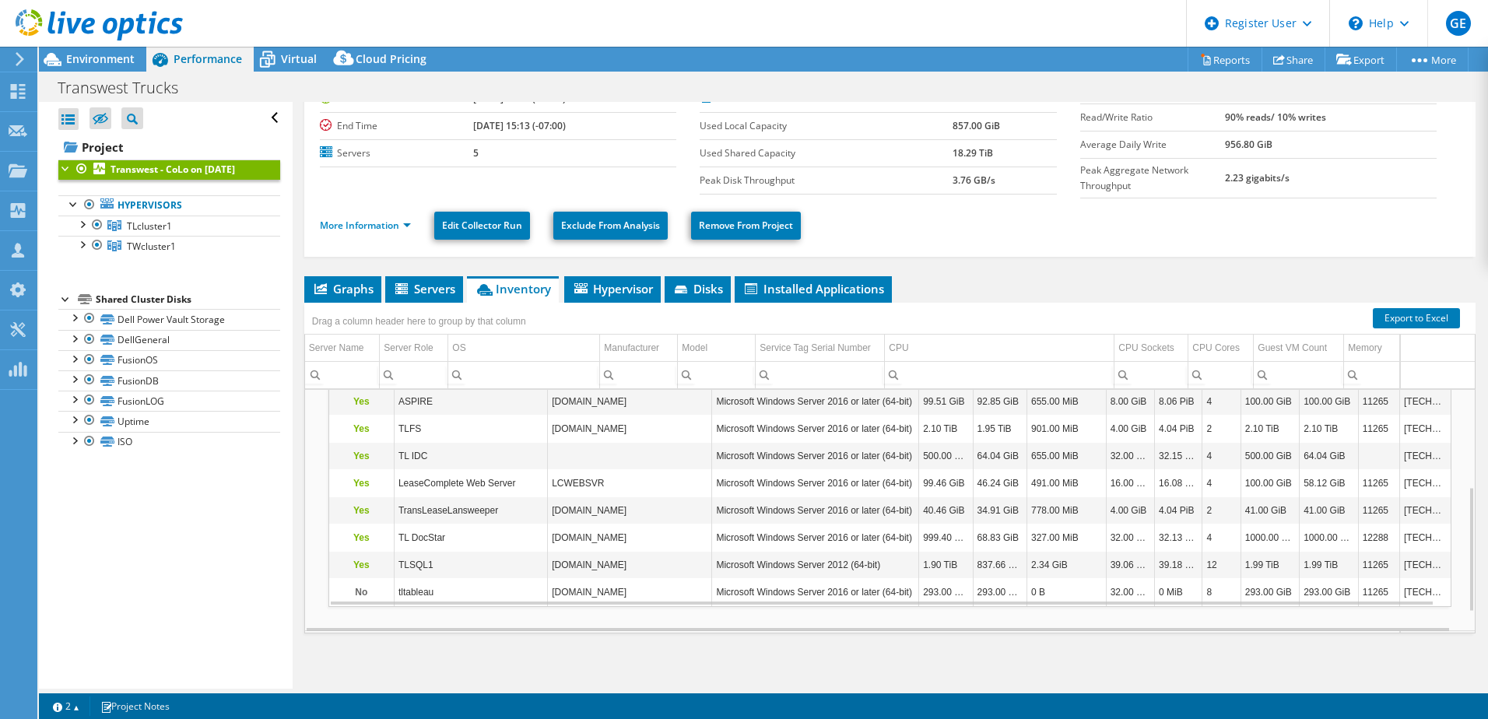
scroll to position [226, 0]
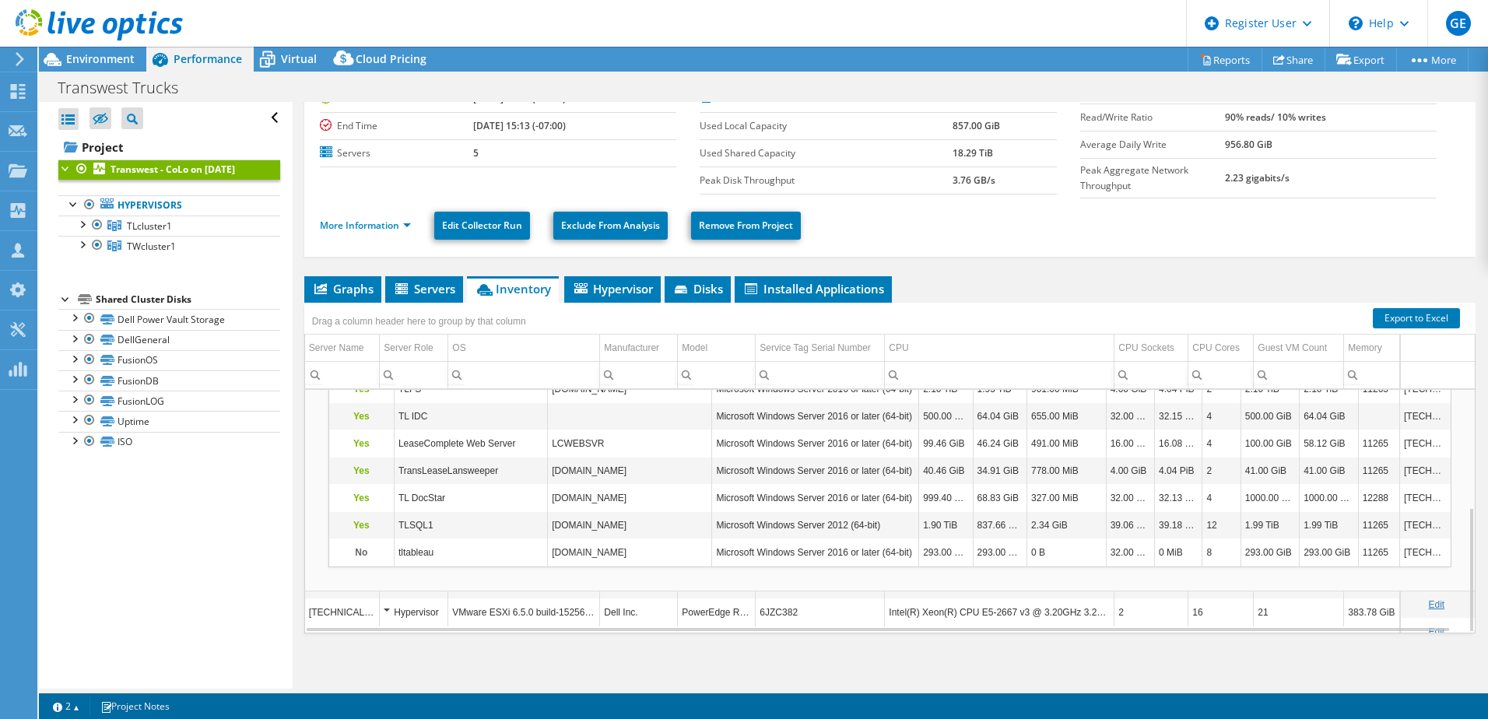
click at [395, 607] on div "Hypervisor" at bounding box center [414, 612] width 60 height 19
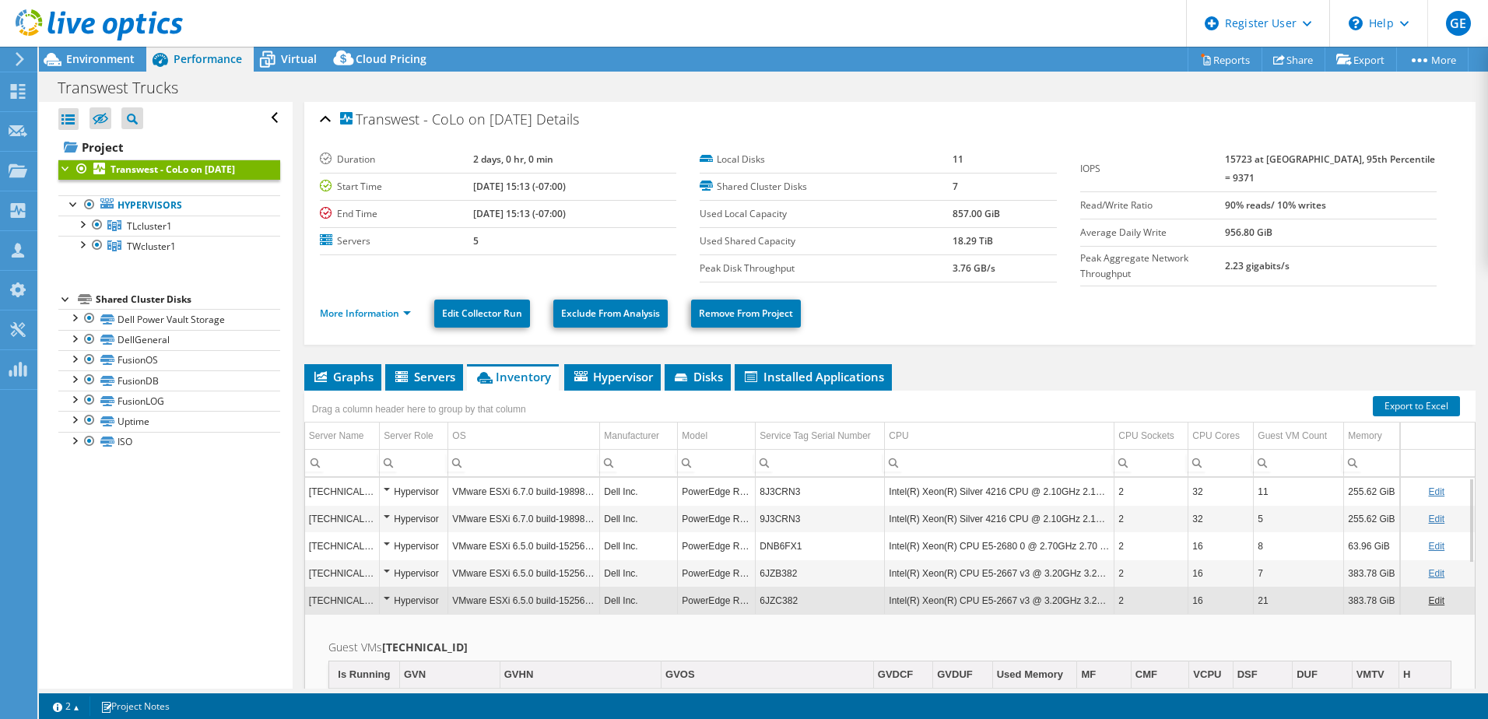
scroll to position [0, 0]
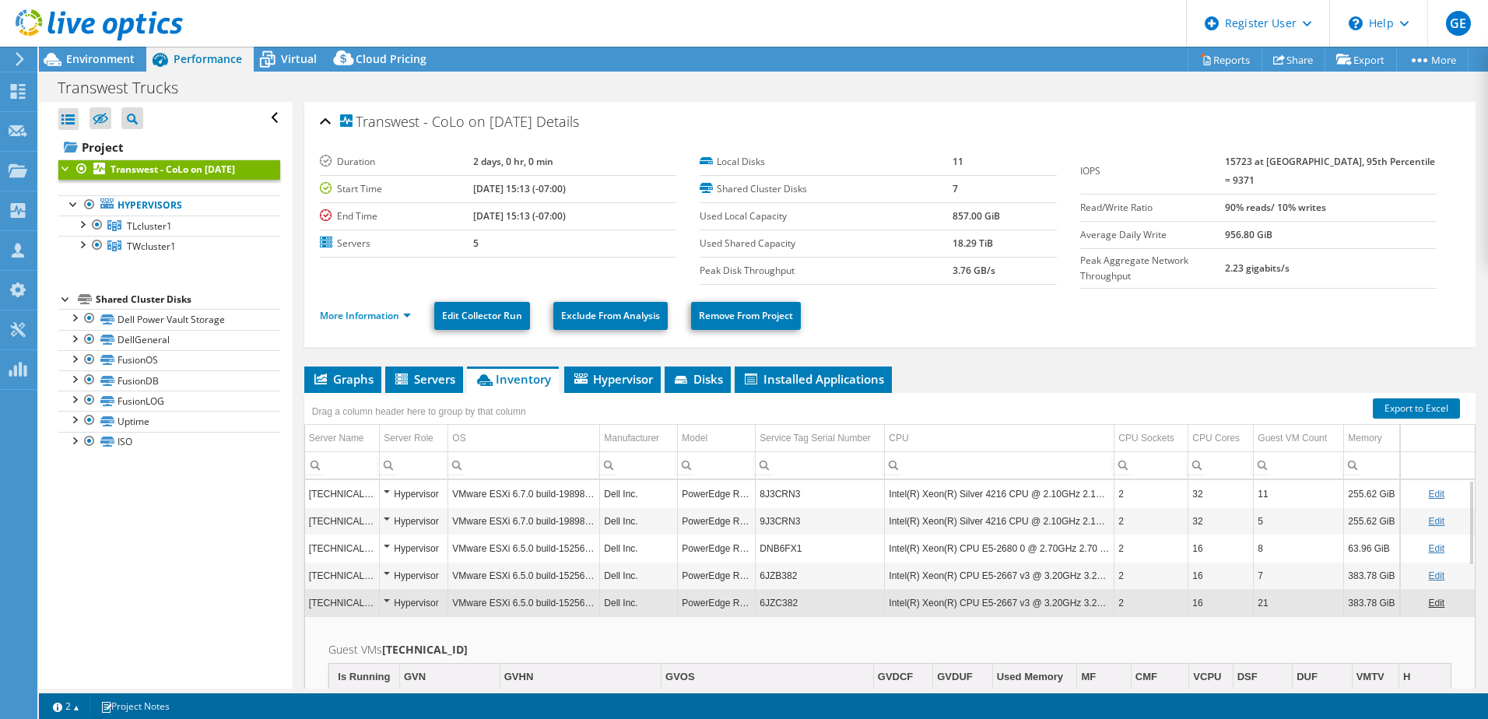
click at [386, 542] on div "Hypervisor" at bounding box center [414, 548] width 60 height 19
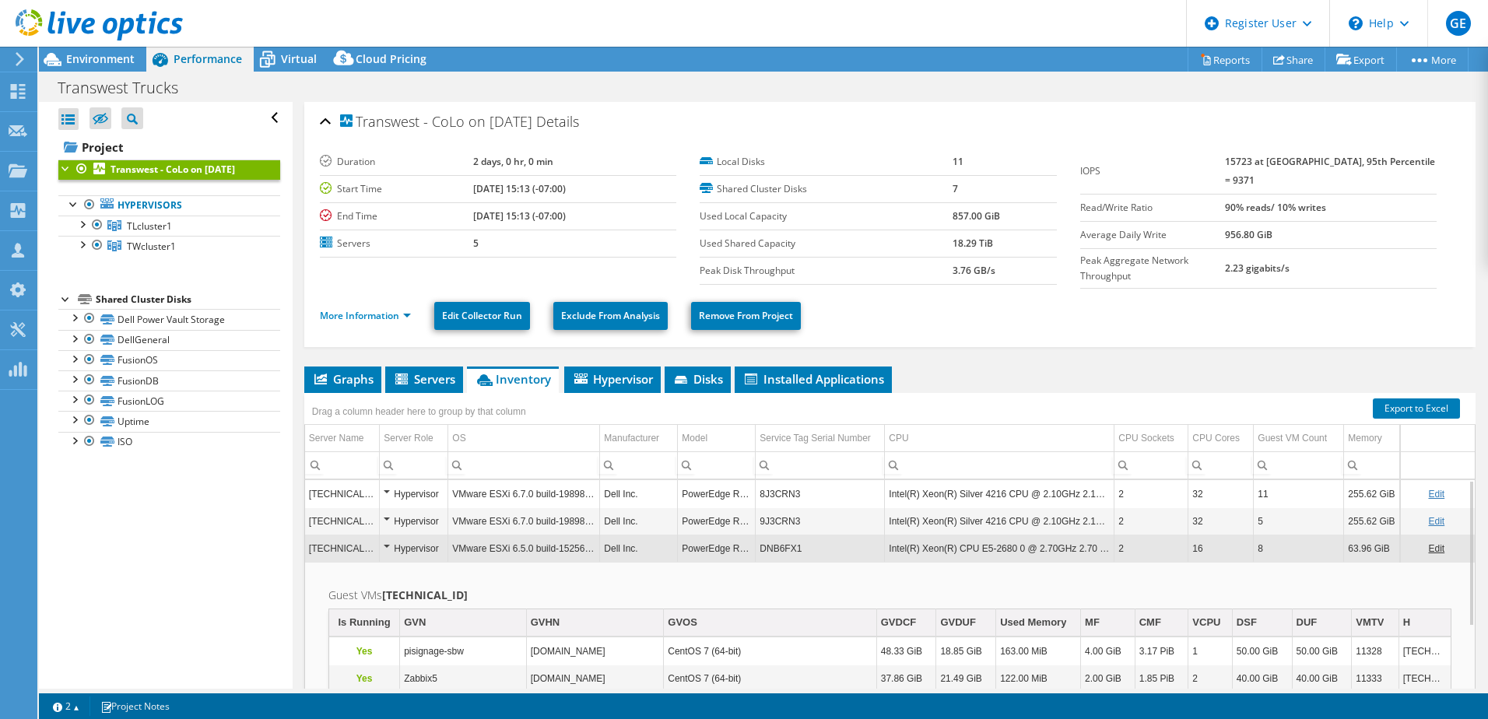
click at [388, 516] on div "Hypervisor" at bounding box center [414, 521] width 60 height 19
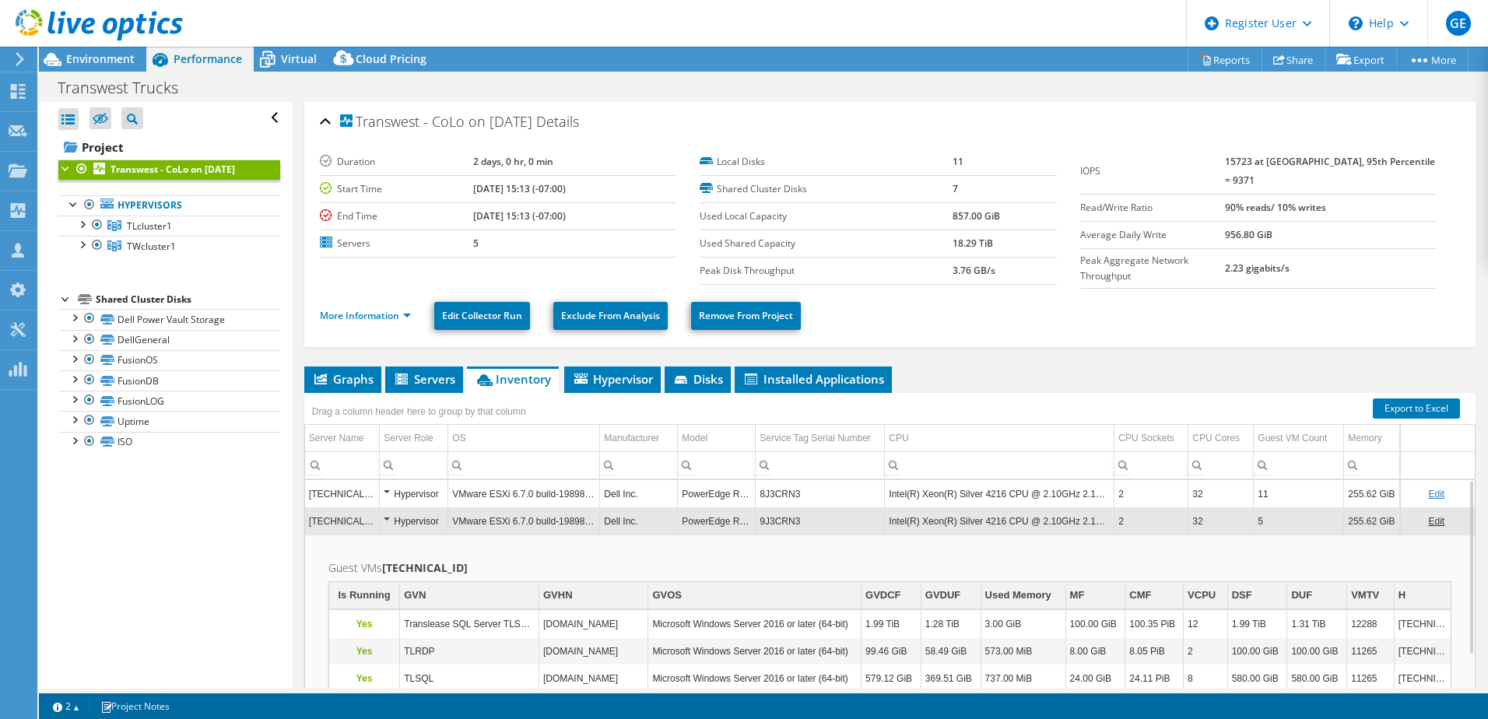
click at [389, 516] on div "Hypervisor" at bounding box center [414, 521] width 60 height 19
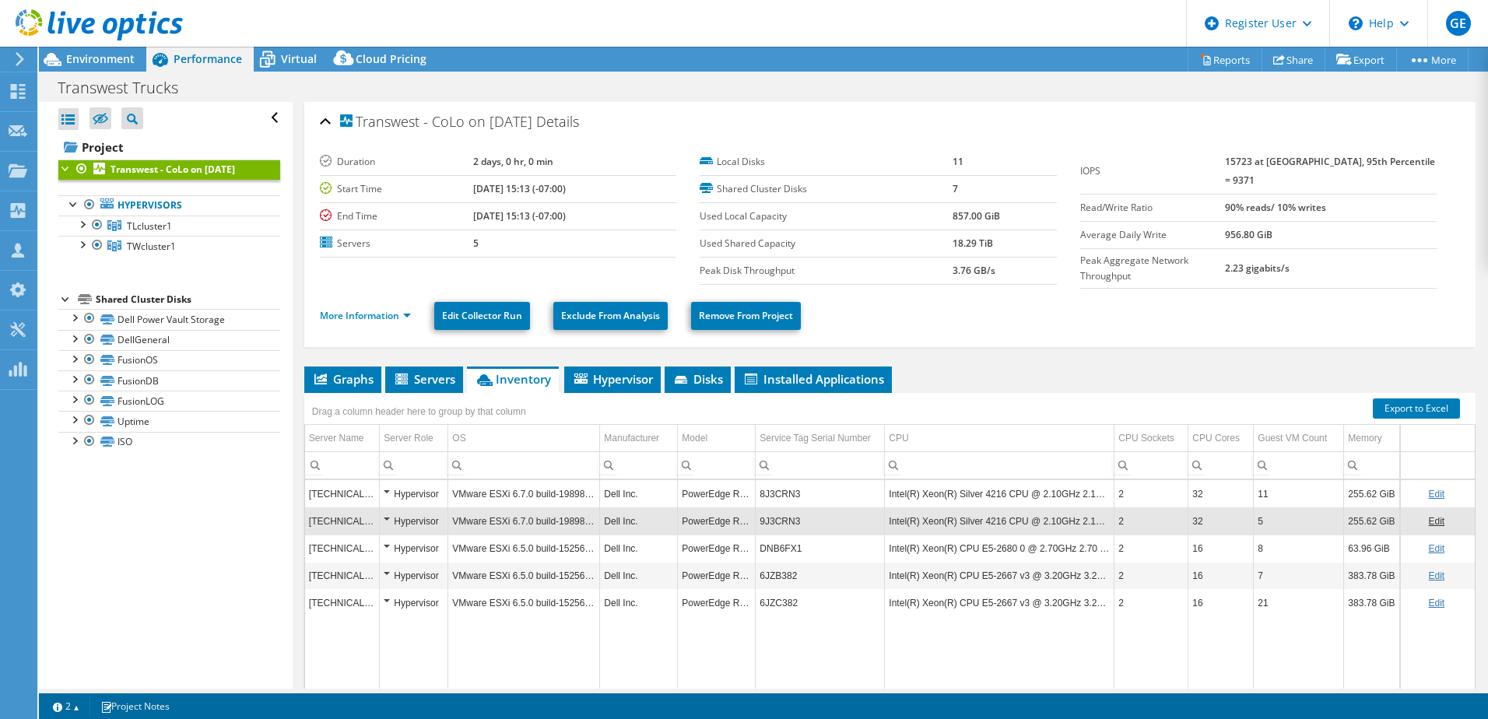
click at [389, 596] on div "Hypervisor" at bounding box center [414, 603] width 60 height 19
